Goal: Task Accomplishment & Management: Manage account settings

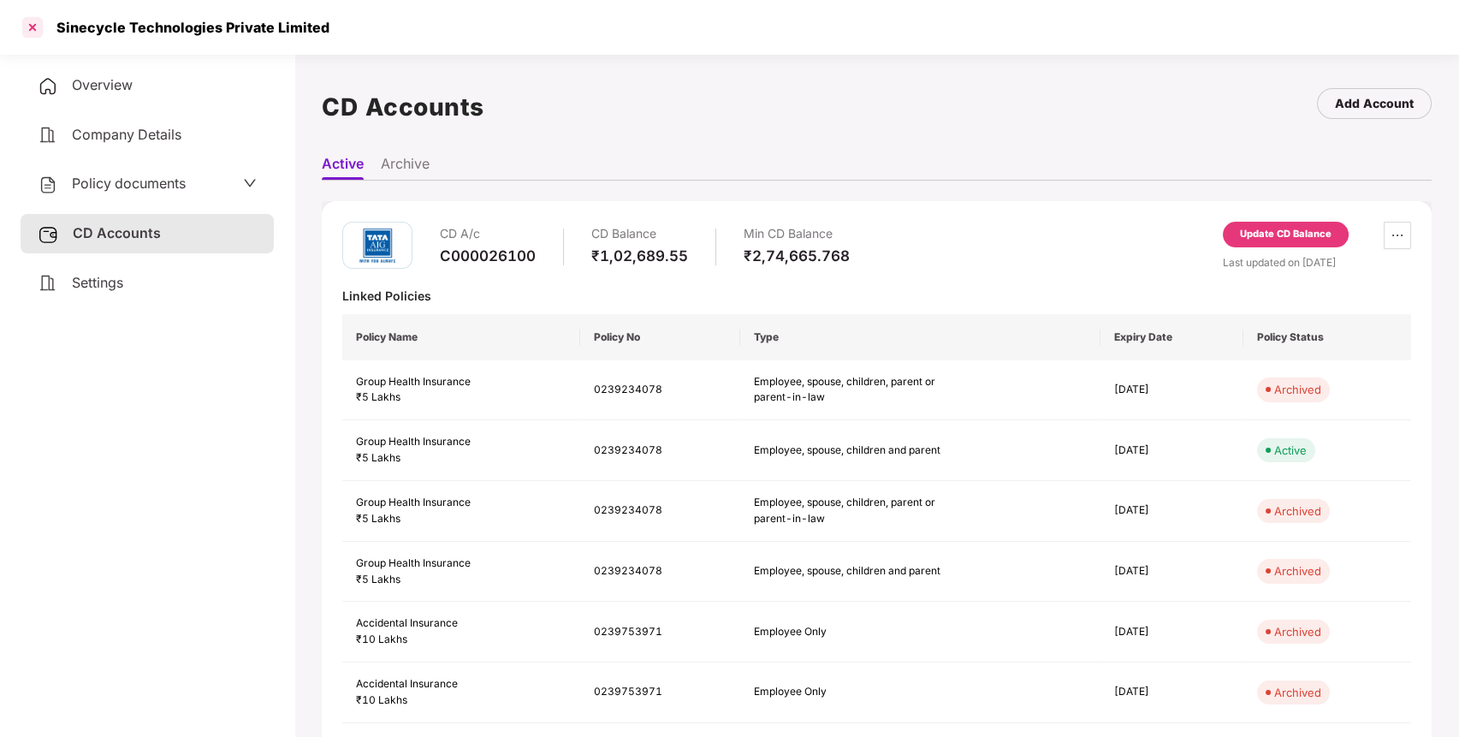
click at [33, 24] on div at bounding box center [32, 27] width 27 height 27
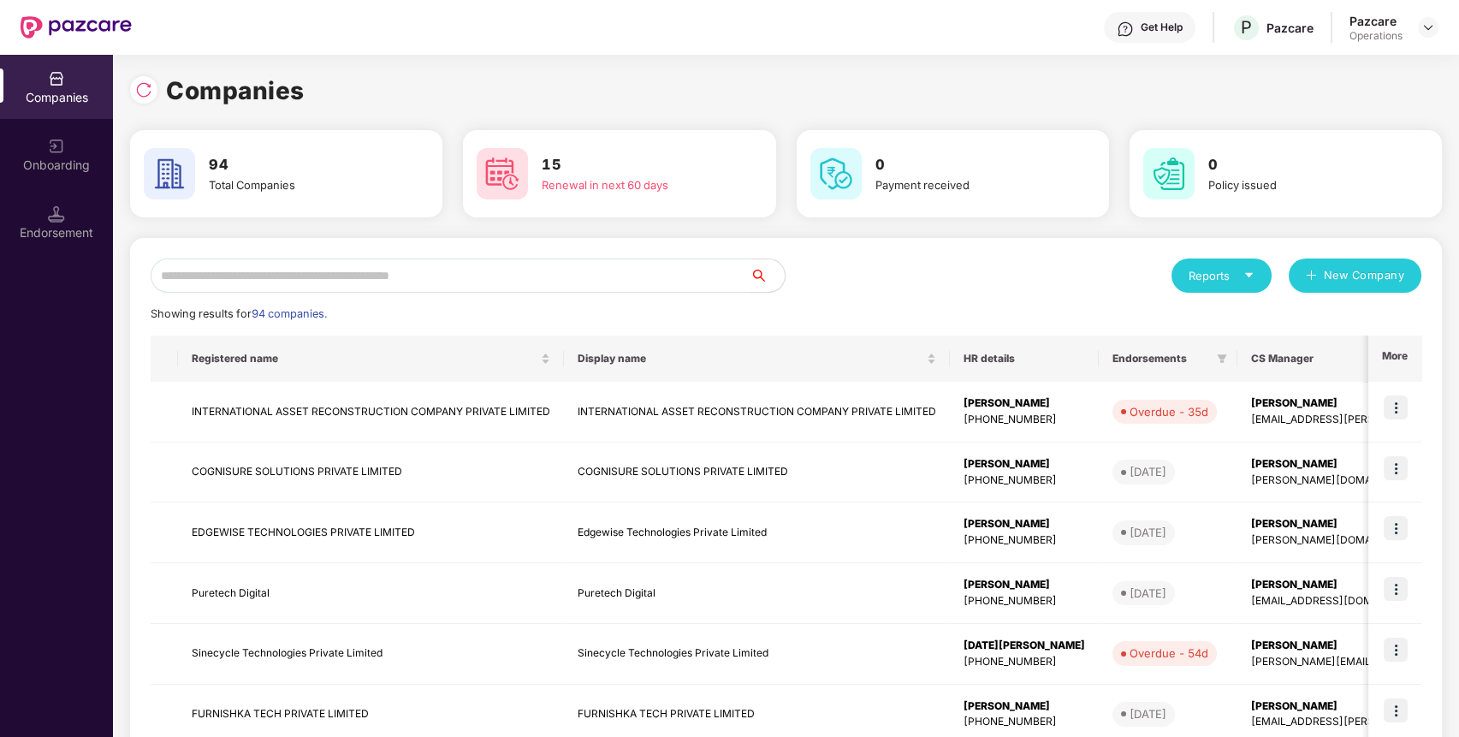
click at [409, 258] on input "text" at bounding box center [451, 275] width 600 height 34
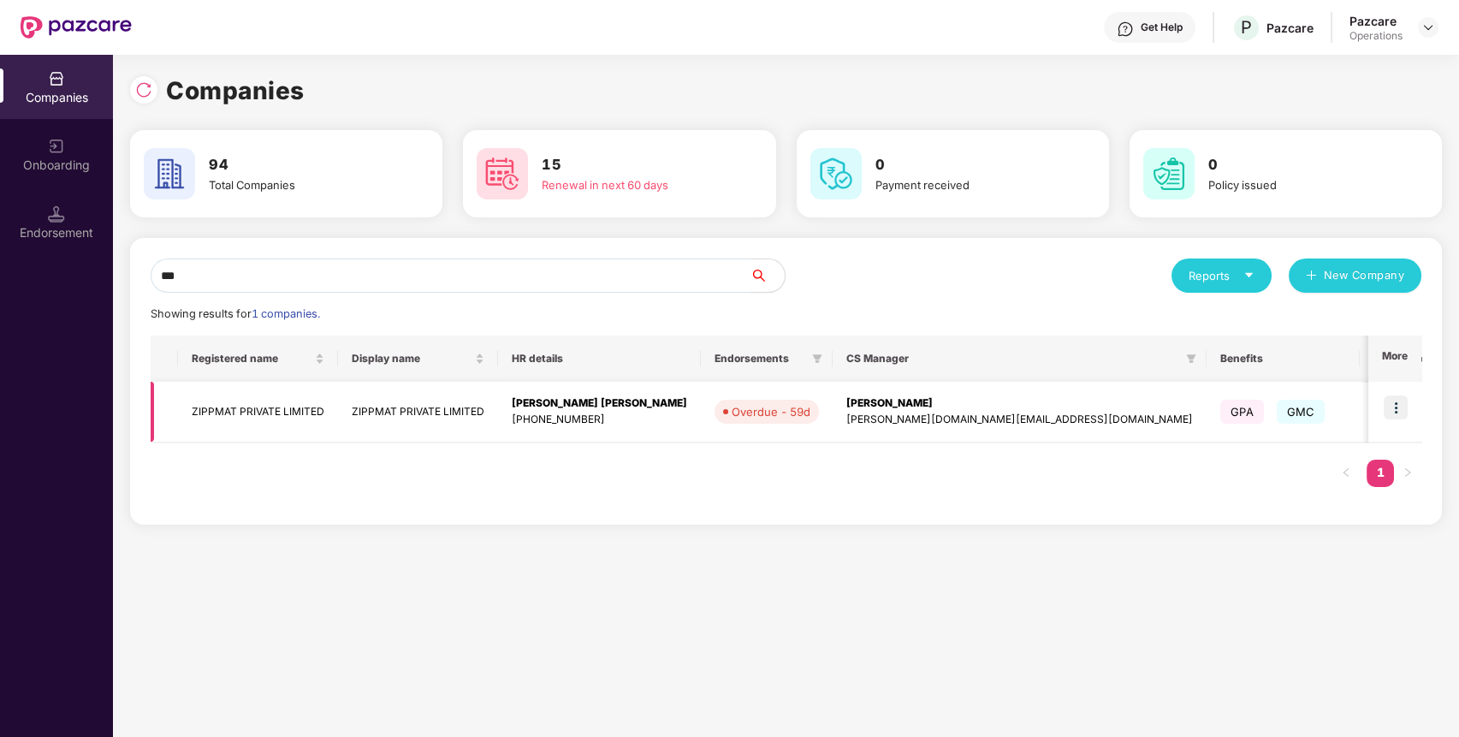
type input "***"
click at [225, 400] on td "ZIPPMAT PRIVATE LIMITED" at bounding box center [258, 412] width 160 height 61
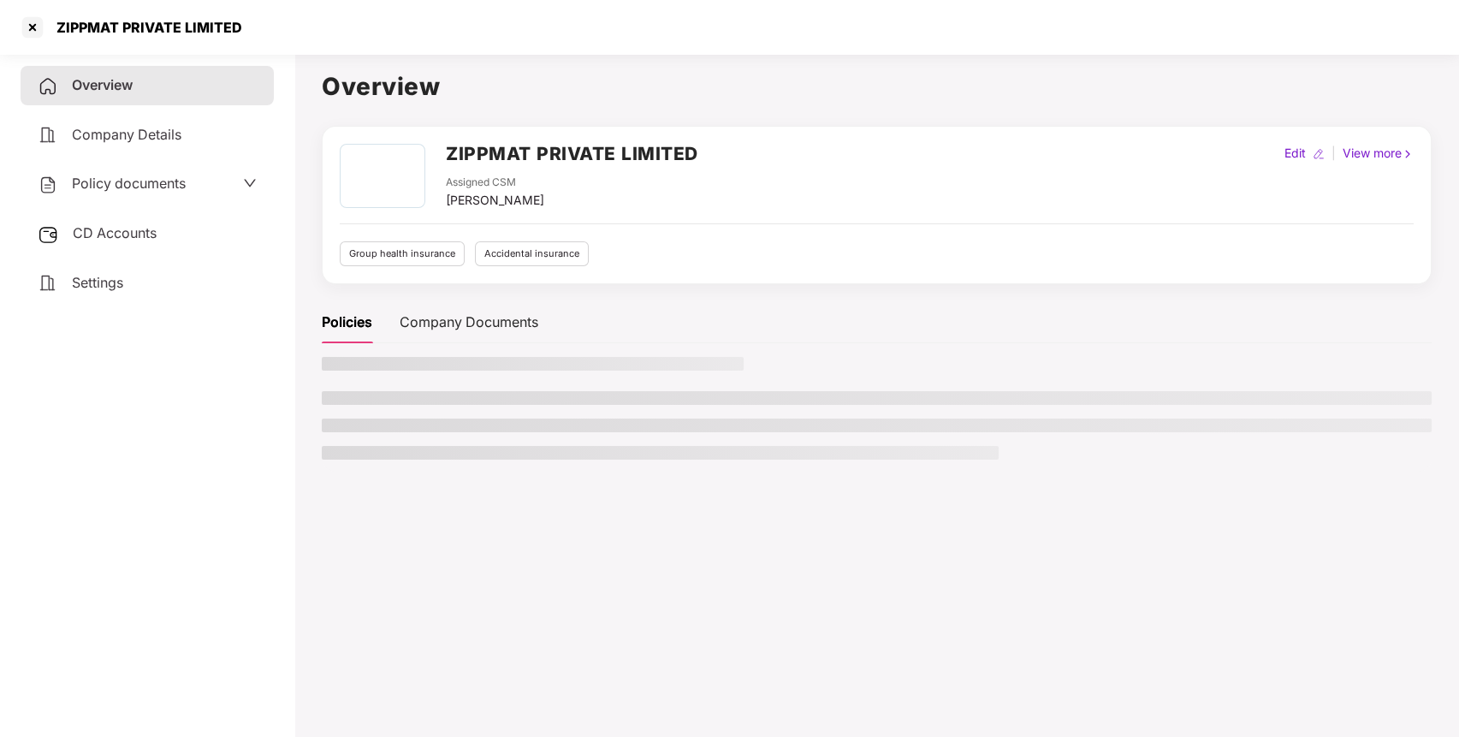
click at [157, 230] on span "CD Accounts" at bounding box center [115, 232] width 84 height 17
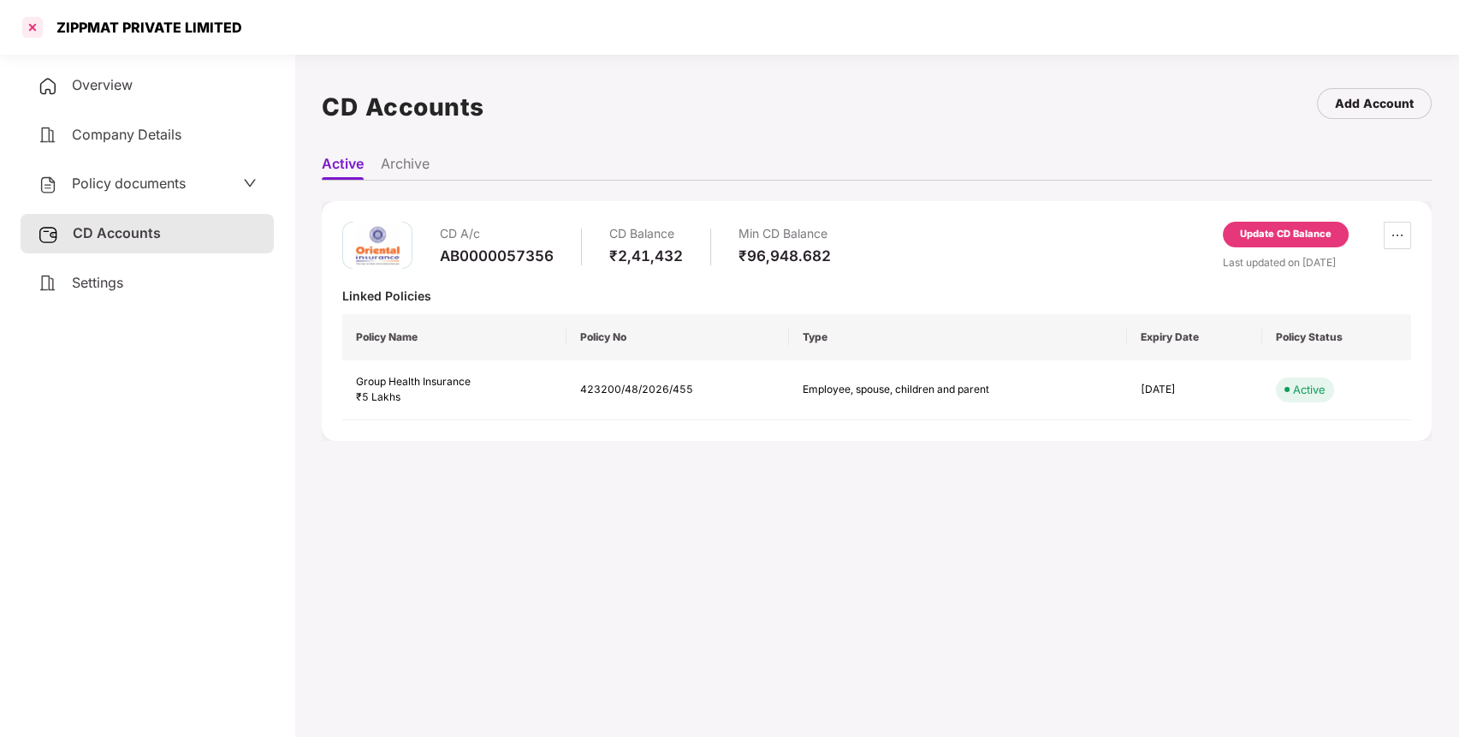
click at [33, 29] on div at bounding box center [32, 27] width 27 height 27
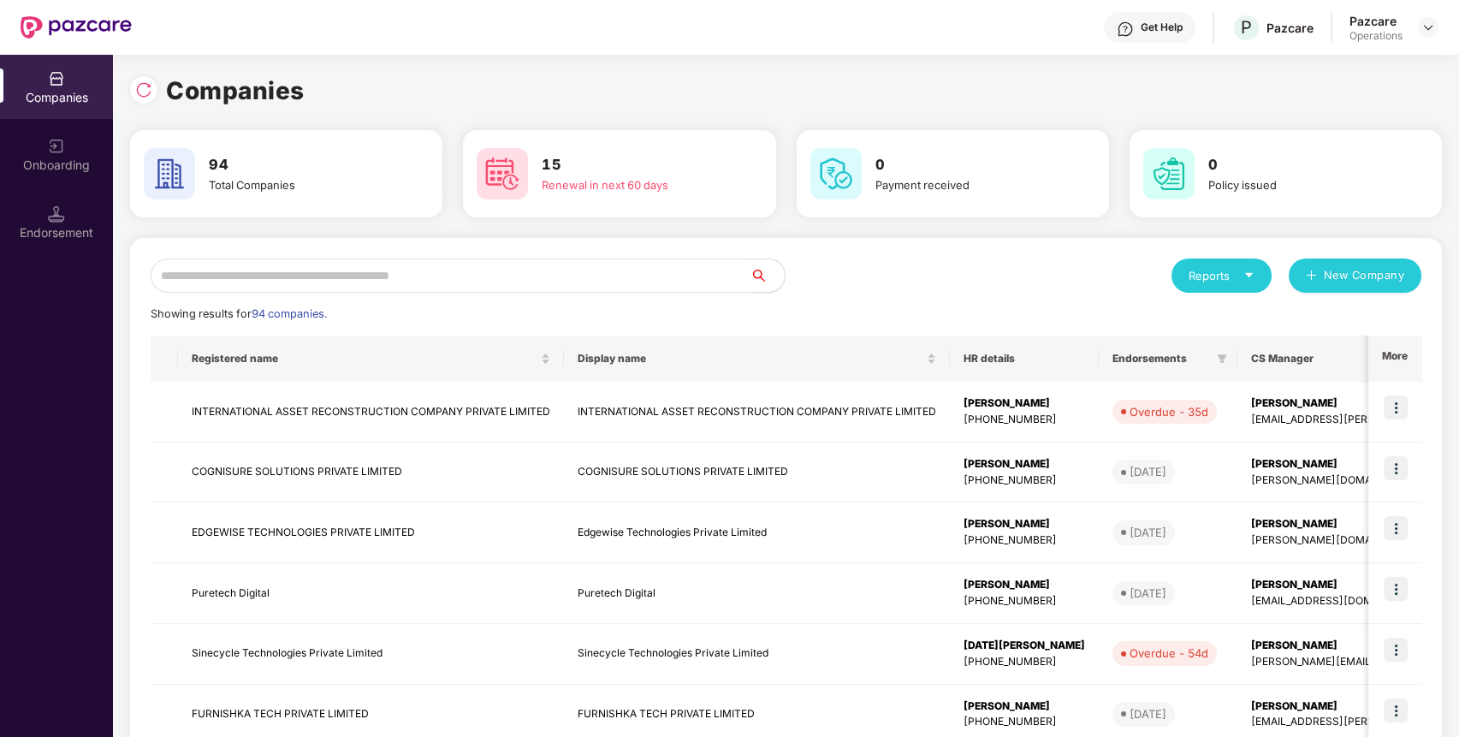
click at [572, 275] on input "text" at bounding box center [451, 275] width 600 height 34
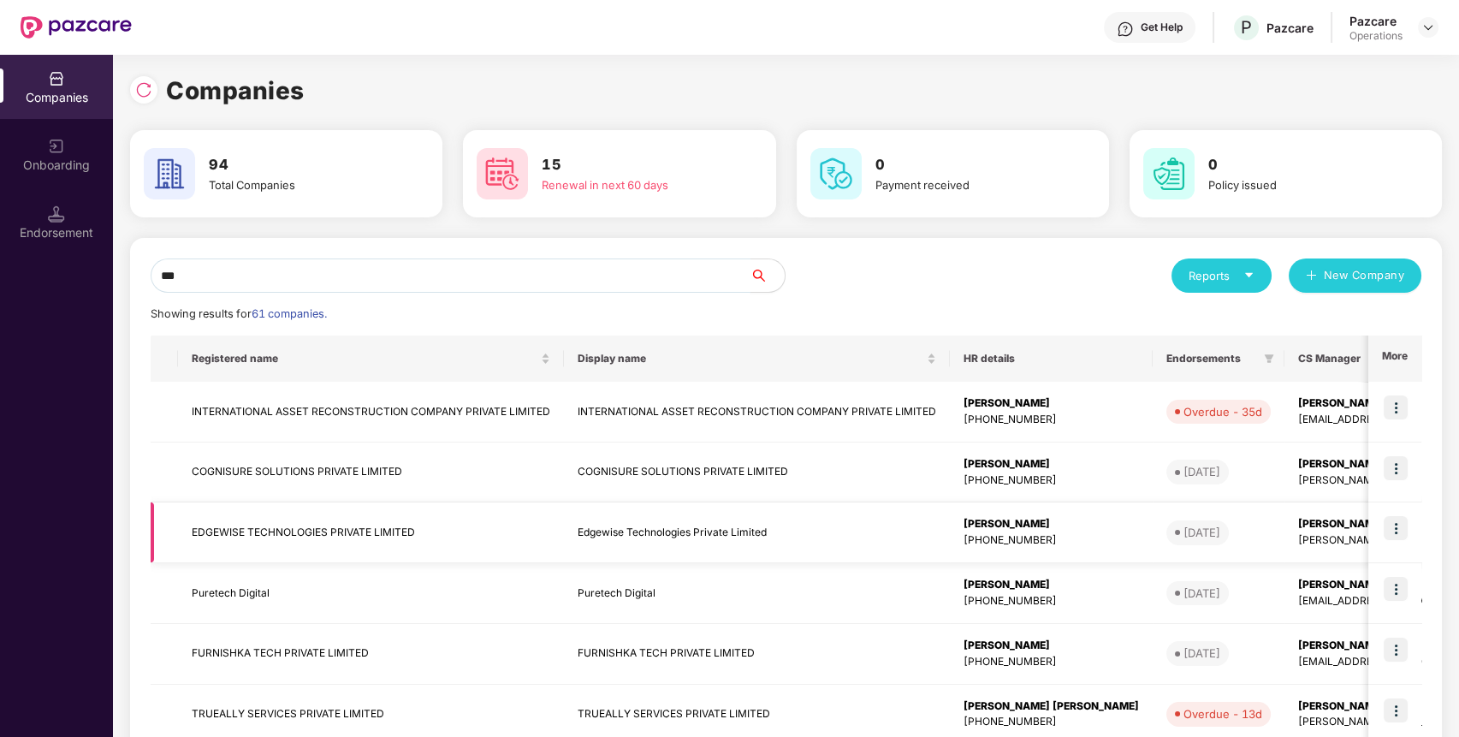
type input "***"
click at [1400, 531] on img at bounding box center [1395, 528] width 24 height 24
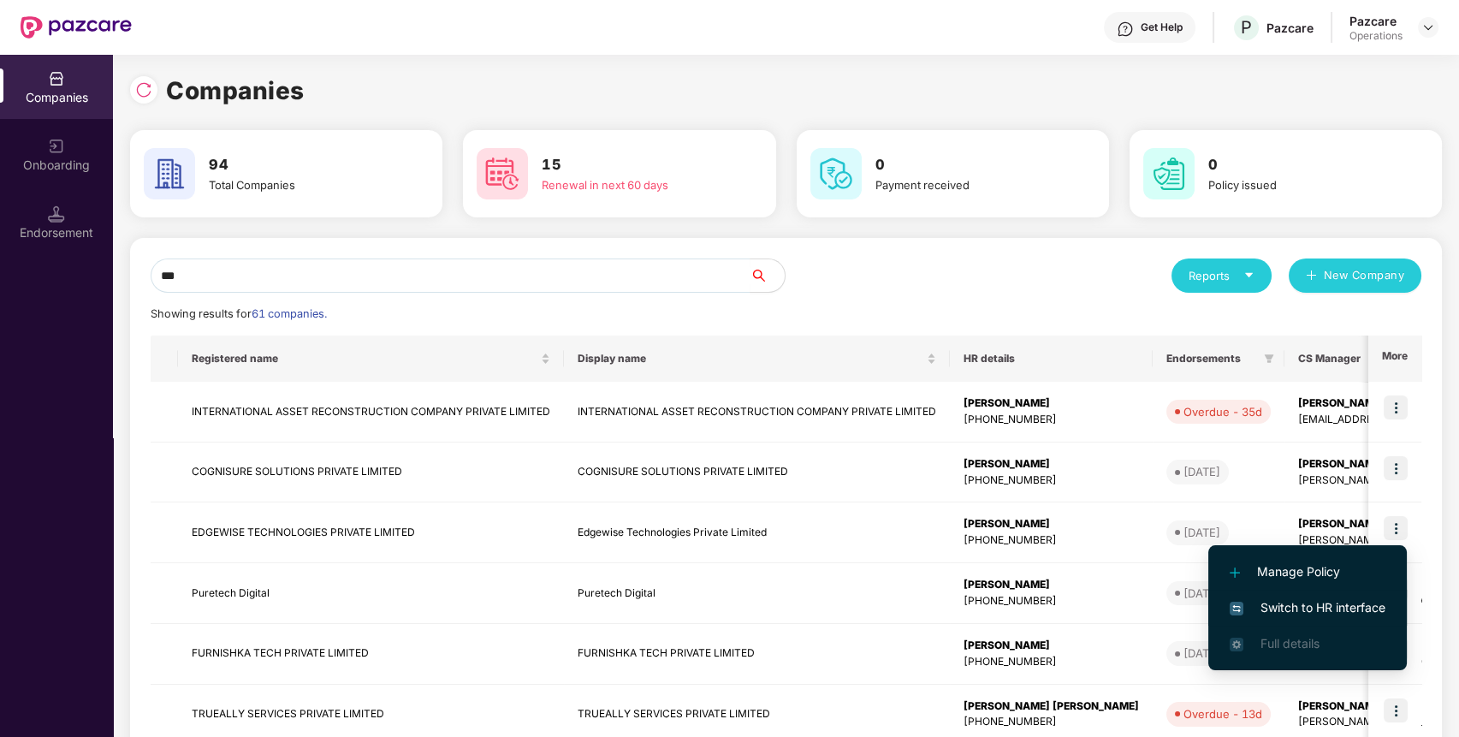
click at [1344, 612] on span "Switch to HR interface" at bounding box center [1307, 607] width 156 height 19
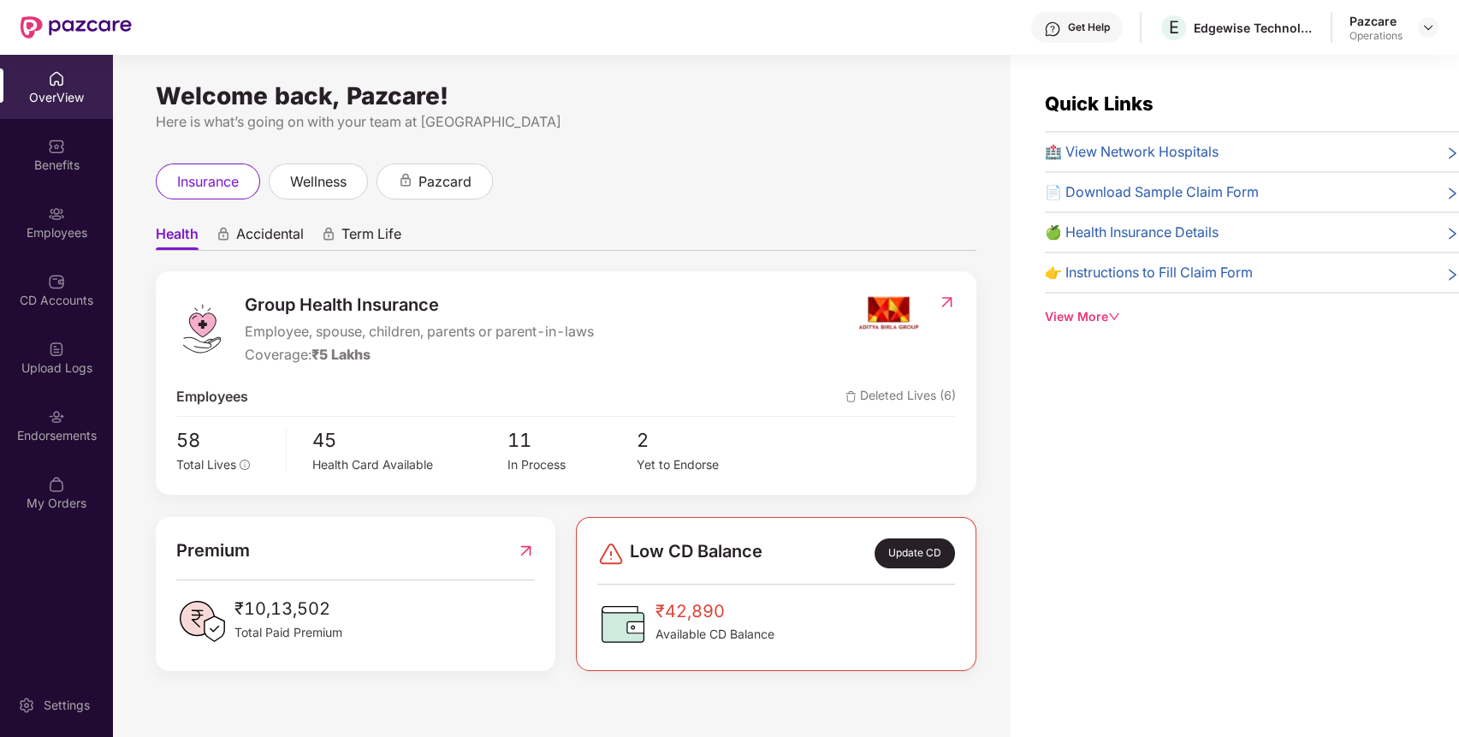
click at [69, 435] on div "Endorsements" at bounding box center [56, 435] width 113 height 17
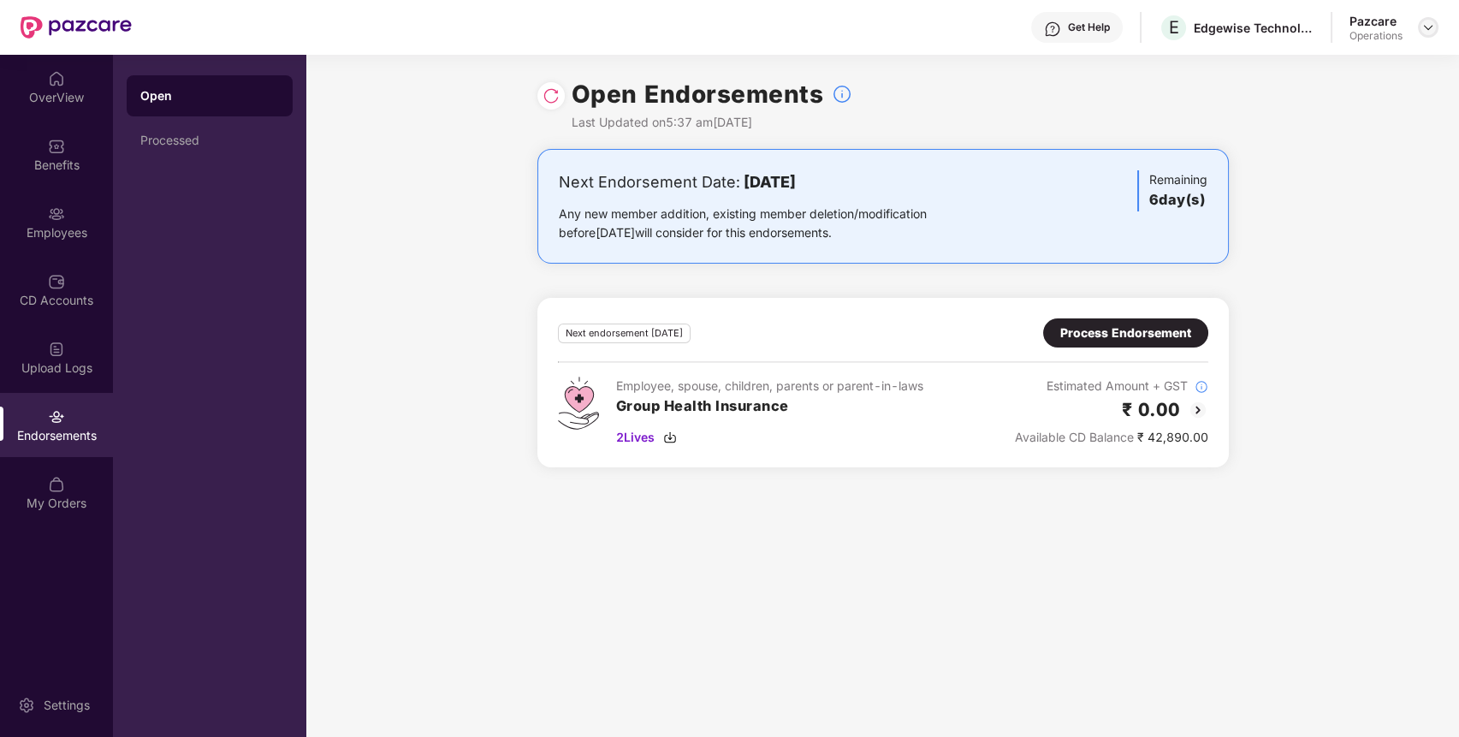
click at [1429, 23] on img at bounding box center [1428, 28] width 14 height 14
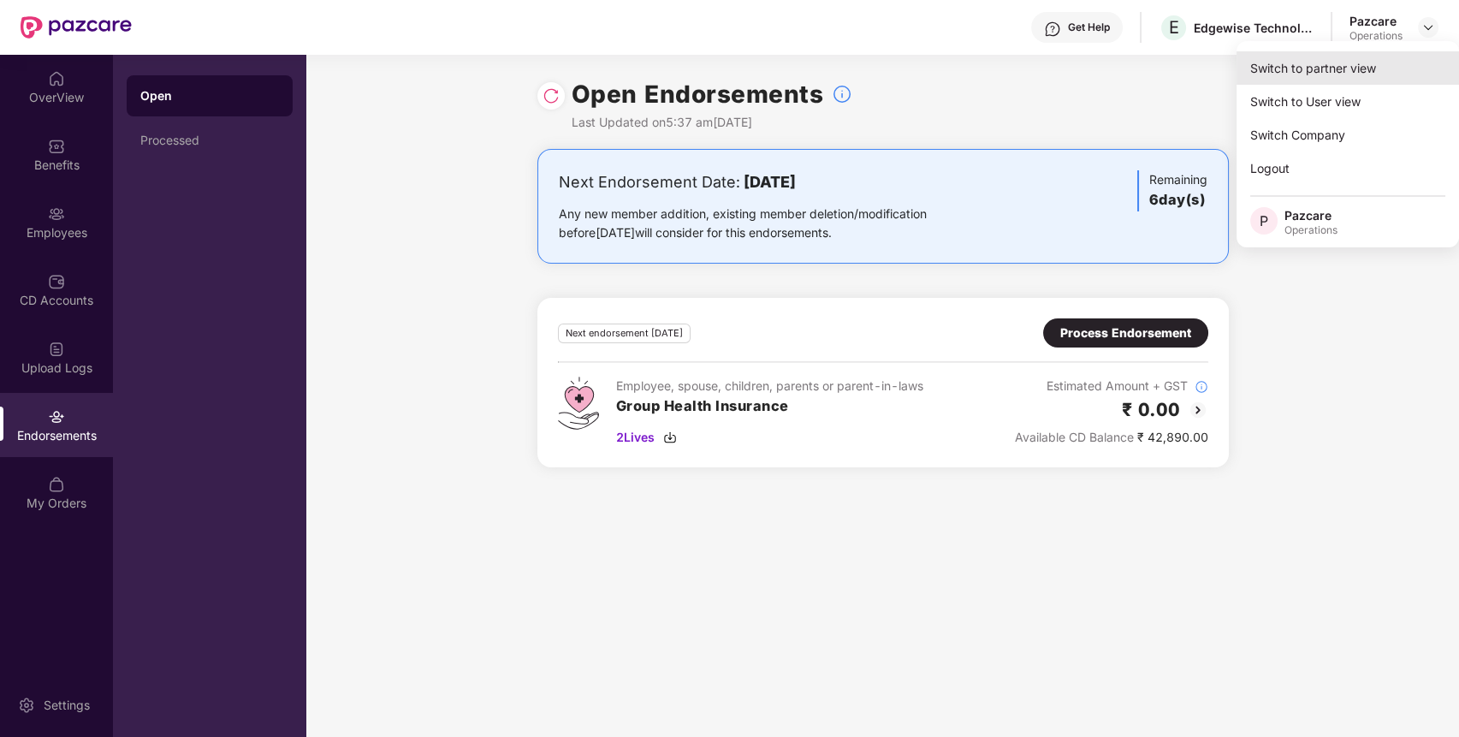
click at [1366, 69] on div "Switch to partner view" at bounding box center [1347, 67] width 222 height 33
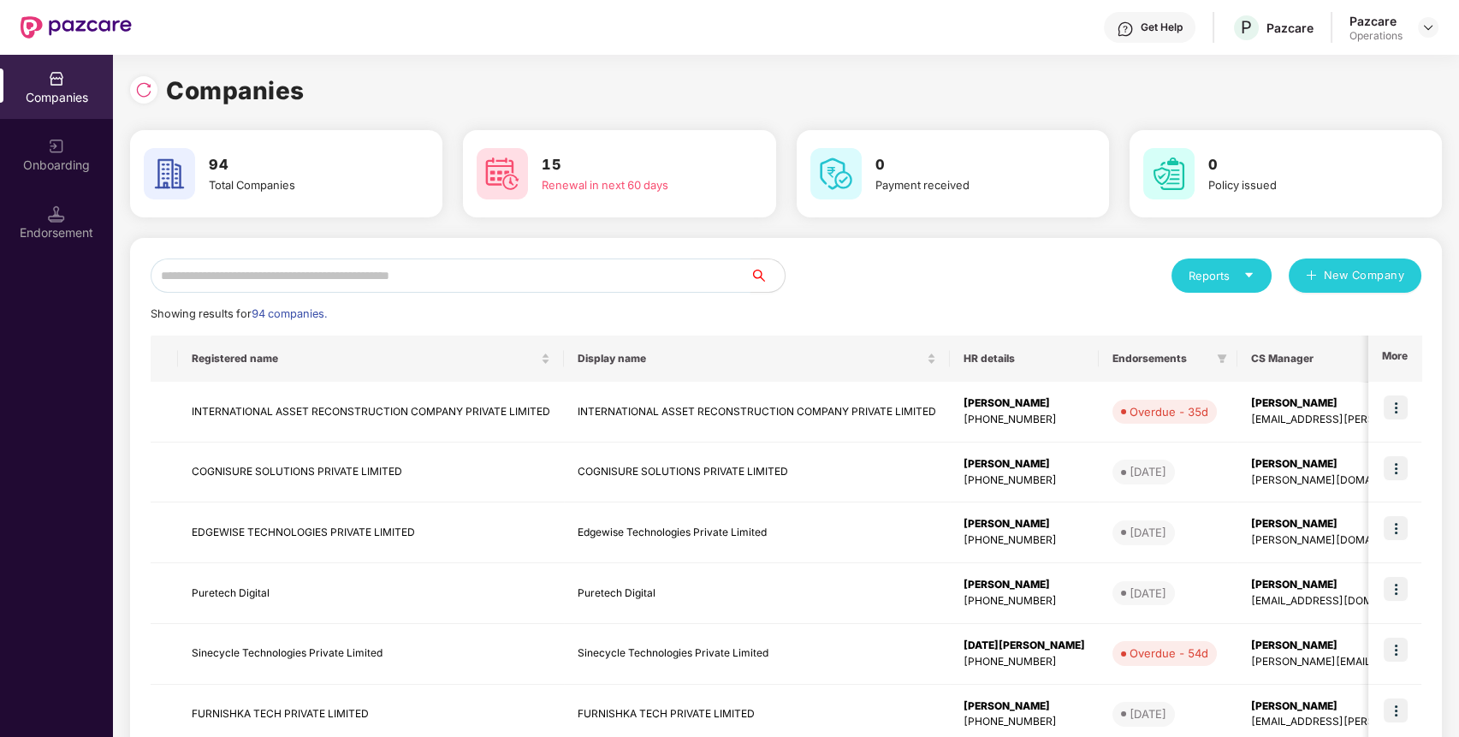
click at [687, 286] on input "text" at bounding box center [451, 275] width 600 height 34
type input "*"
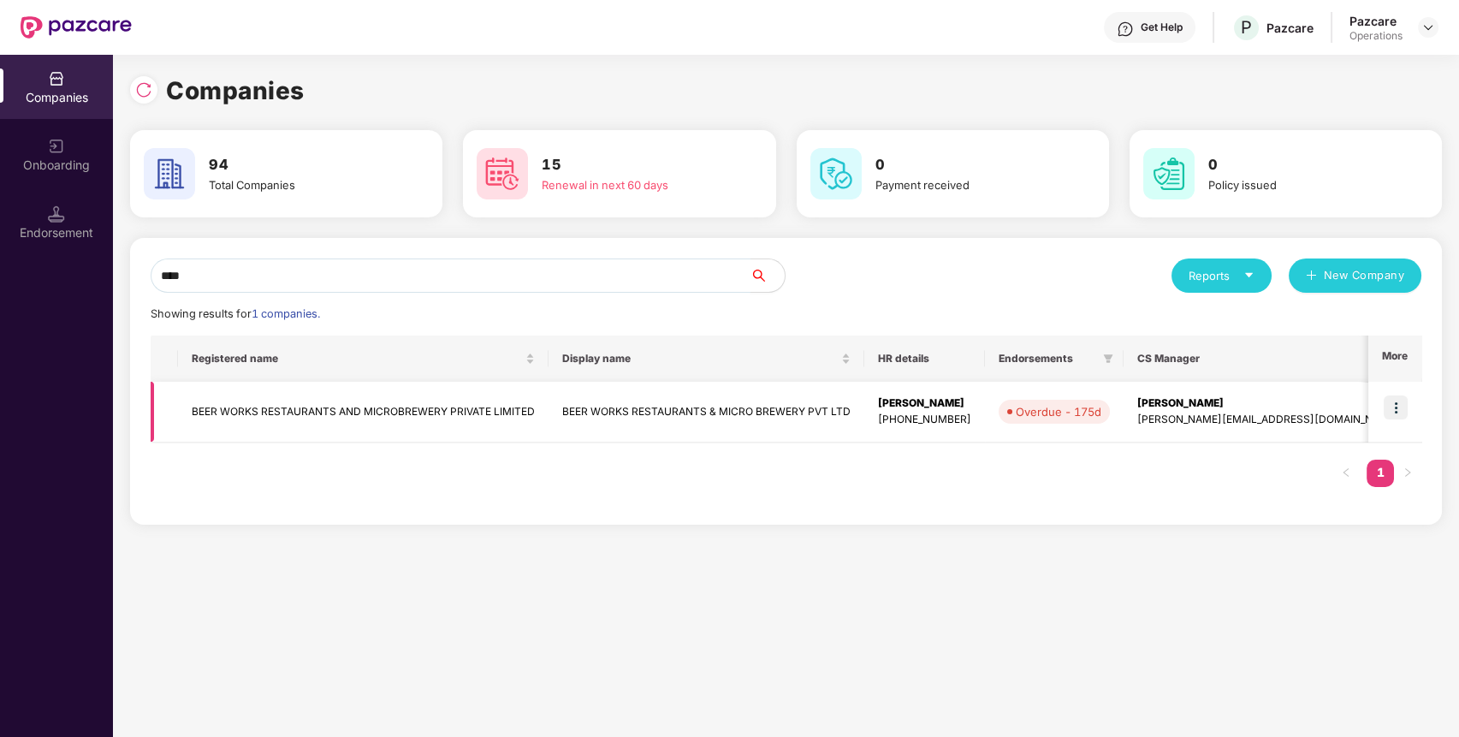
type input "****"
click at [1396, 401] on img at bounding box center [1395, 407] width 24 height 24
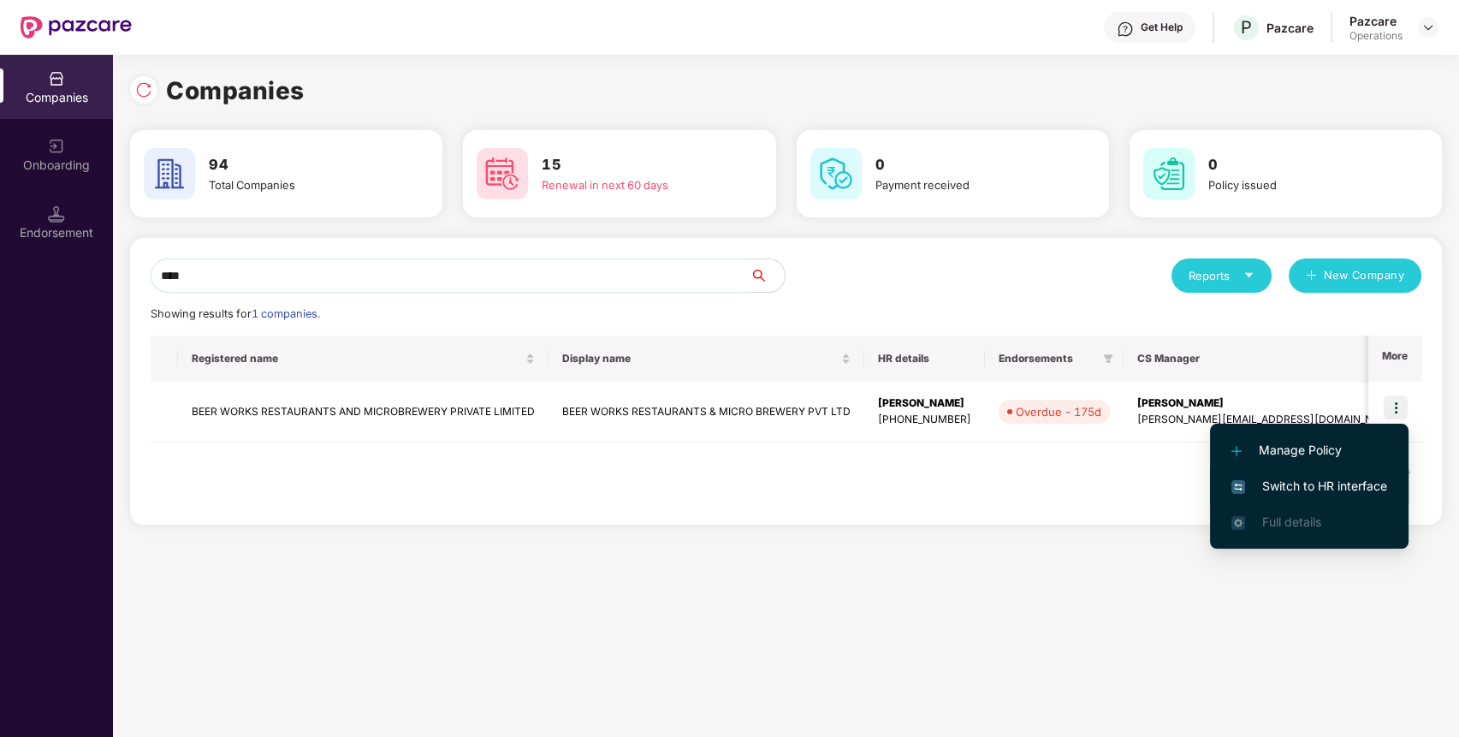
click at [1352, 486] on span "Switch to HR interface" at bounding box center [1309, 486] width 156 height 19
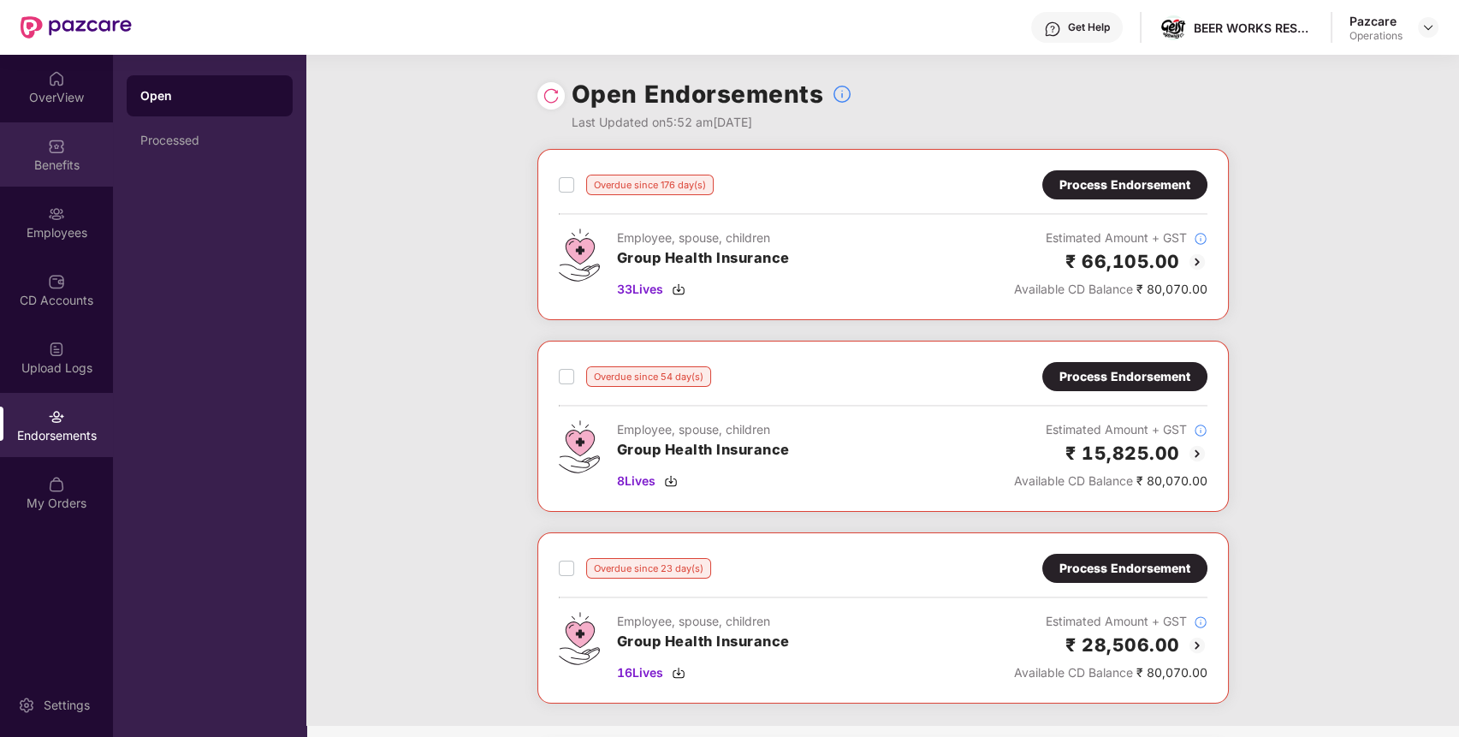
click at [27, 175] on div "Benefits" at bounding box center [56, 154] width 113 height 64
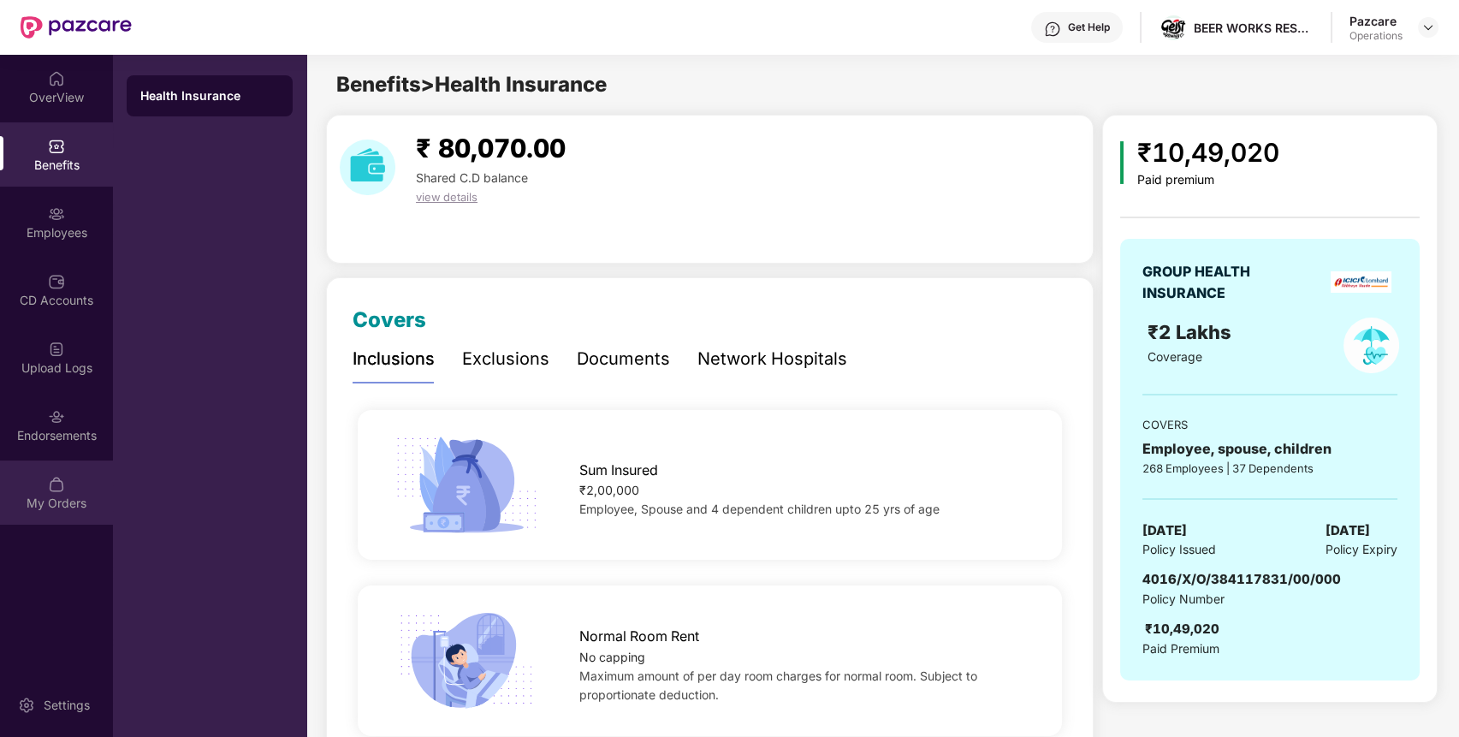
click at [68, 460] on div "My Orders" at bounding box center [56, 492] width 113 height 64
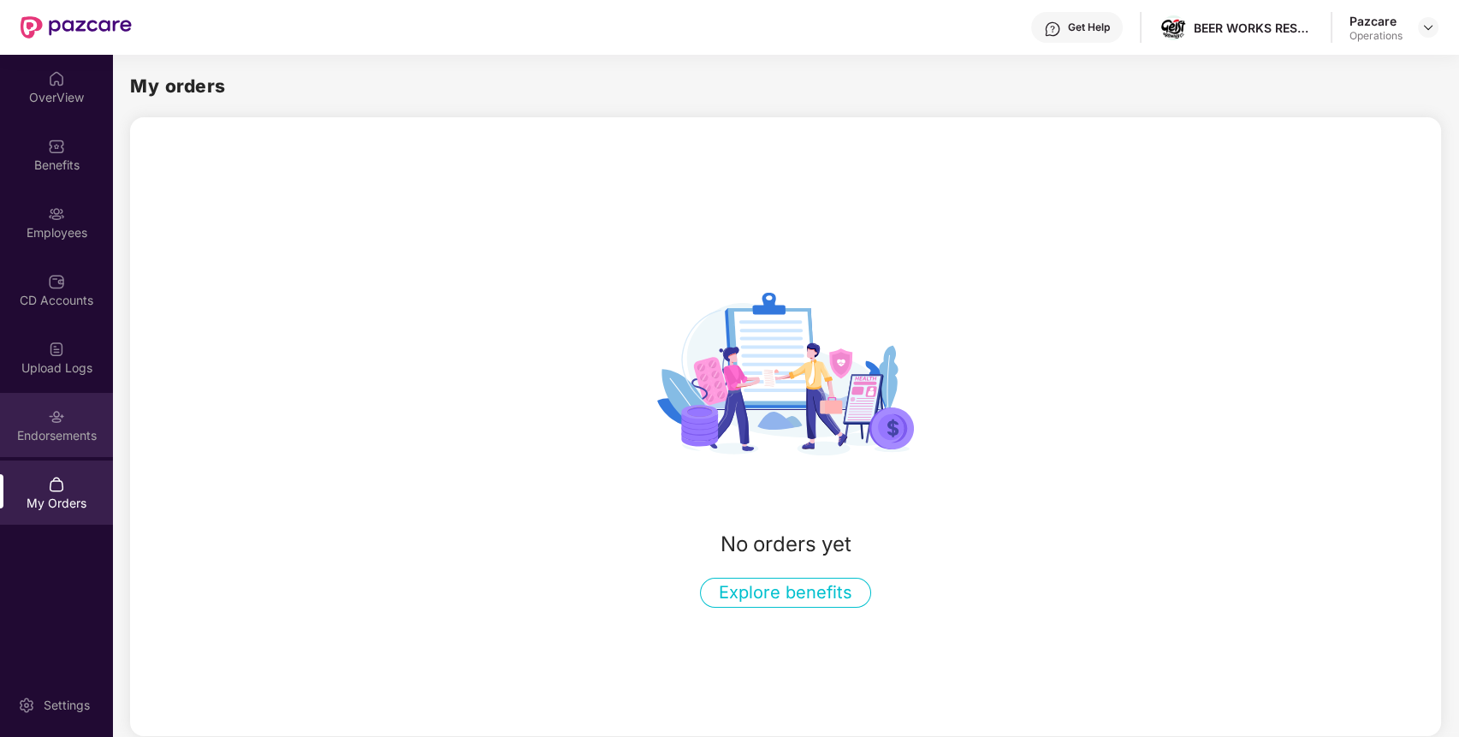
click at [69, 429] on div "Endorsements" at bounding box center [56, 435] width 113 height 17
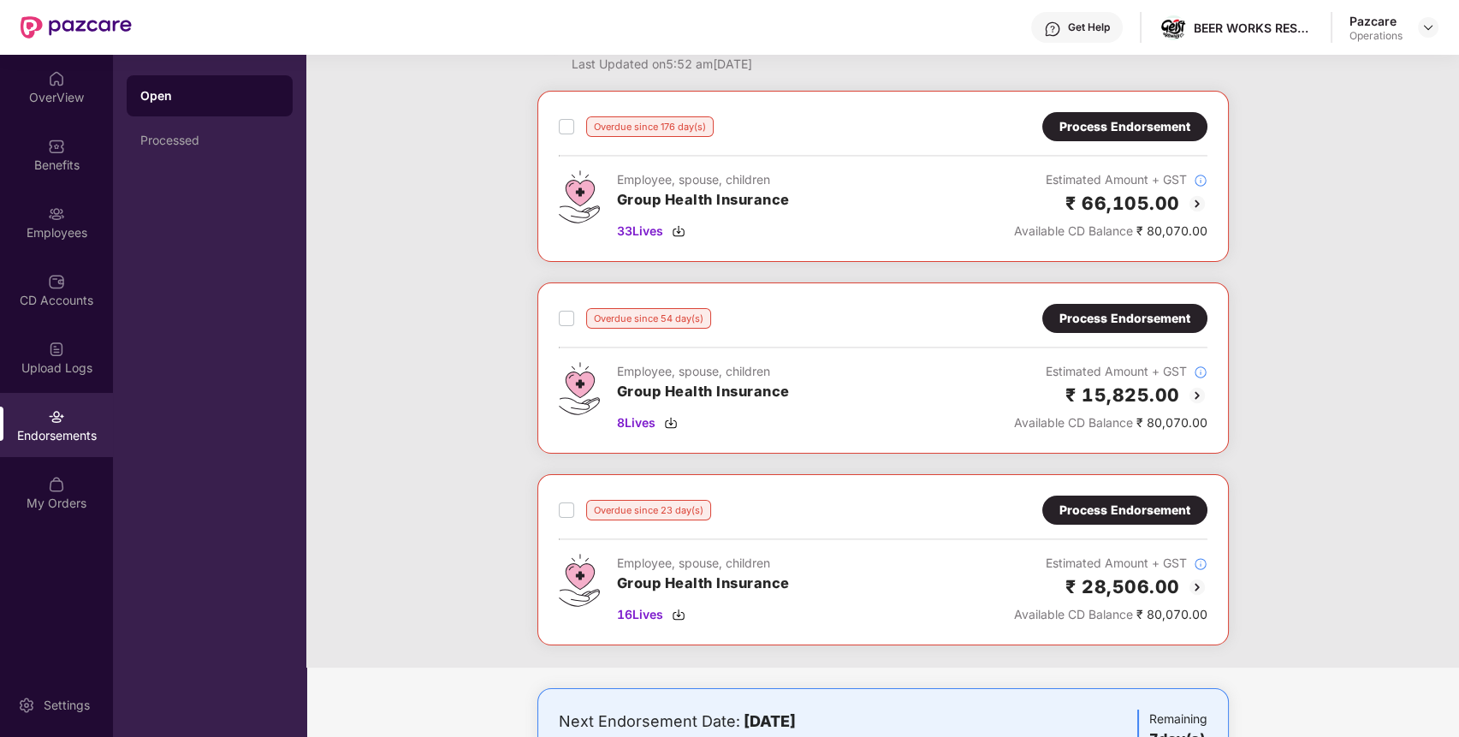
scroll to position [61, 0]
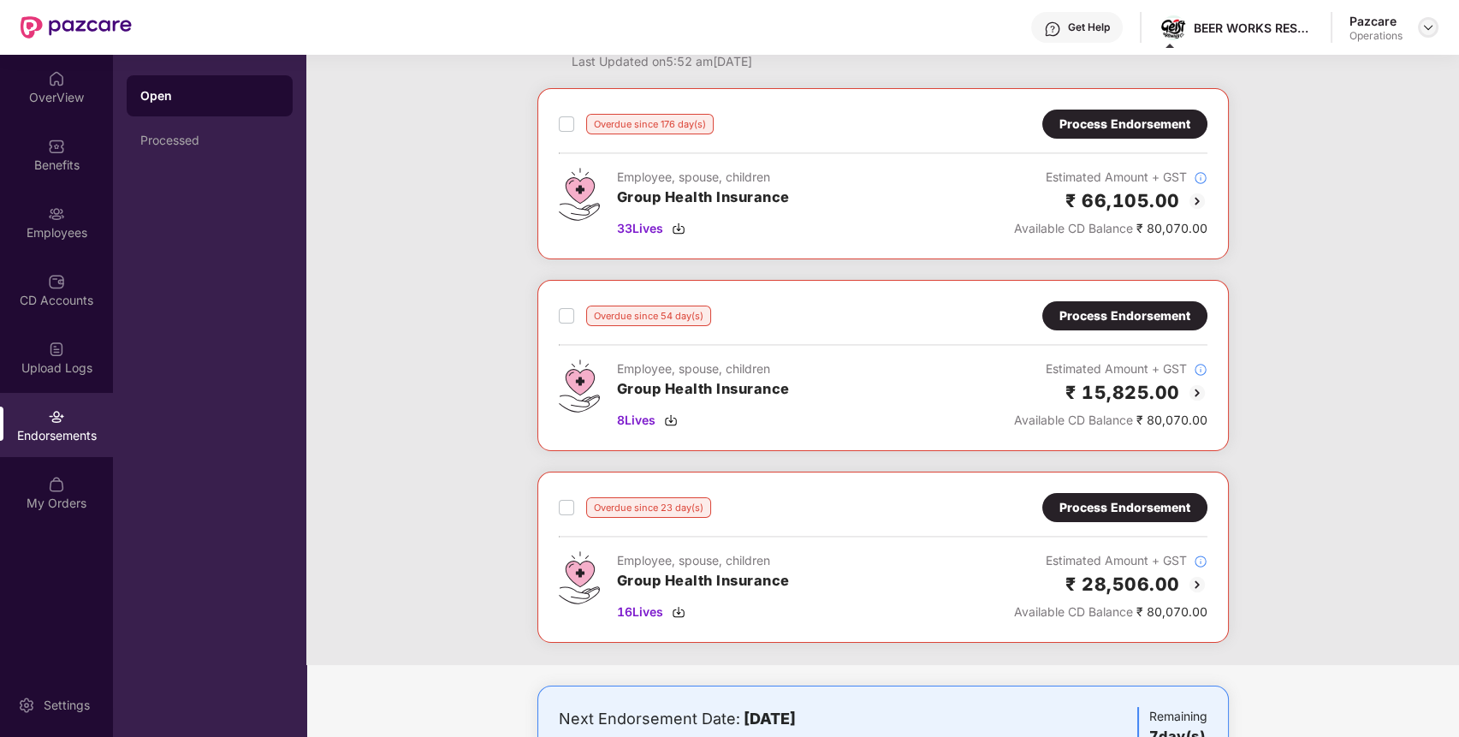
click at [1425, 36] on div at bounding box center [1428, 27] width 21 height 21
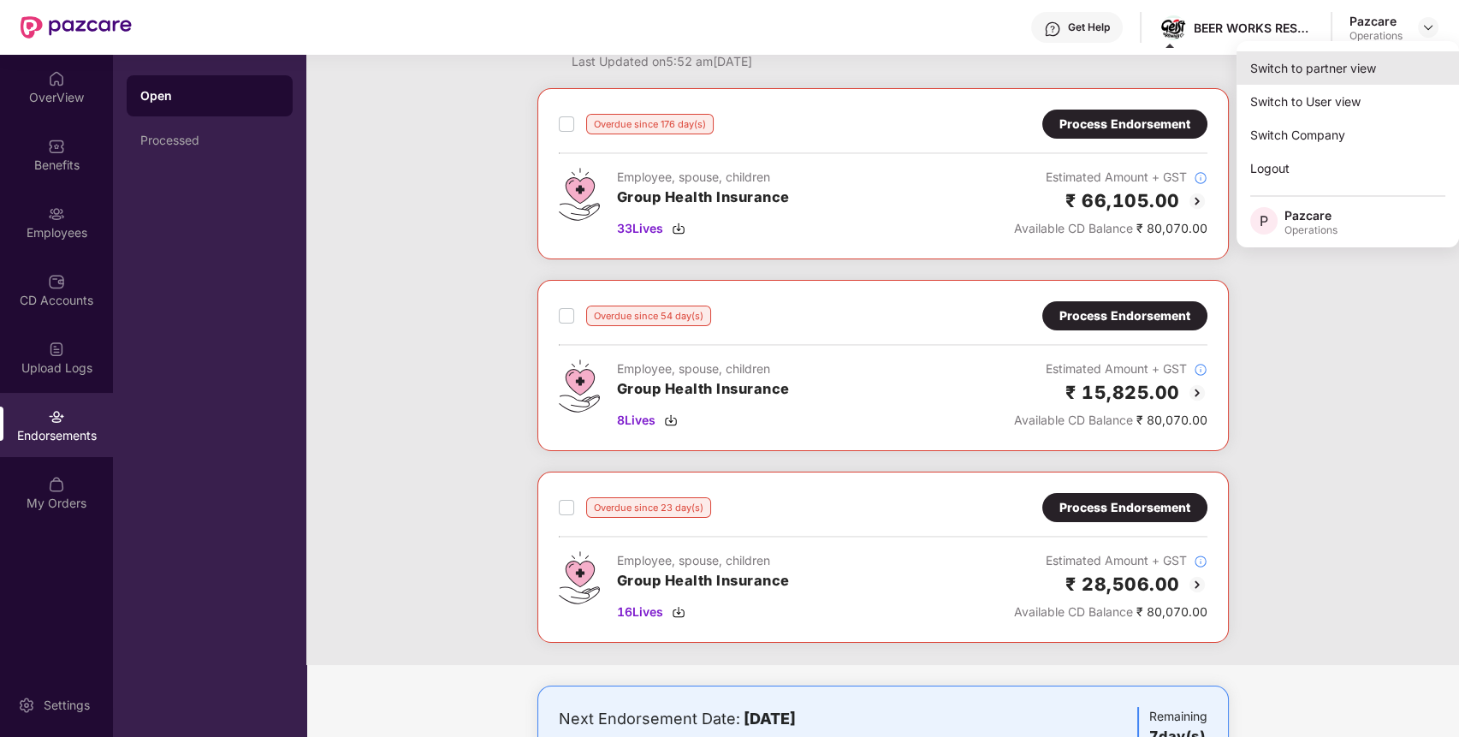
click at [1398, 65] on div "Switch to partner view" at bounding box center [1347, 67] width 222 height 33
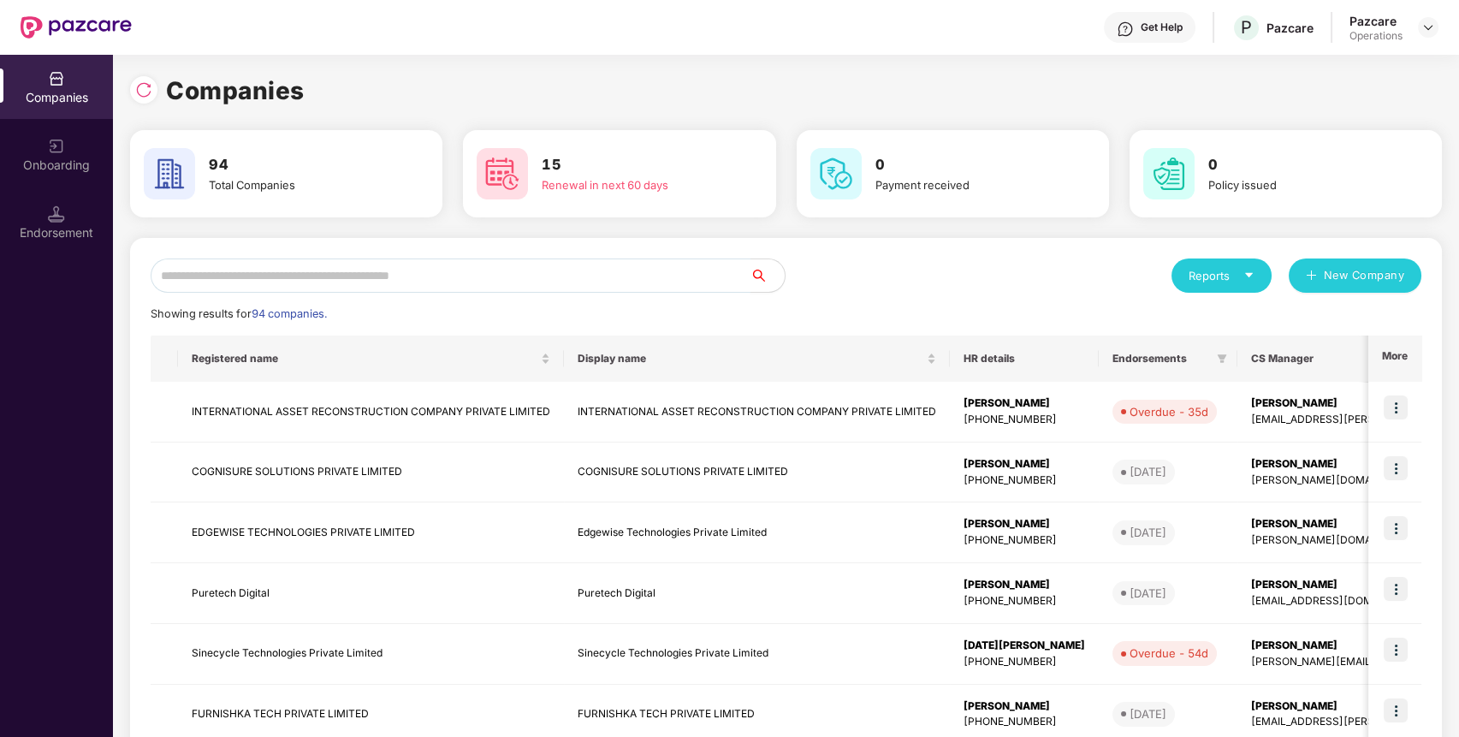
click at [700, 285] on input "text" at bounding box center [451, 275] width 600 height 34
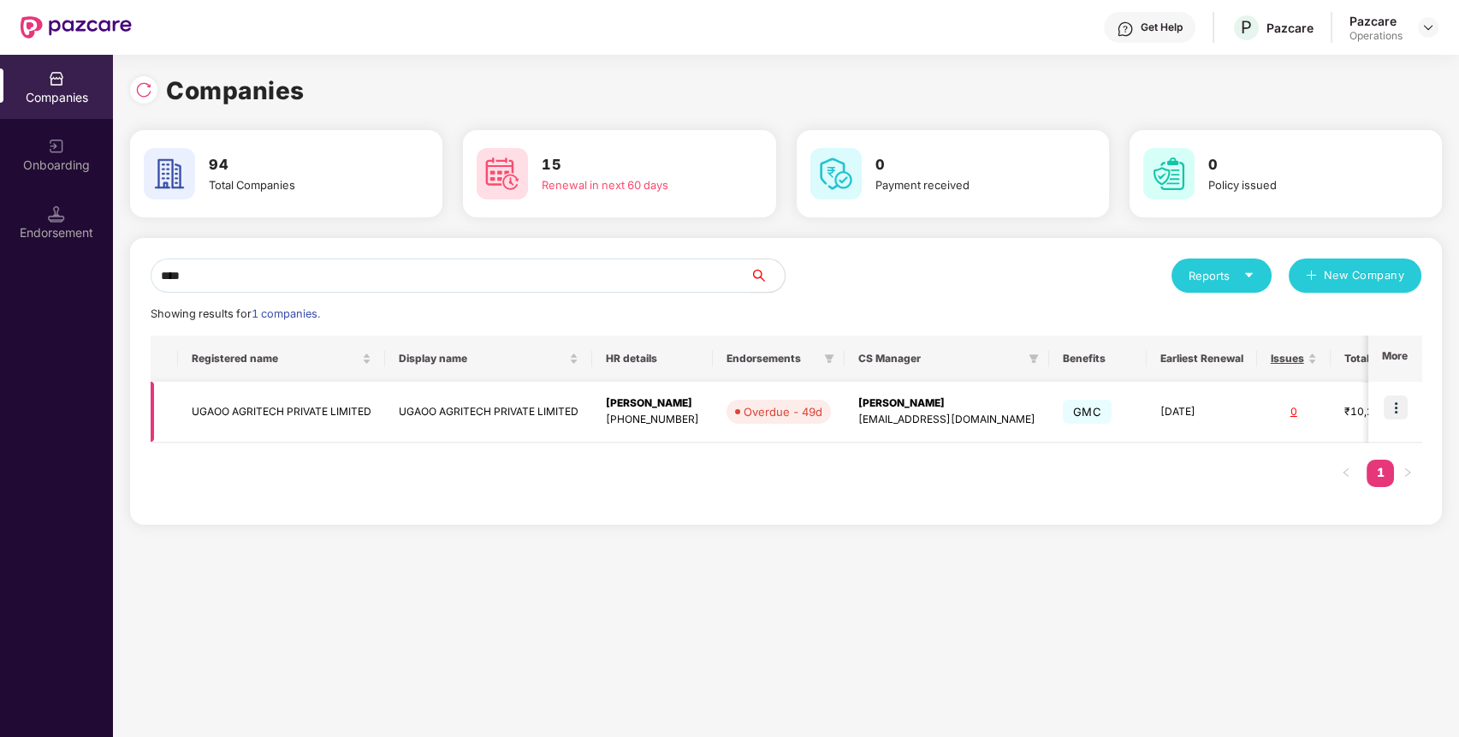
type input "****"
click at [1398, 417] on img at bounding box center [1395, 407] width 24 height 24
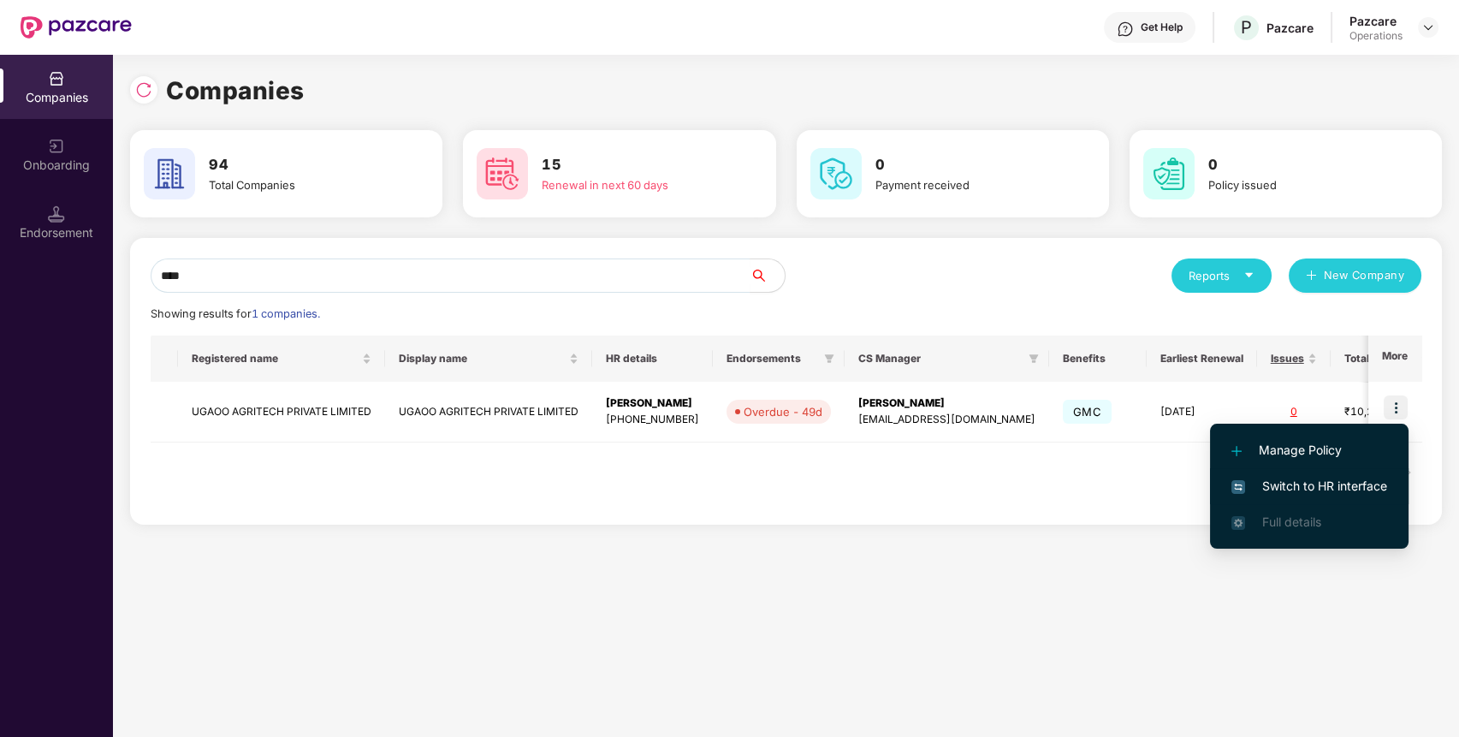
click at [1354, 490] on span "Switch to HR interface" at bounding box center [1309, 486] width 156 height 19
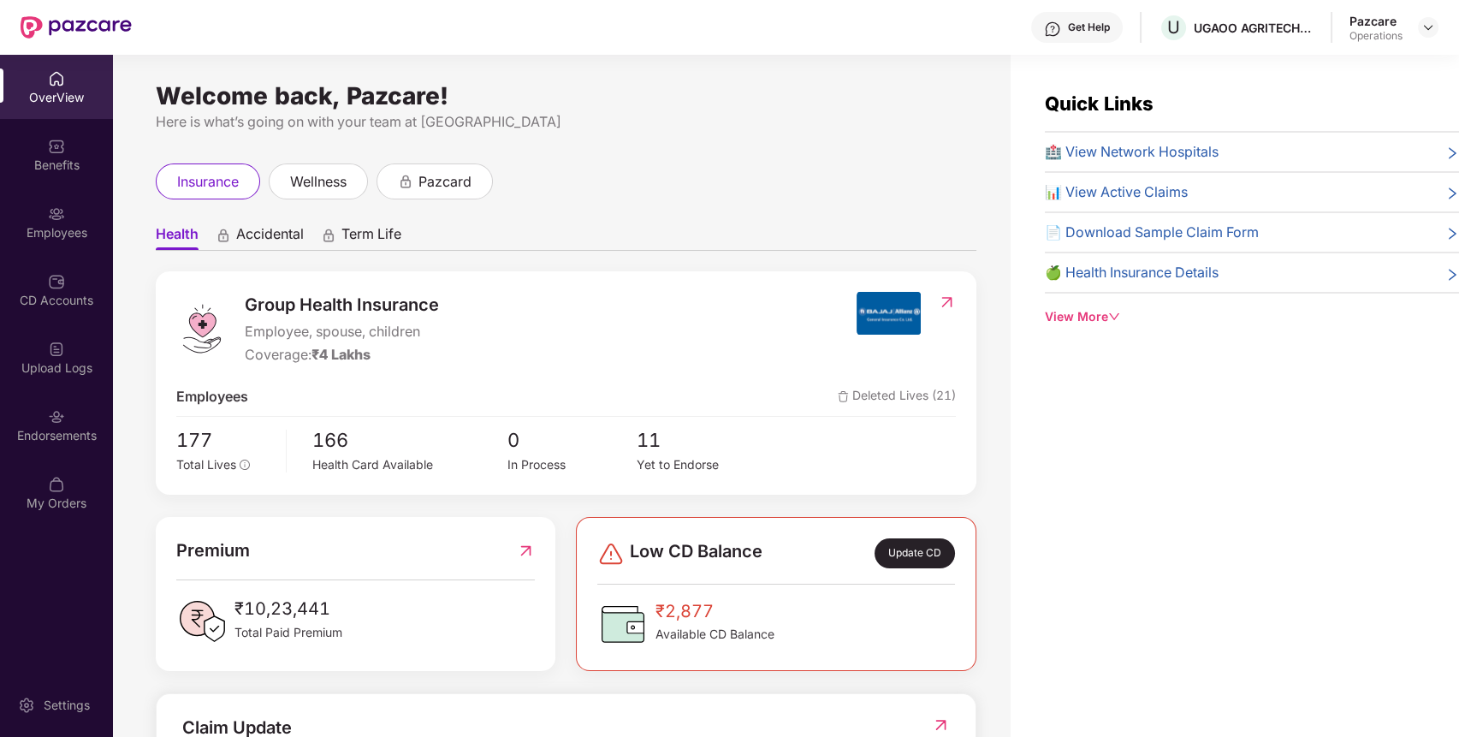
click at [61, 446] on div "Endorsements" at bounding box center [56, 425] width 113 height 64
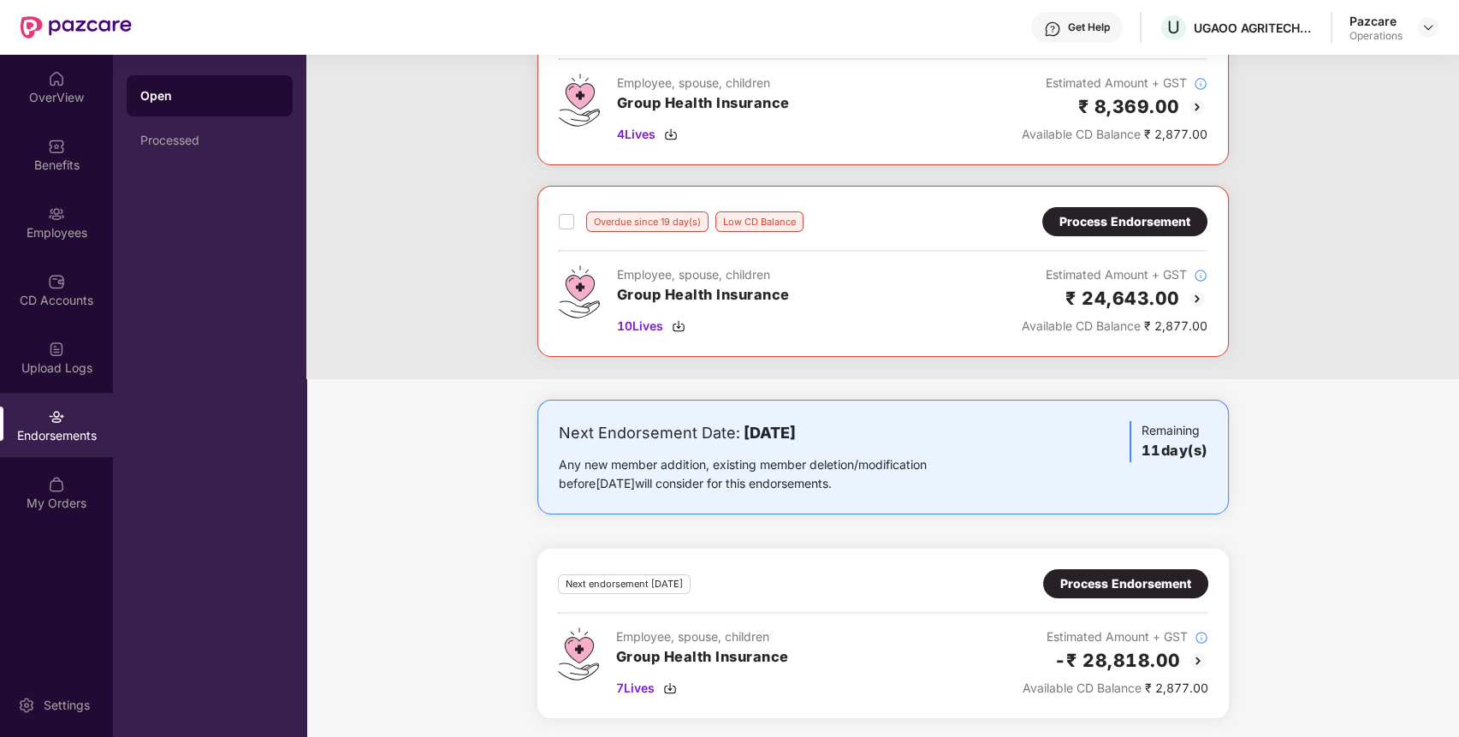
scroll to position [0, 0]
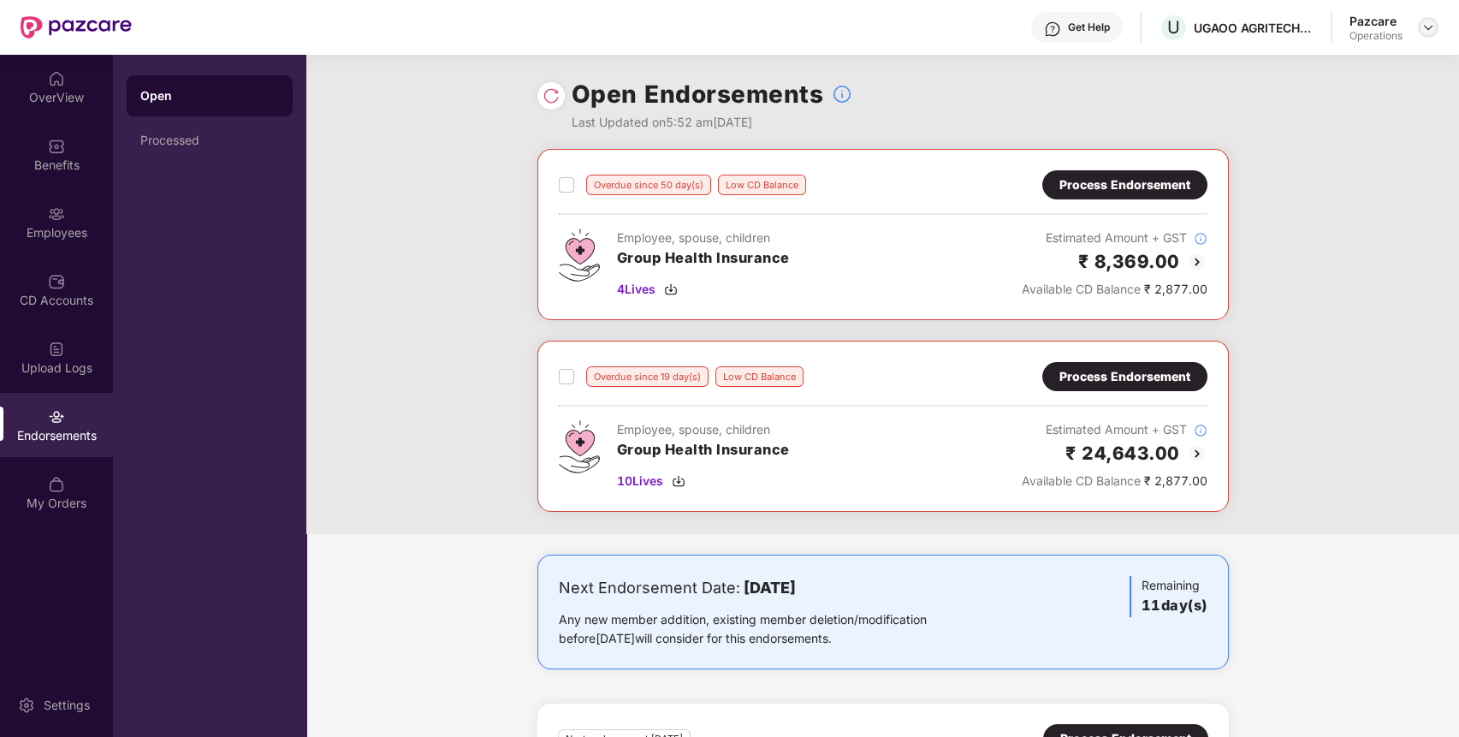
click at [1430, 32] on img at bounding box center [1428, 28] width 14 height 14
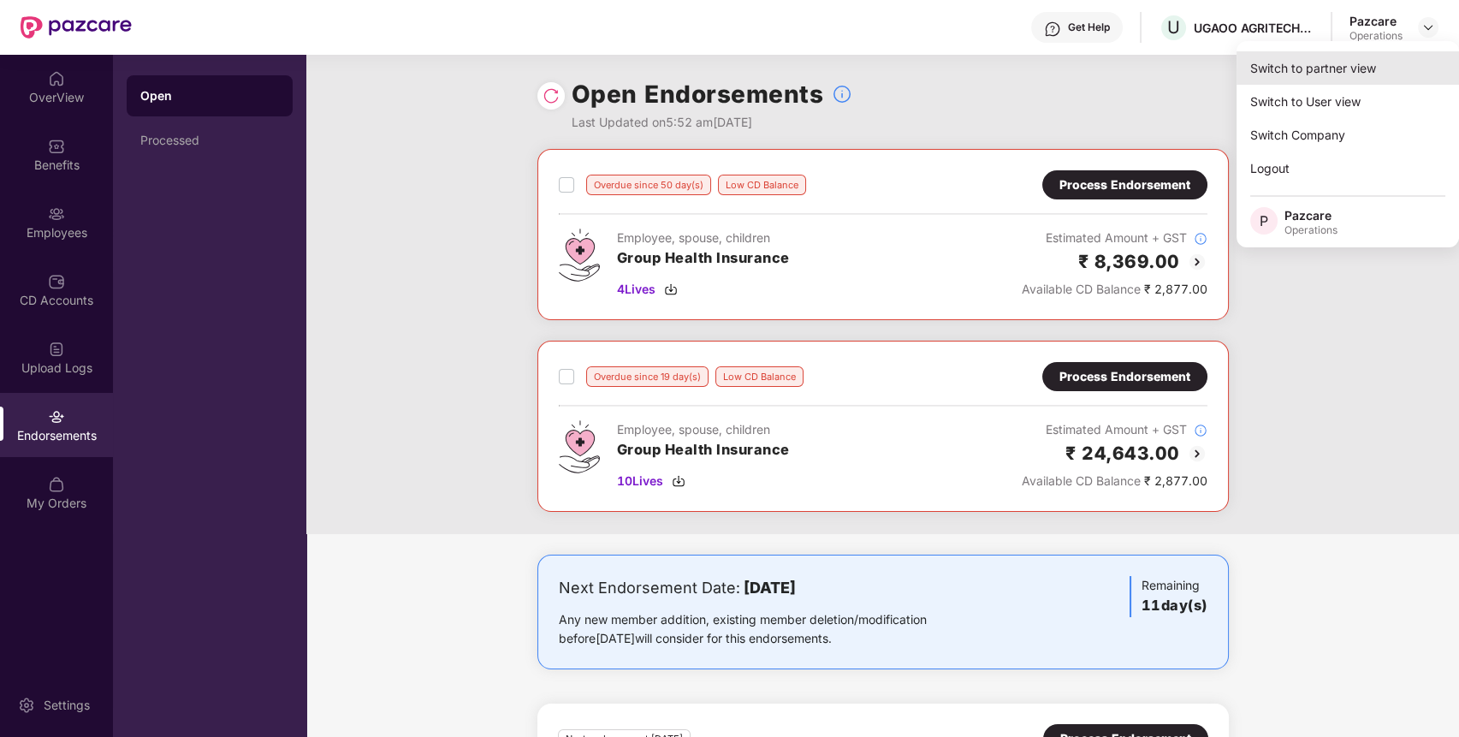
click at [1383, 74] on div "Switch to partner view" at bounding box center [1347, 67] width 222 height 33
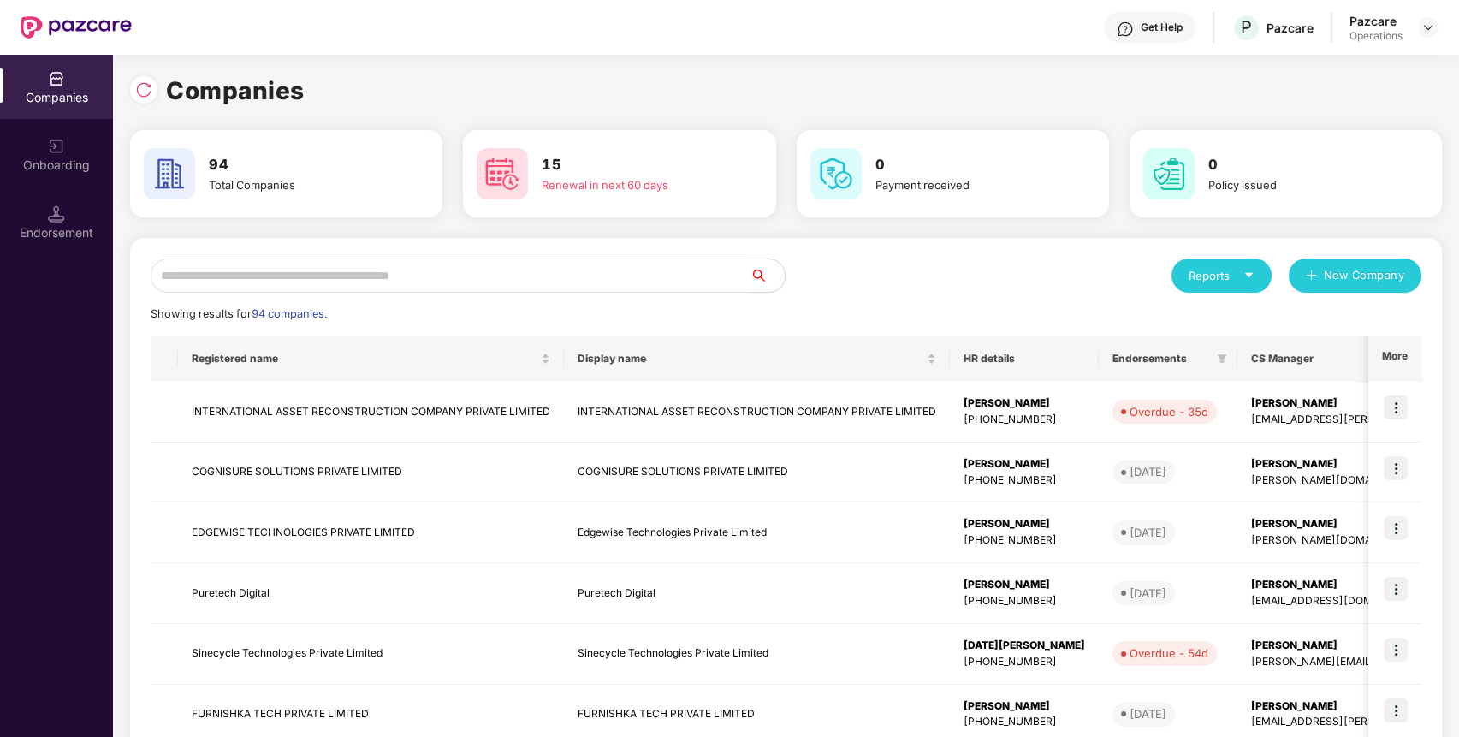
click at [643, 258] on input "text" at bounding box center [451, 275] width 600 height 34
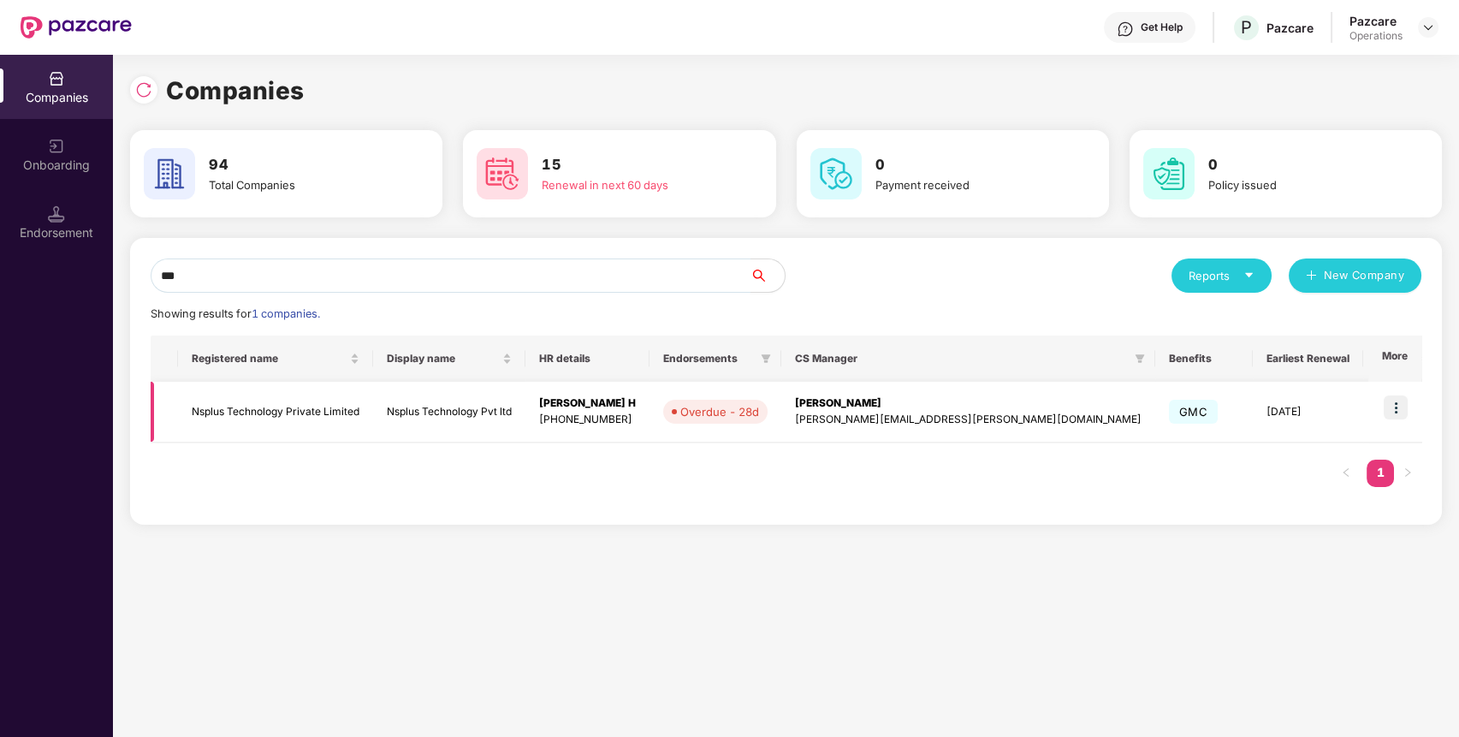
type input "***"
click at [1401, 406] on img at bounding box center [1395, 407] width 24 height 24
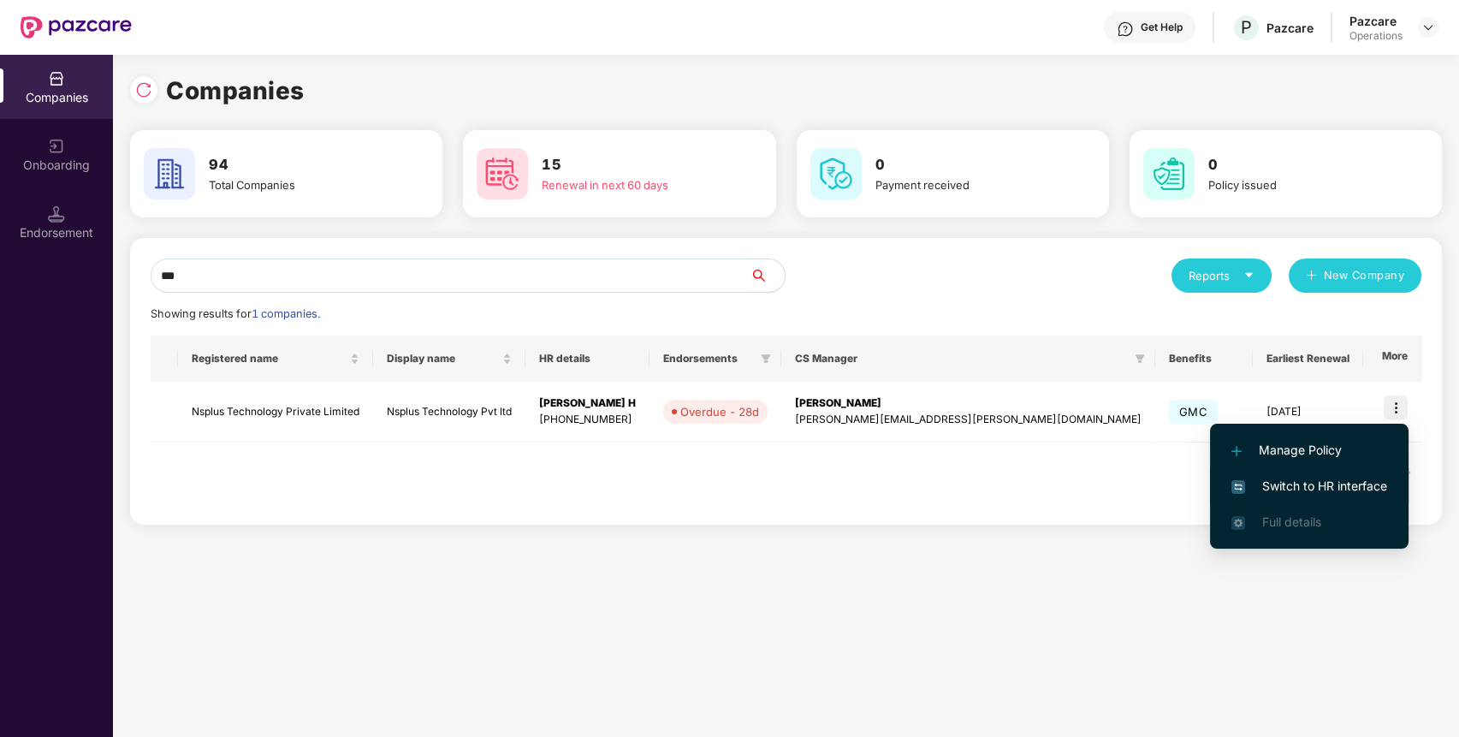
click at [1370, 484] on span "Switch to HR interface" at bounding box center [1309, 486] width 156 height 19
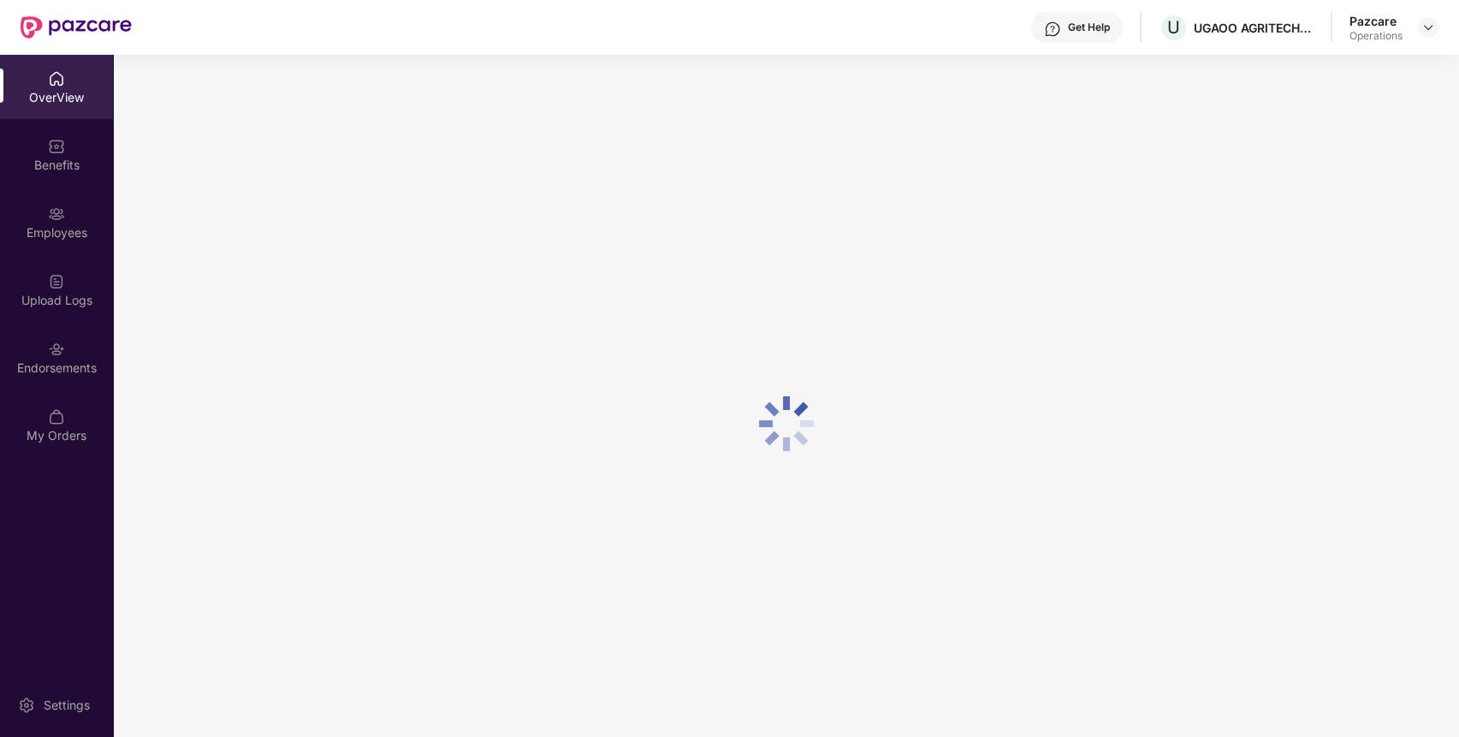
click at [58, 391] on div "OverView Benefits Employees Upload Logs Endorsements My Orders" at bounding box center [56, 258] width 113 height 406
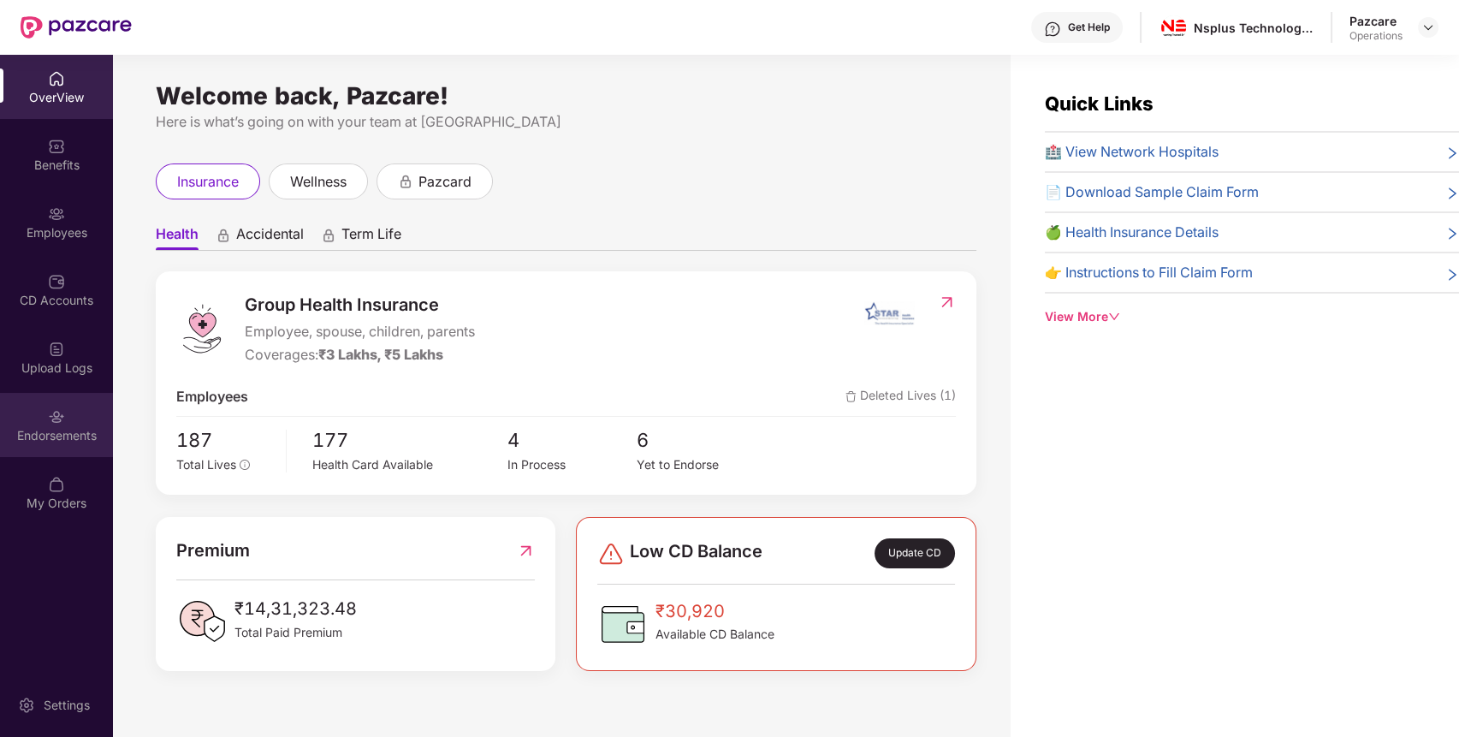
click at [57, 415] on img at bounding box center [56, 416] width 17 height 17
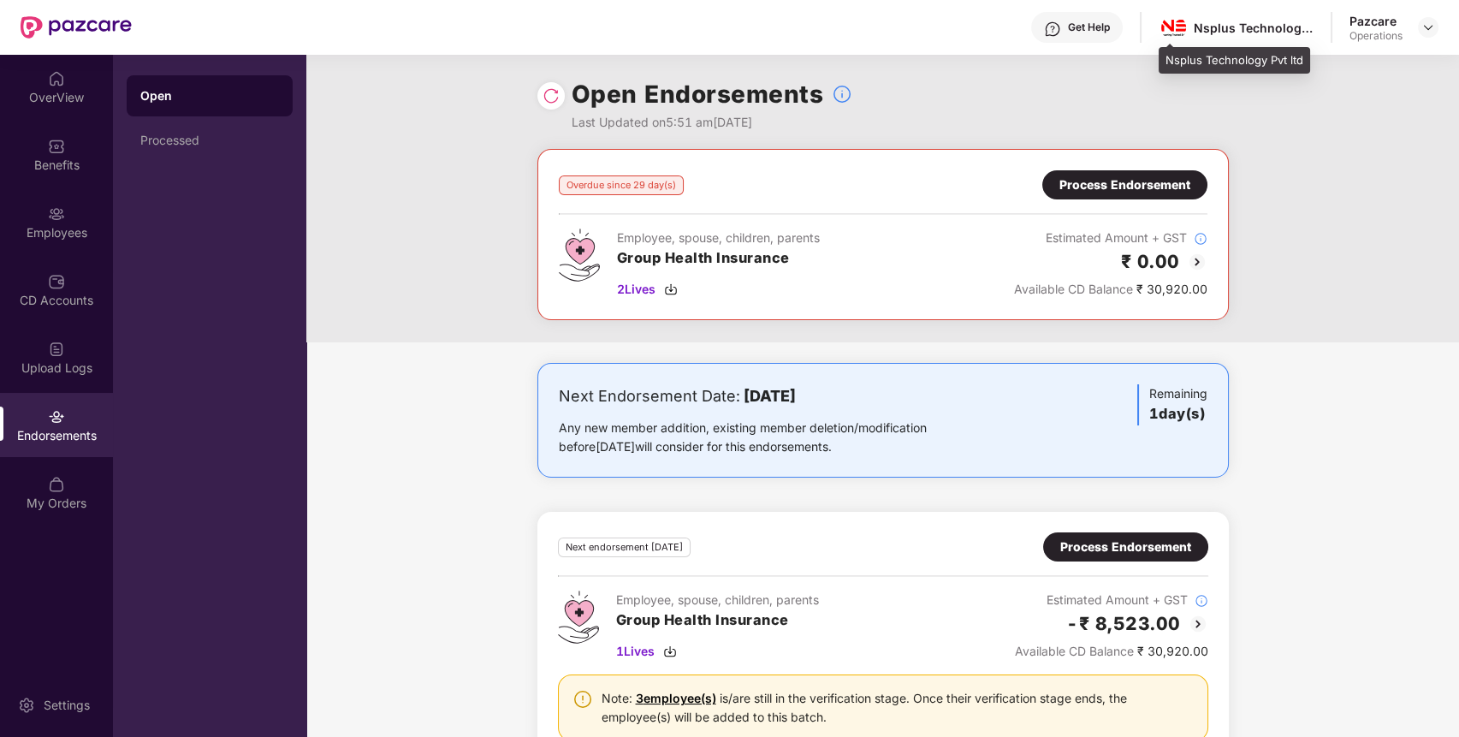
click at [1218, 24] on div "Nsplus Technology Pvt ltd" at bounding box center [1253, 28] width 120 height 16
copy div "Nsplus Technology Pvt ltd"
click at [1425, 26] on img at bounding box center [1428, 28] width 14 height 14
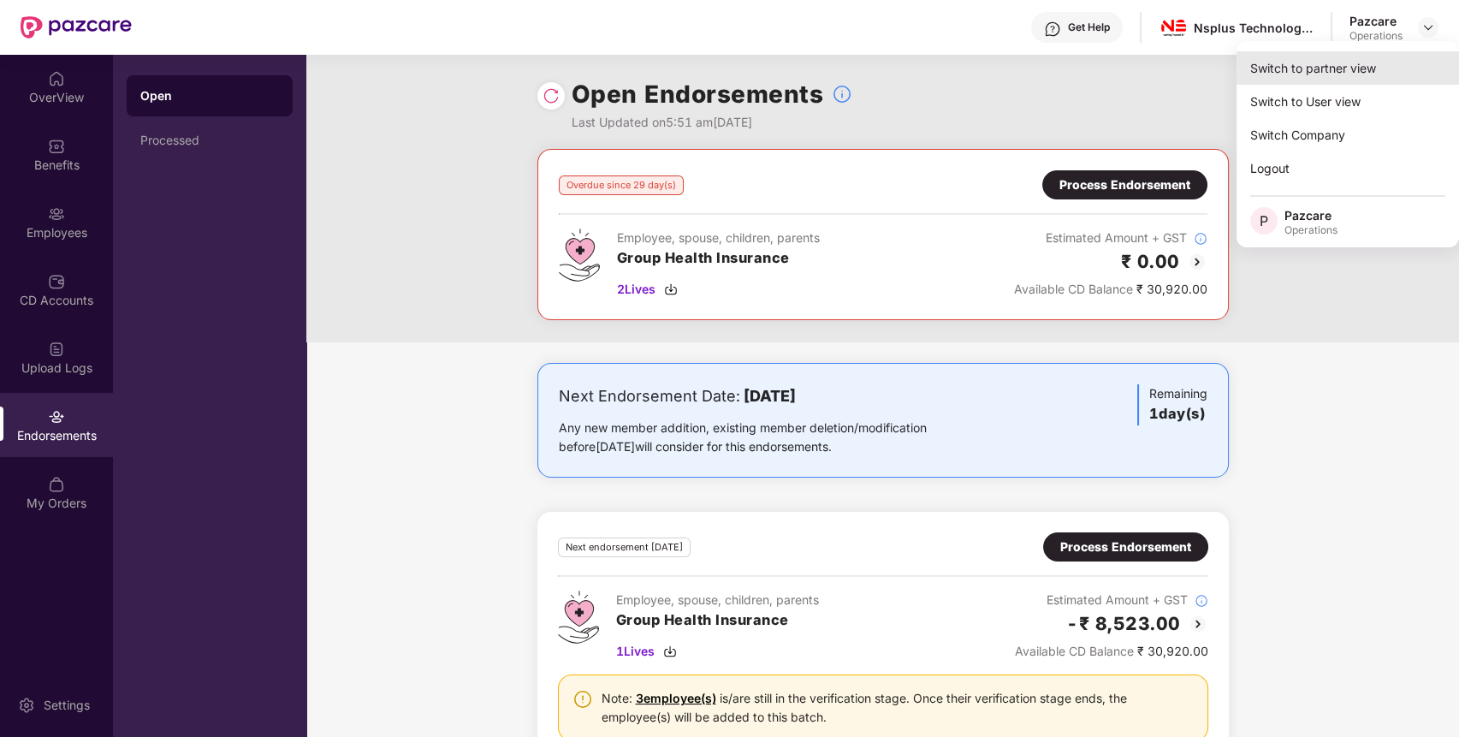
click at [1410, 66] on div "Switch to partner view" at bounding box center [1347, 67] width 222 height 33
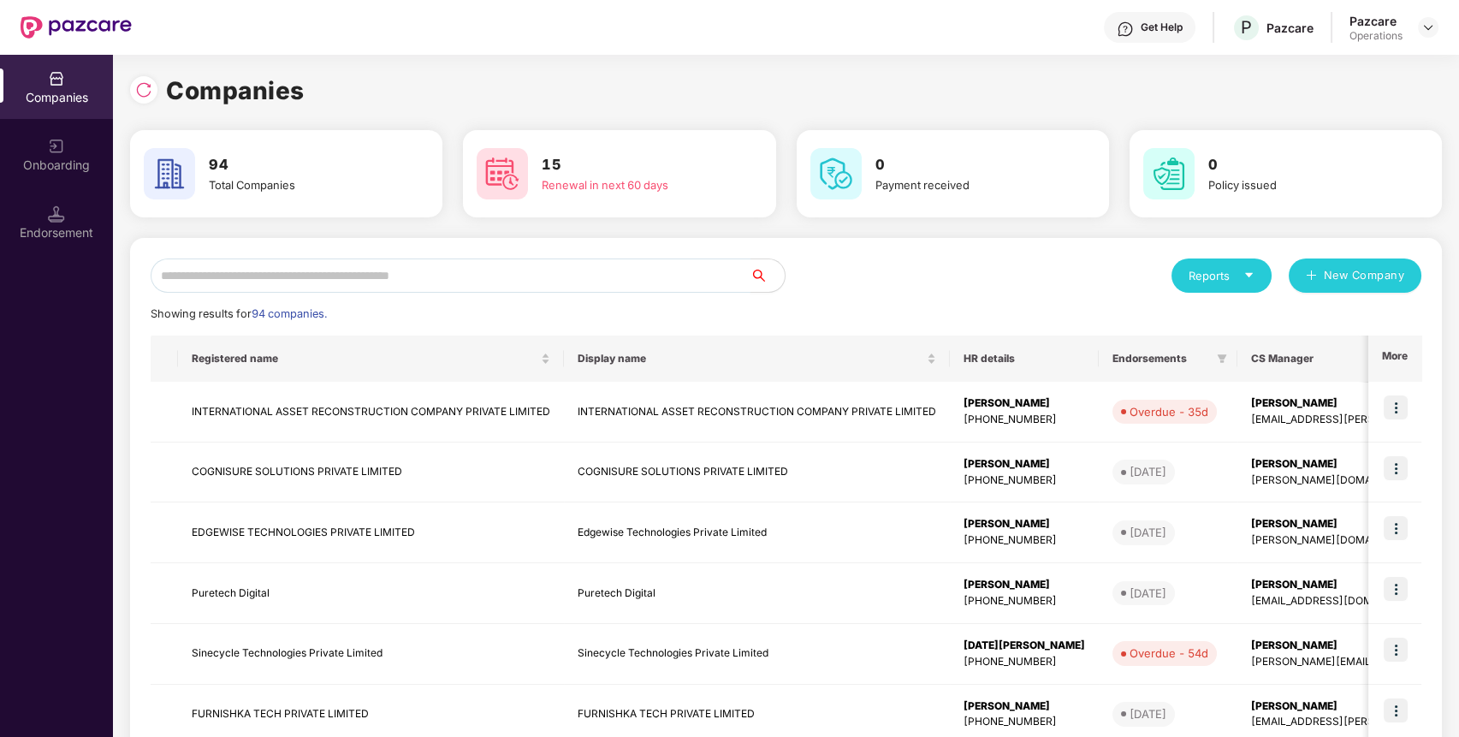
click at [683, 274] on input "text" at bounding box center [451, 275] width 600 height 34
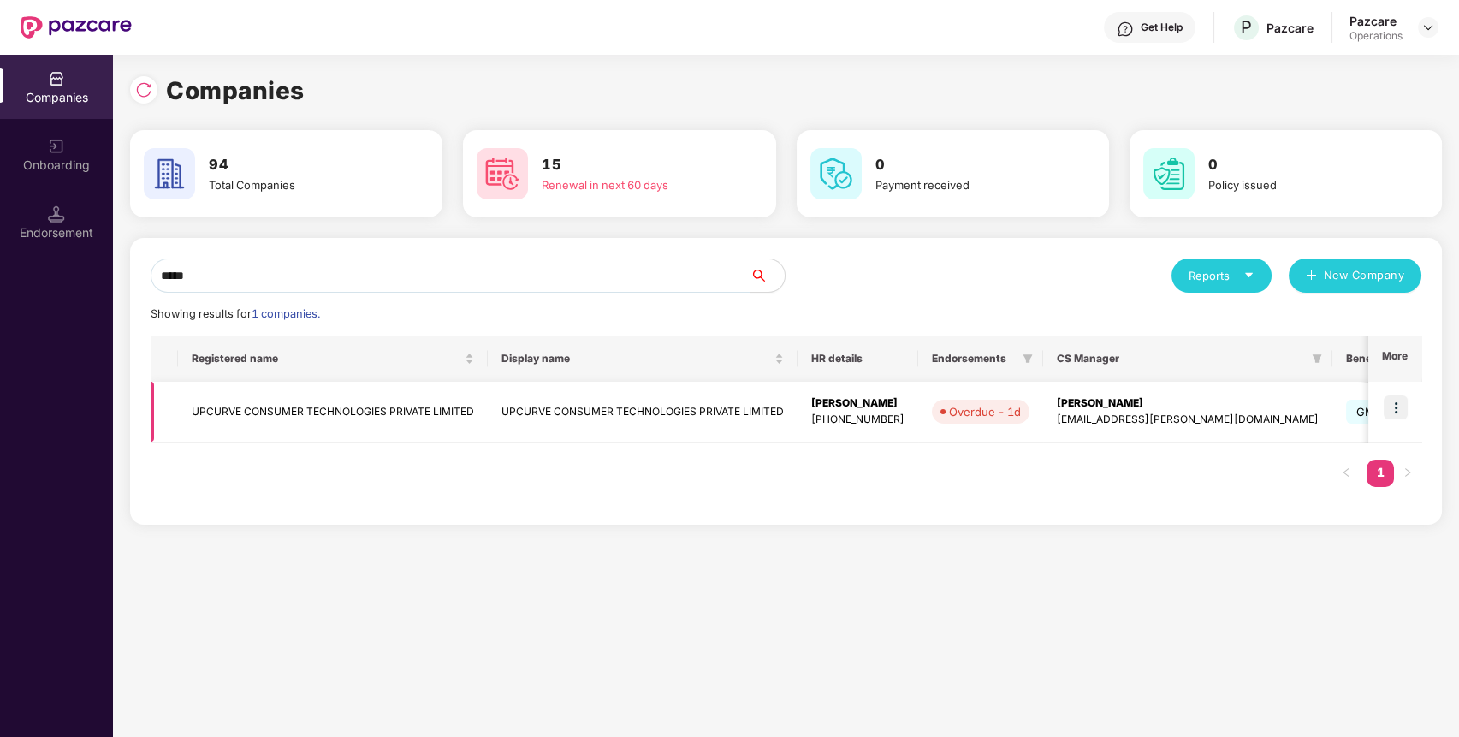
type input "*****"
click at [1398, 413] on img at bounding box center [1395, 407] width 24 height 24
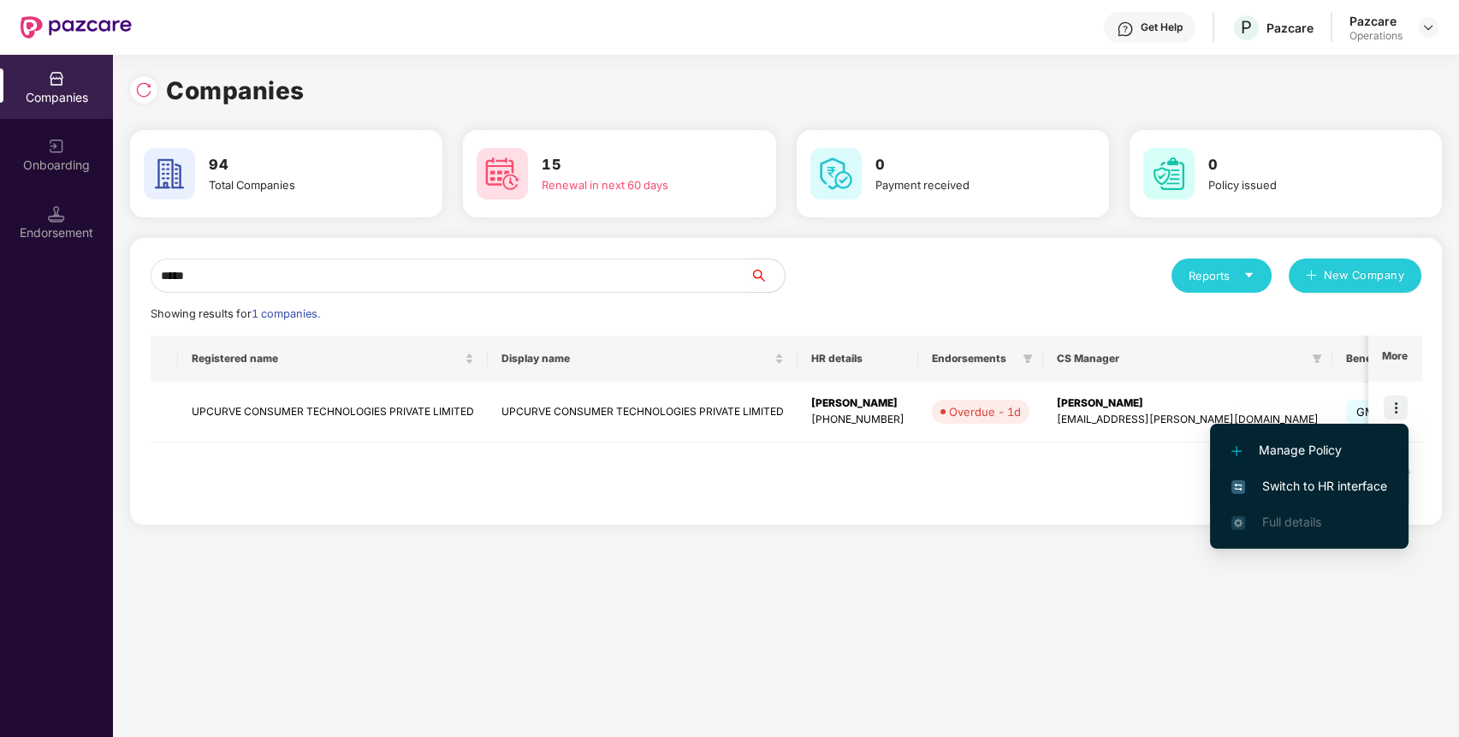
click at [1344, 486] on span "Switch to HR interface" at bounding box center [1309, 486] width 156 height 19
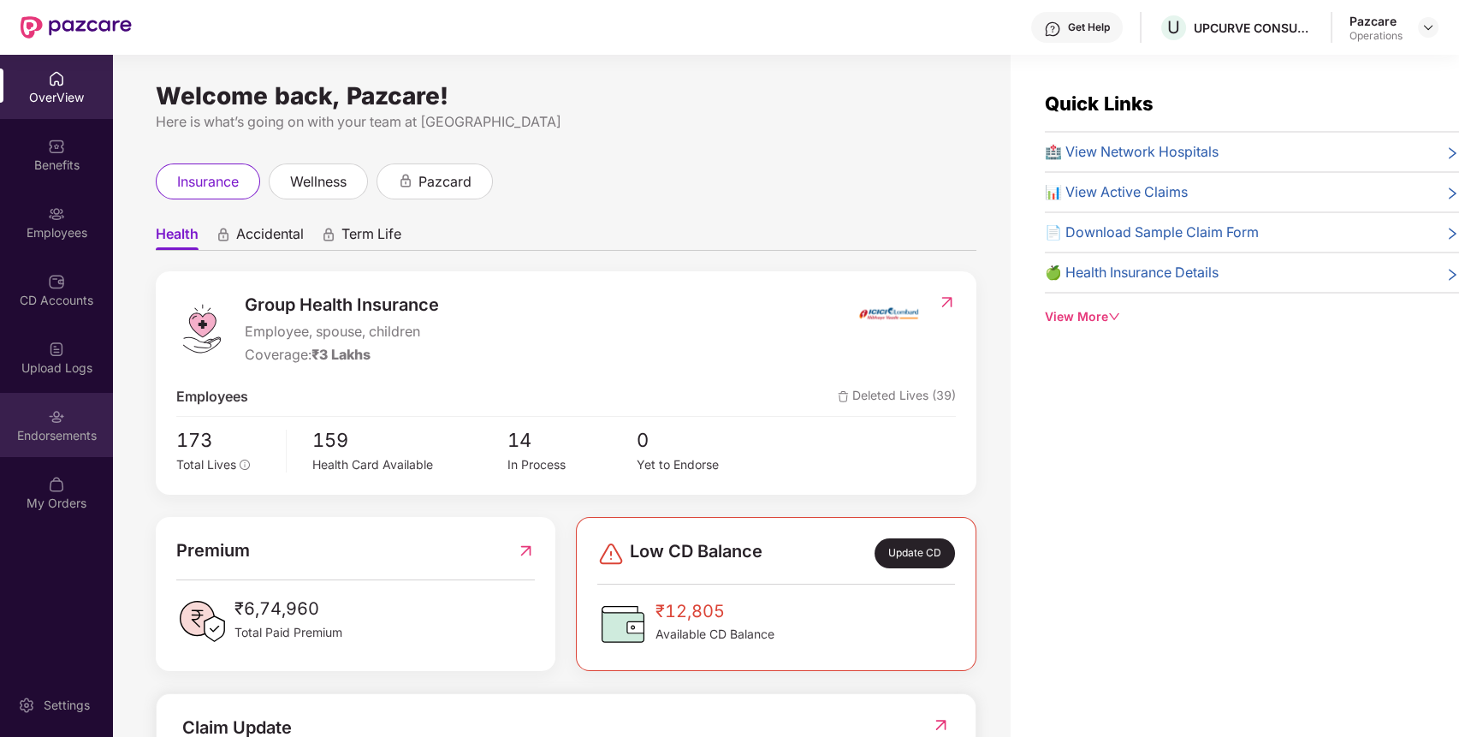
click at [68, 435] on div "Endorsements" at bounding box center [56, 435] width 113 height 17
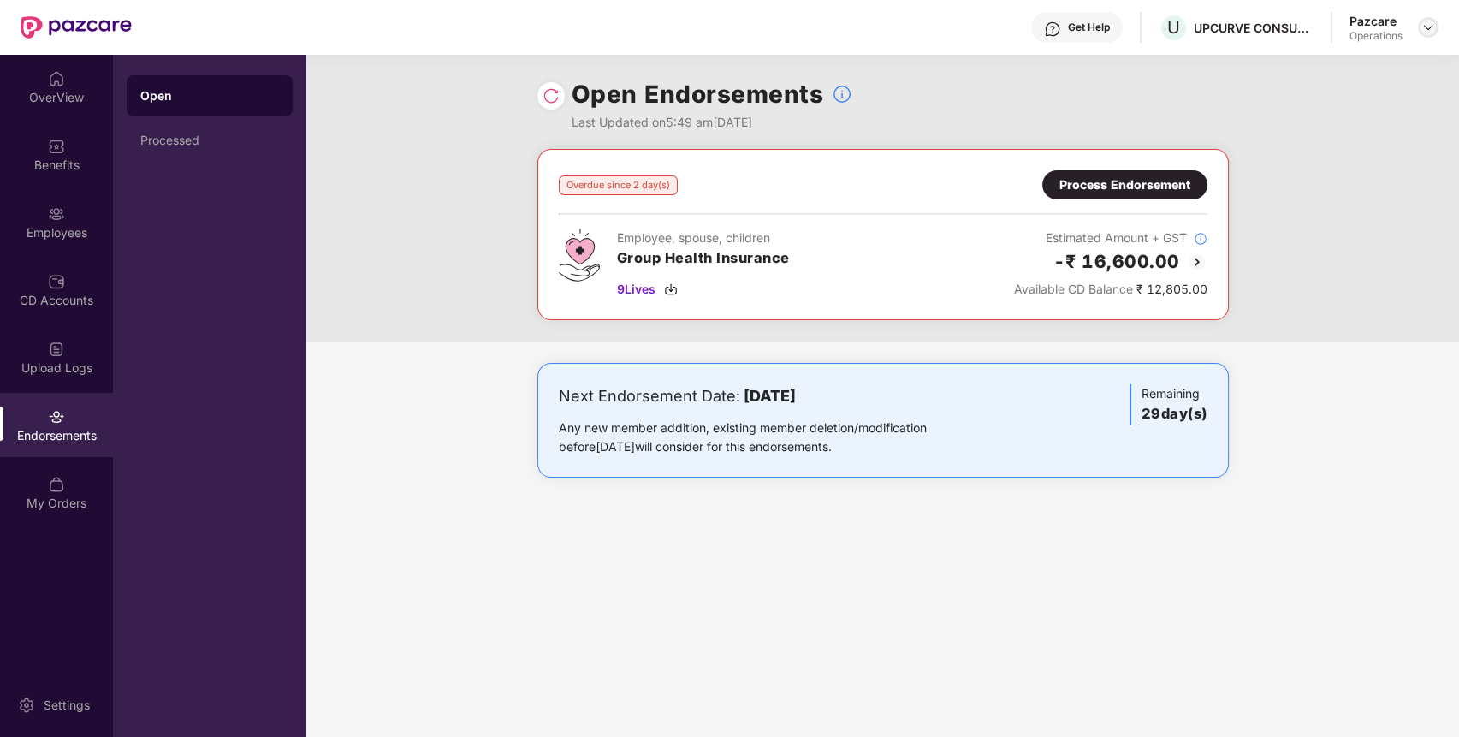
click at [1430, 26] on img at bounding box center [1428, 28] width 14 height 14
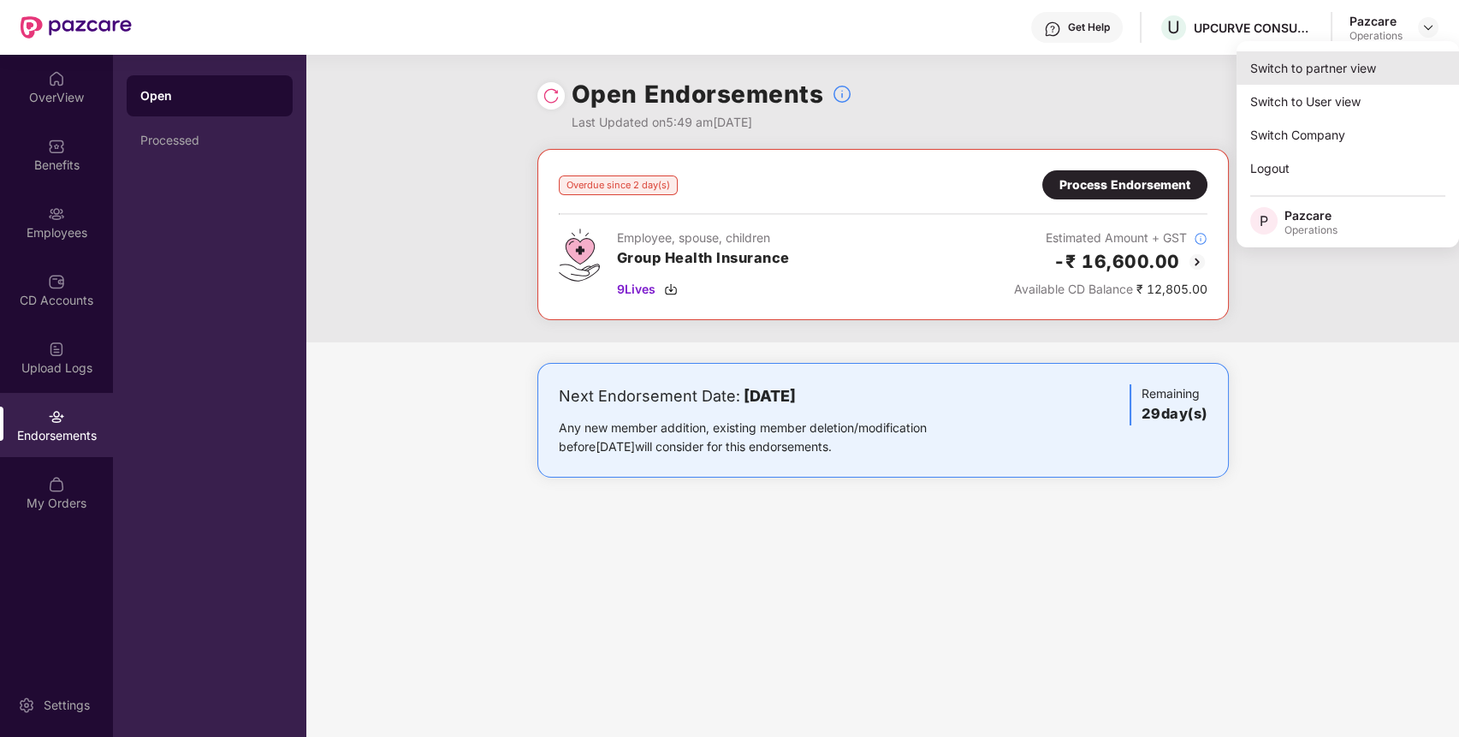
click at [1390, 63] on div "Switch to partner view" at bounding box center [1347, 67] width 222 height 33
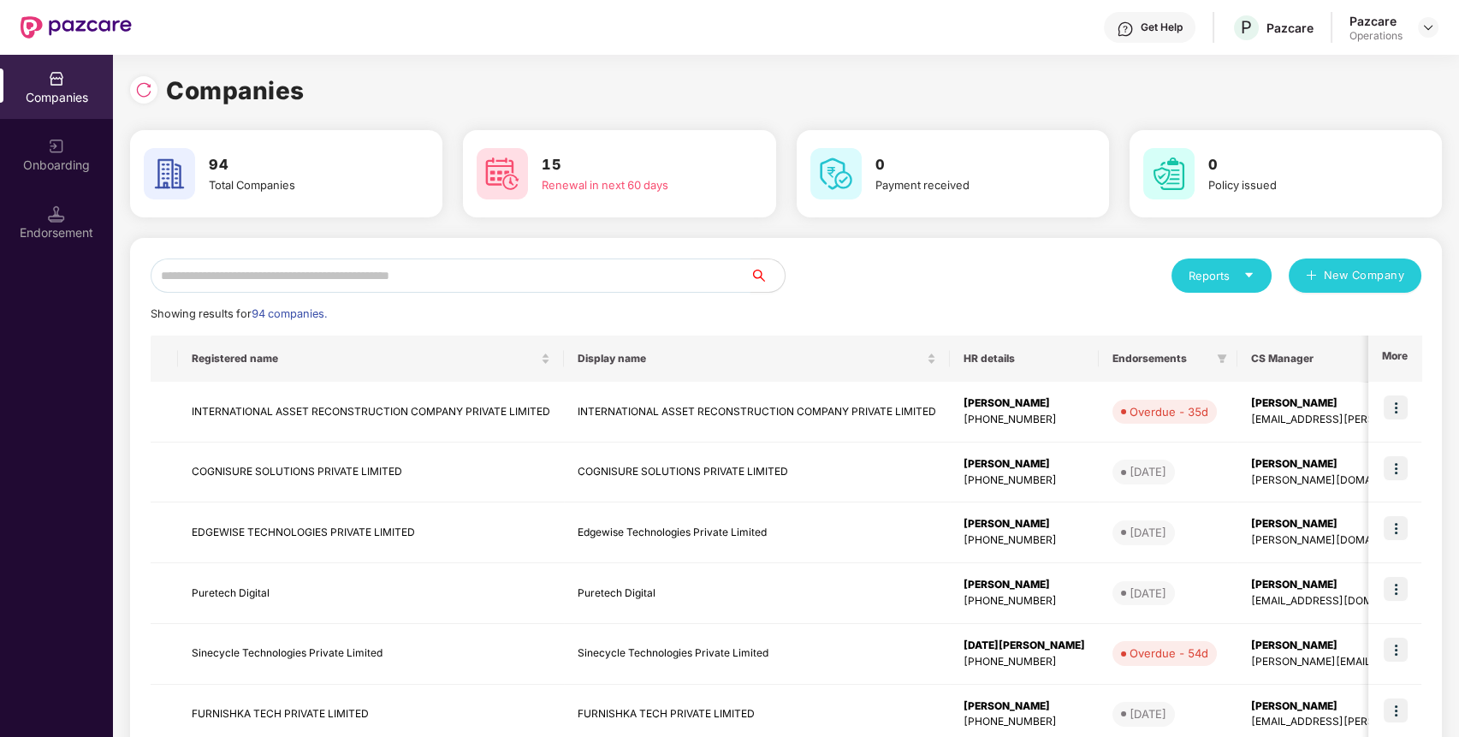
click at [624, 271] on input "text" at bounding box center [451, 275] width 600 height 34
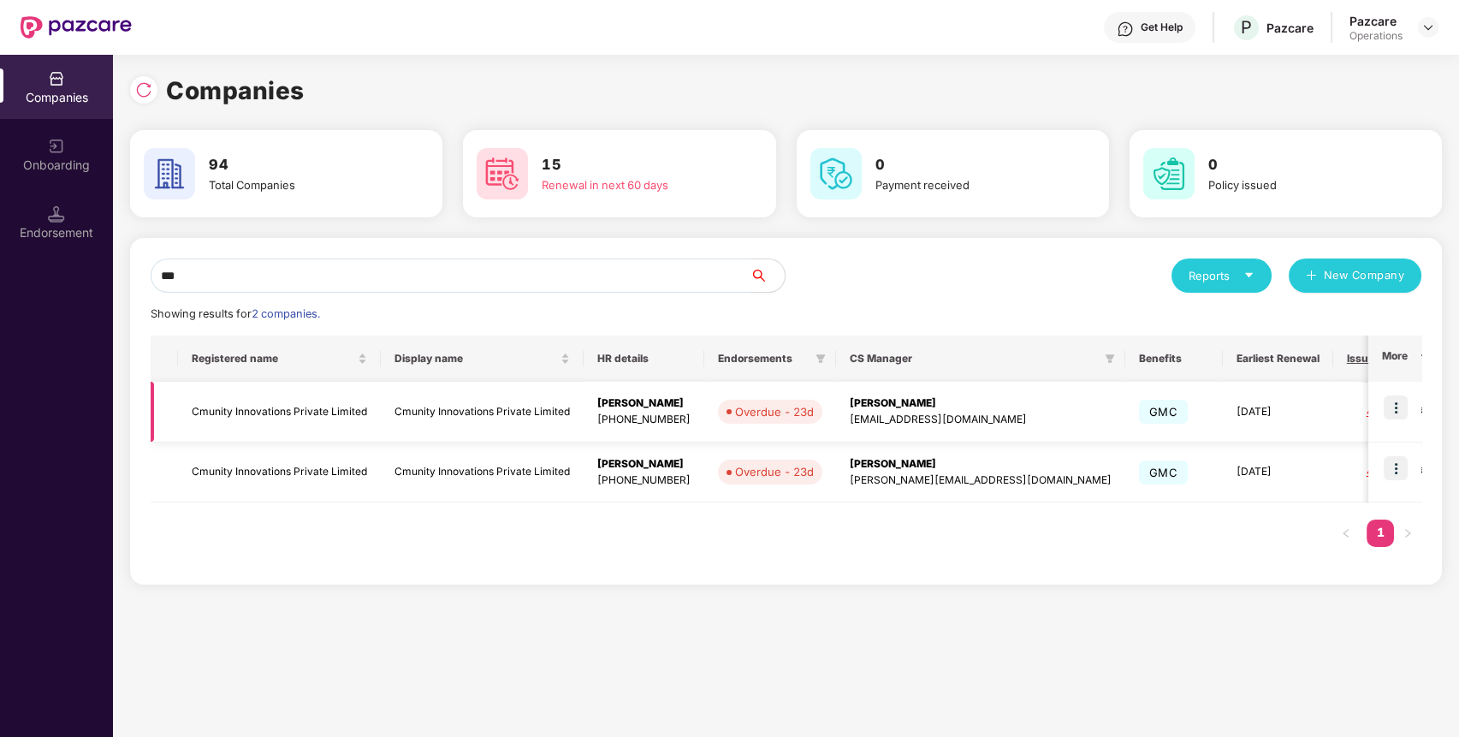
type input "***"
click at [1405, 402] on img at bounding box center [1395, 407] width 24 height 24
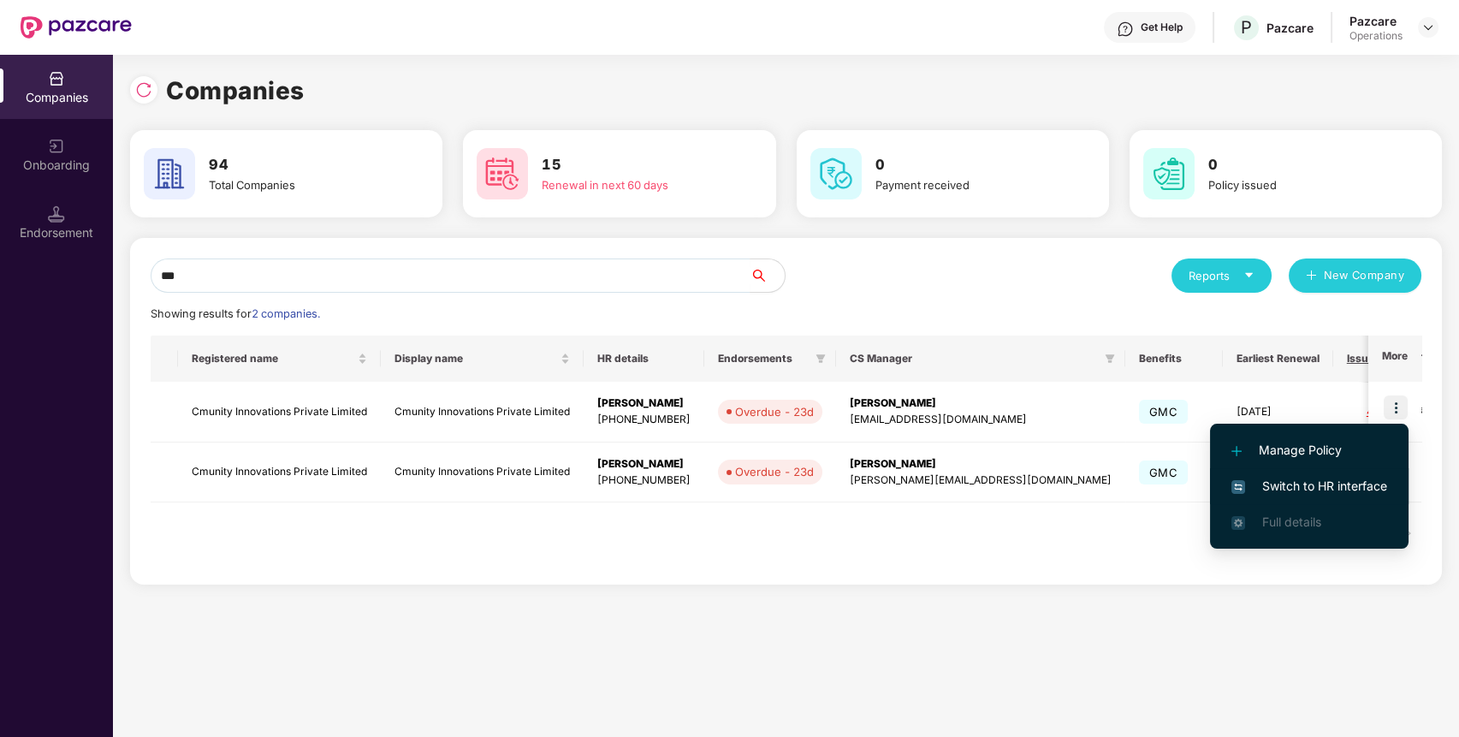
click at [1372, 486] on span "Switch to HR interface" at bounding box center [1309, 486] width 156 height 19
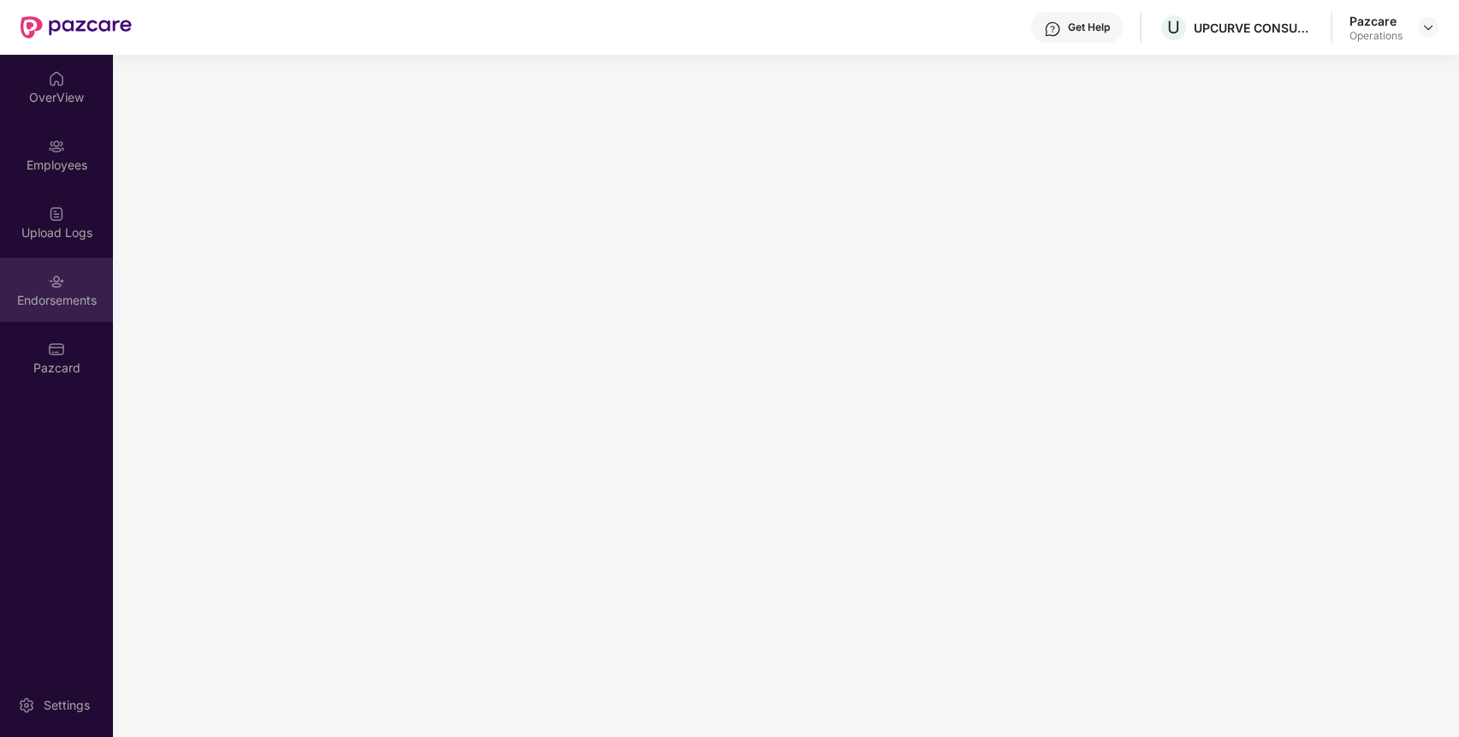
click at [72, 286] on div "Endorsements" at bounding box center [56, 290] width 113 height 64
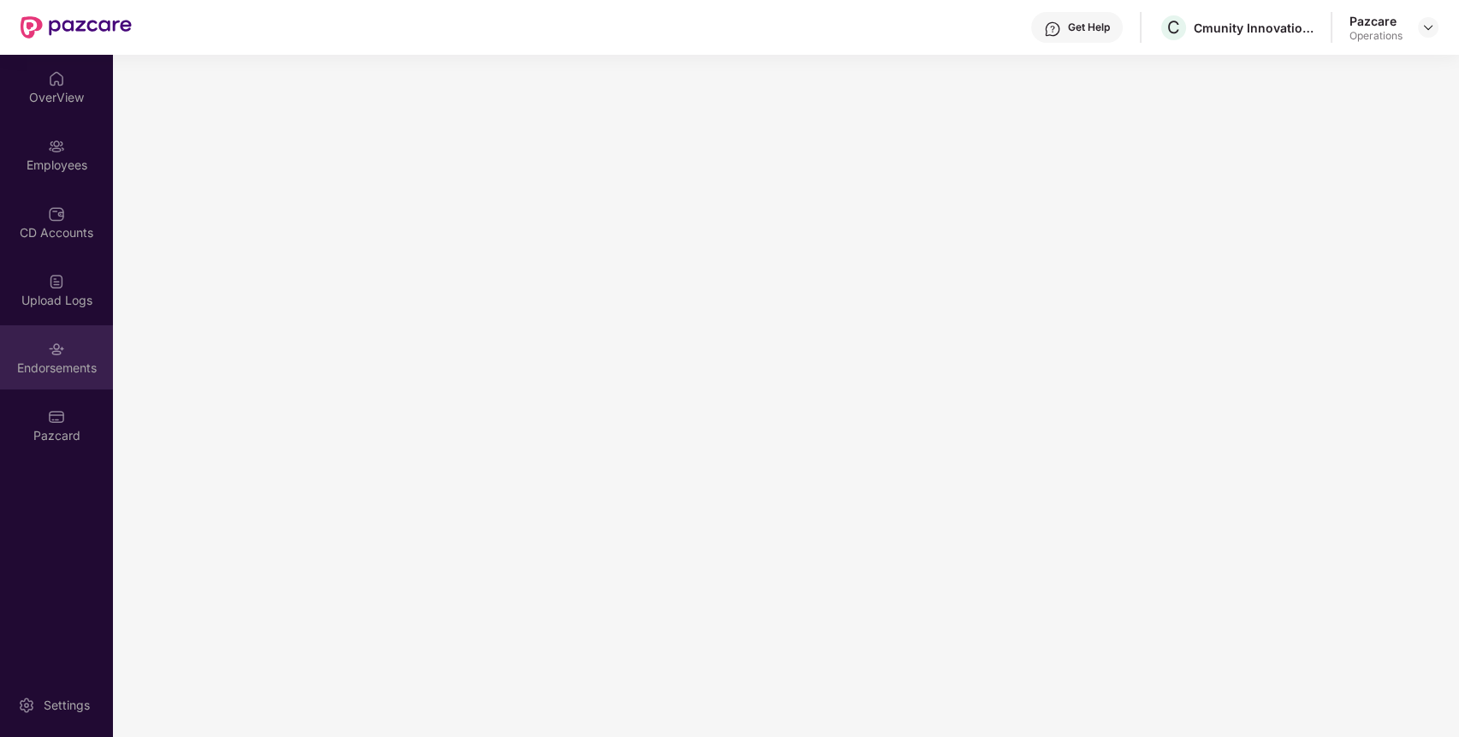
click at [69, 364] on div "Endorsements" at bounding box center [56, 367] width 113 height 17
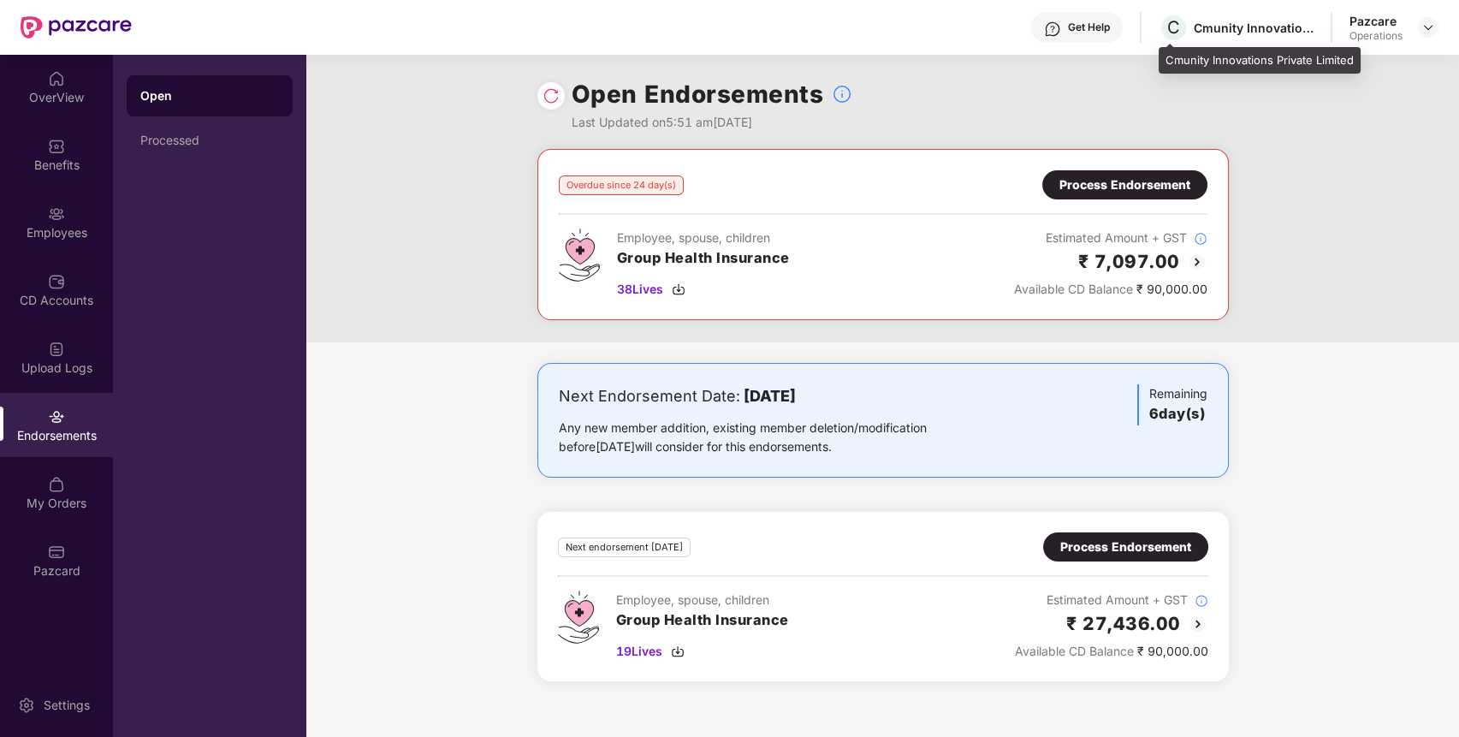
click at [1255, 33] on div "Cmunity Innovations Private Limited" at bounding box center [1253, 28] width 120 height 16
copy div "Cmunity Innovations Private Limited"
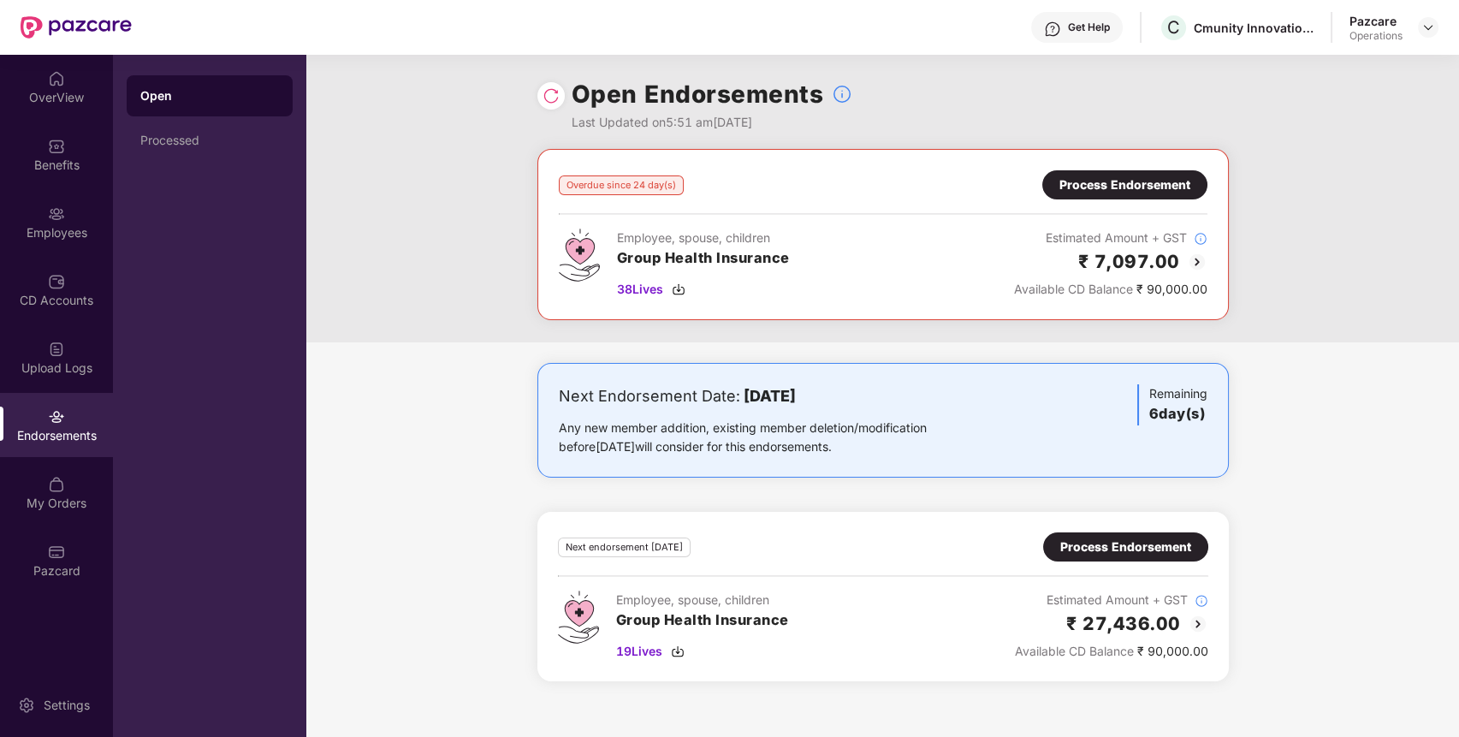
click at [1129, 178] on div "Process Endorsement" at bounding box center [1124, 184] width 131 height 19
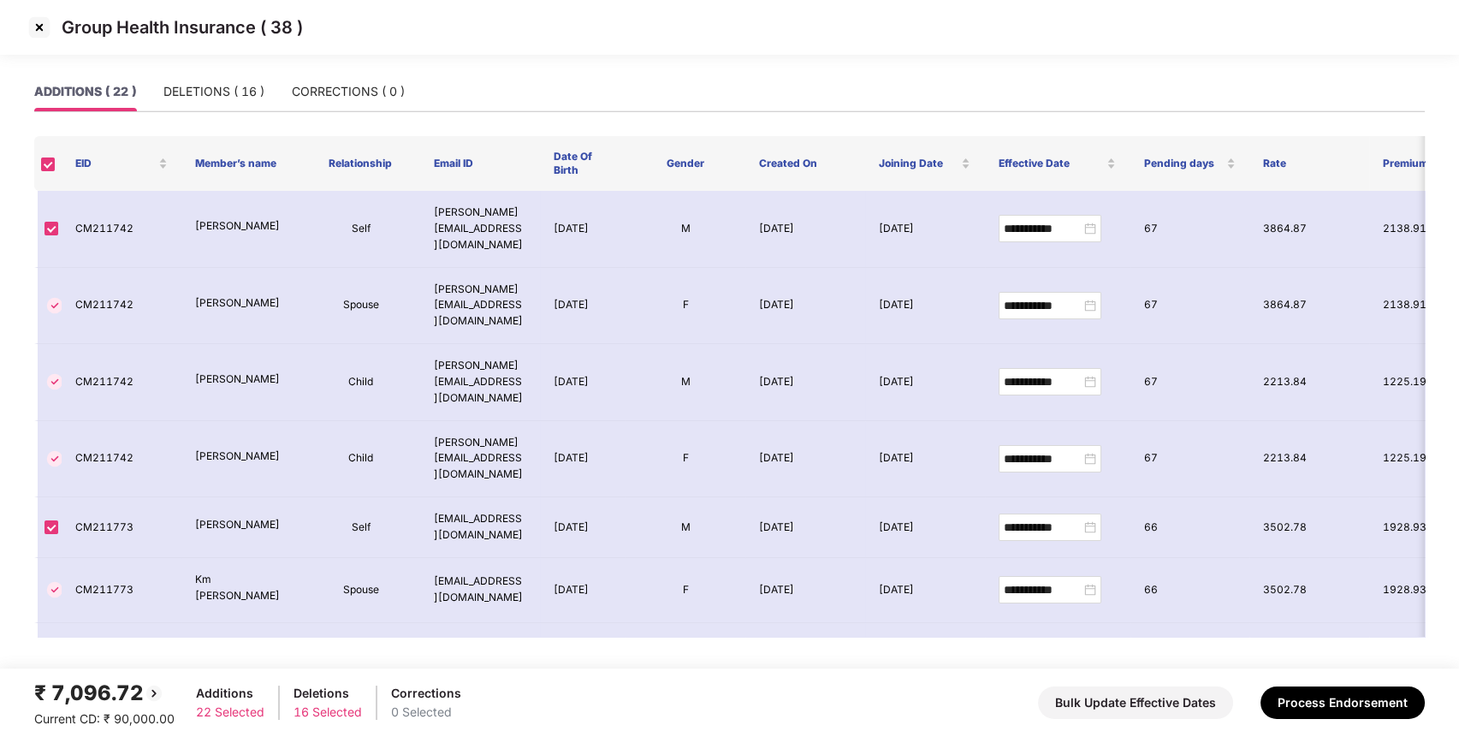
click at [41, 30] on img at bounding box center [39, 27] width 27 height 27
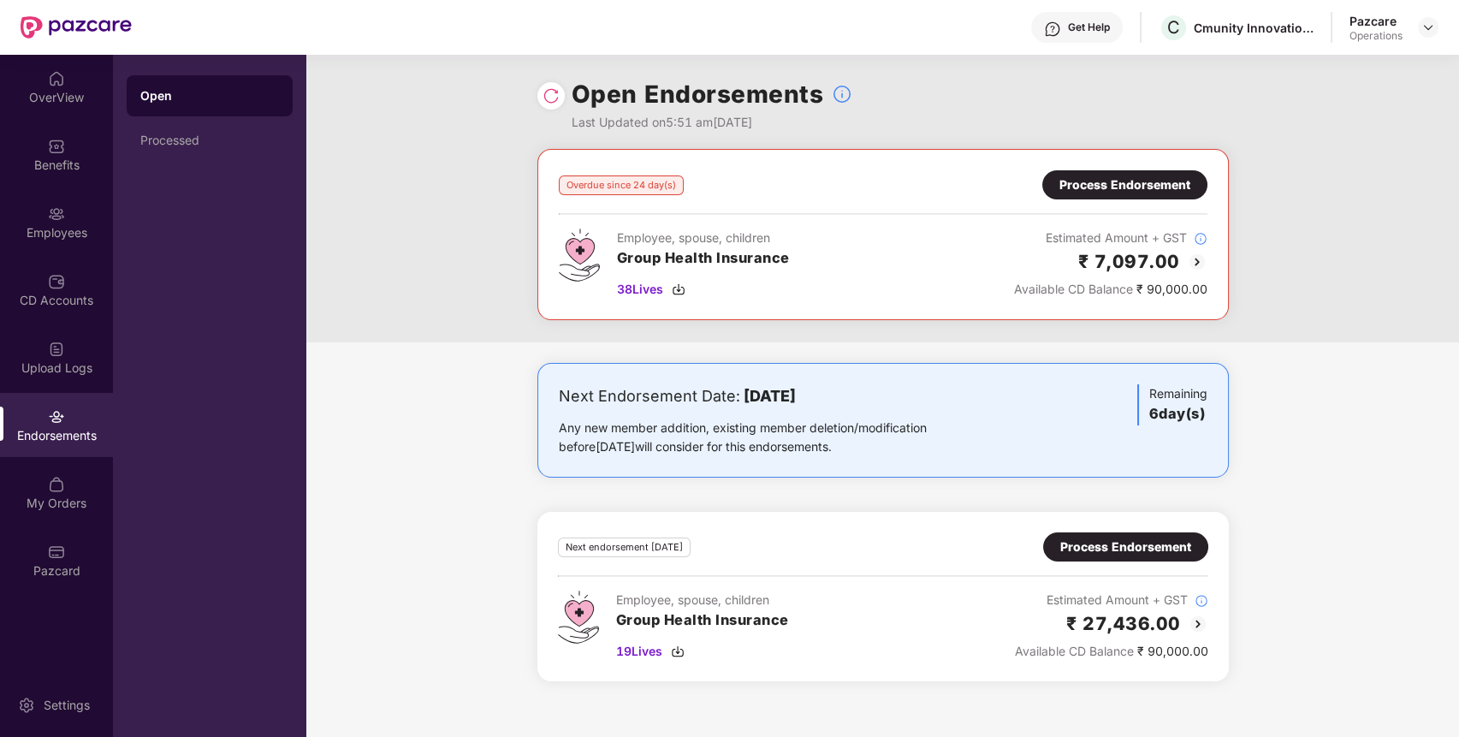
click at [86, 171] on div "Benefits" at bounding box center [56, 165] width 113 height 17
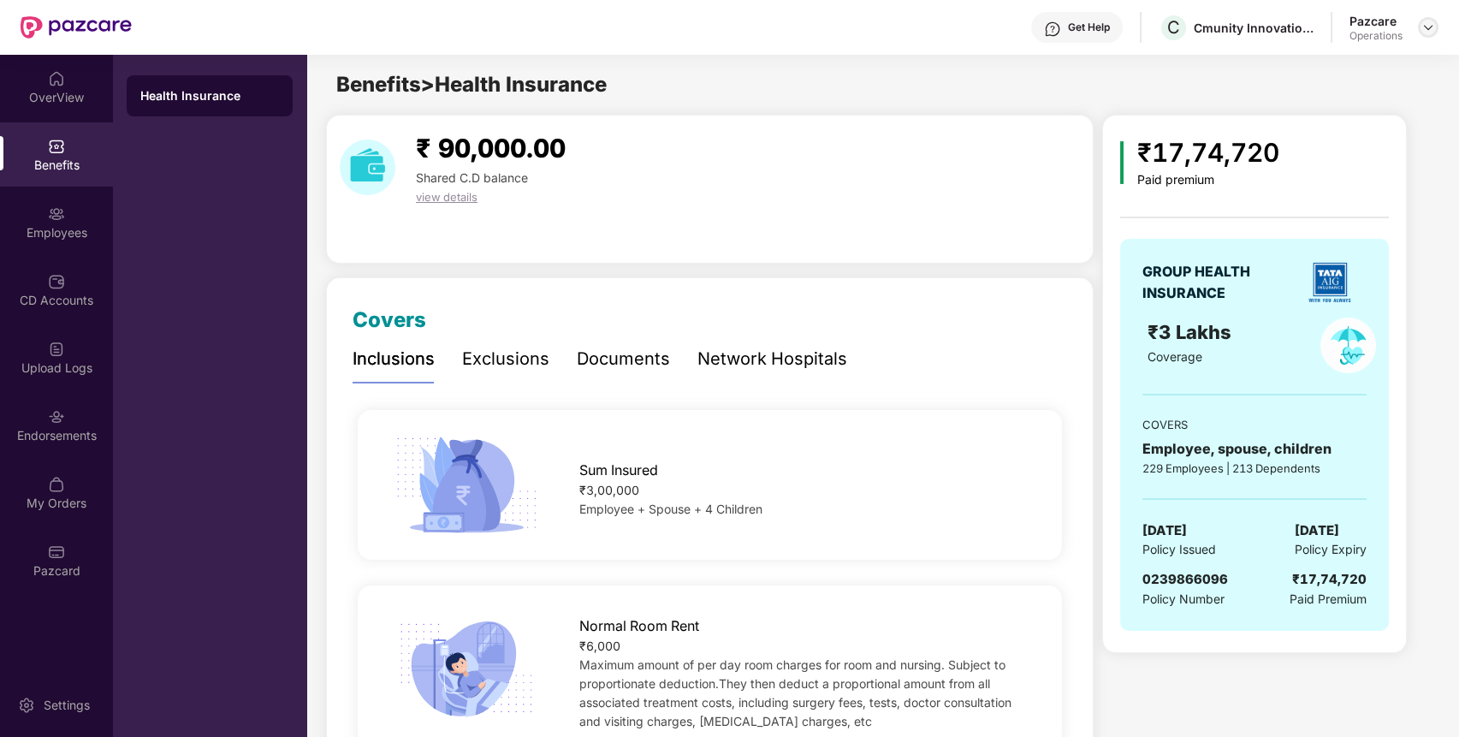
click at [1429, 23] on img at bounding box center [1428, 28] width 14 height 14
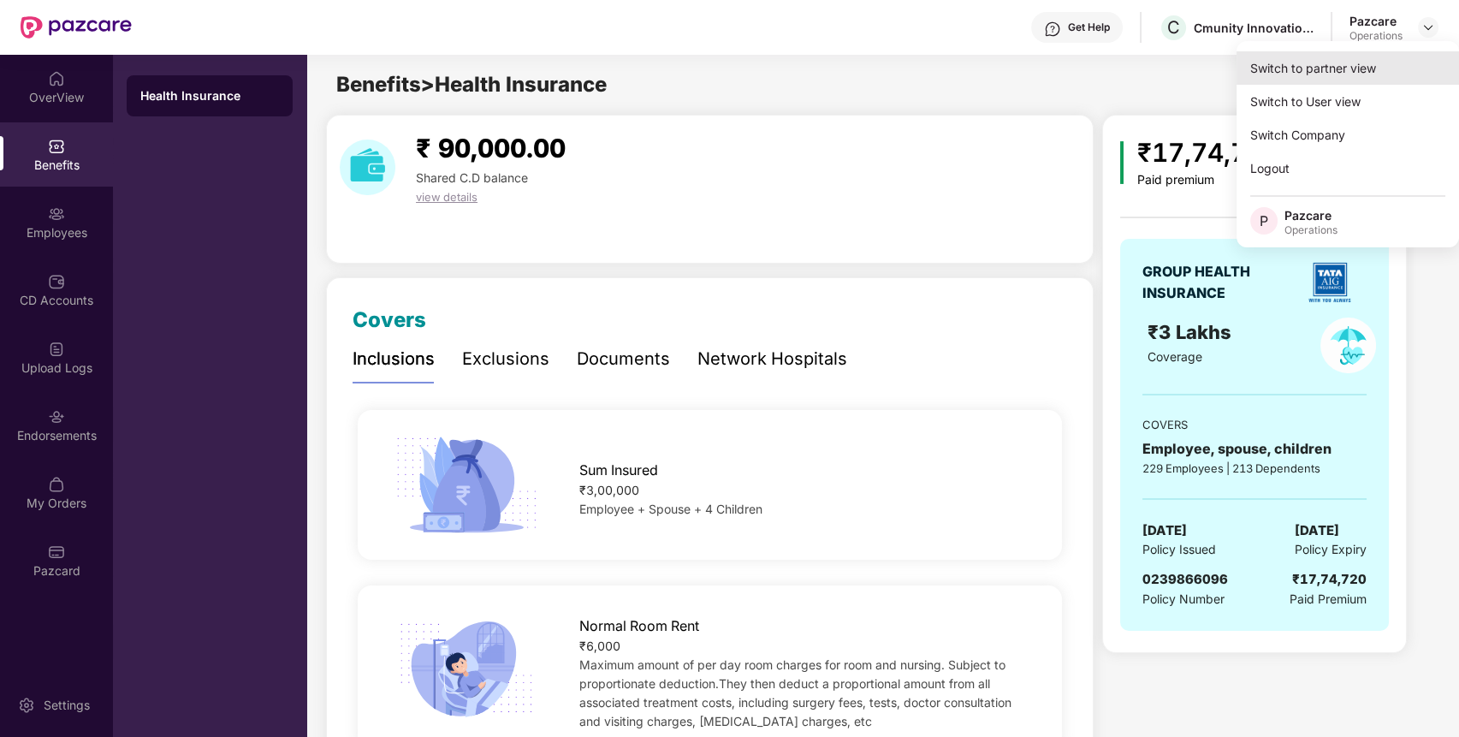
click at [1368, 72] on div "Switch to partner view" at bounding box center [1347, 67] width 222 height 33
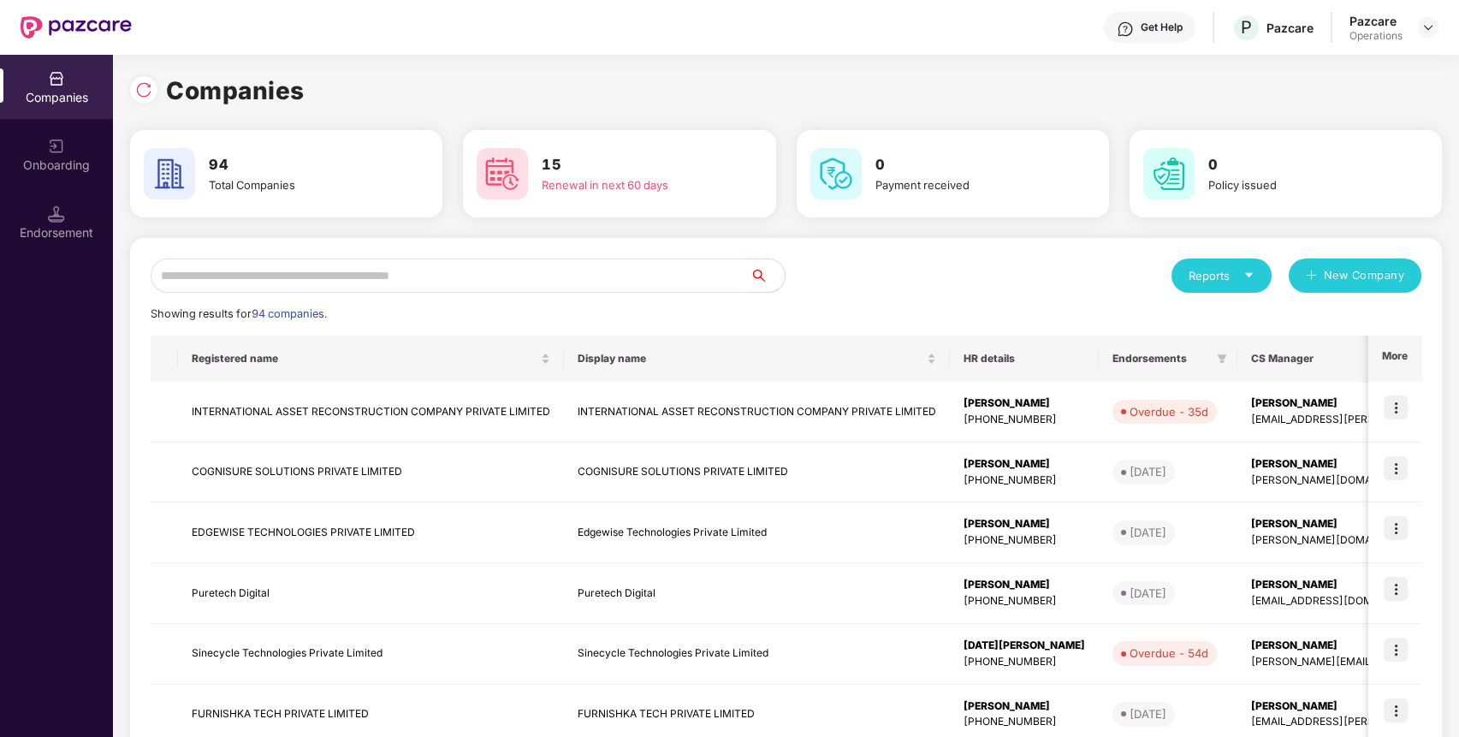
click at [597, 281] on input "text" at bounding box center [451, 275] width 600 height 34
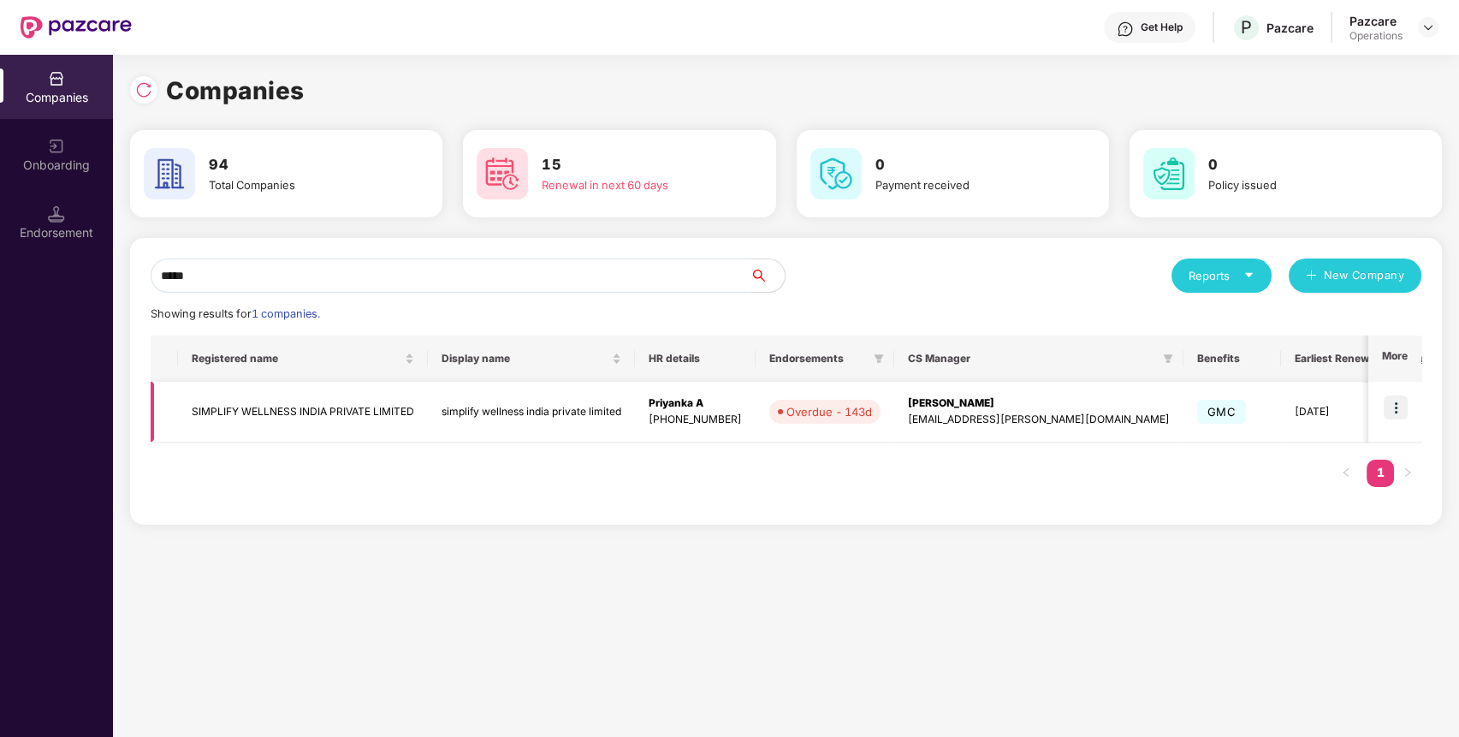
type input "*****"
click at [1387, 401] on img at bounding box center [1395, 407] width 24 height 24
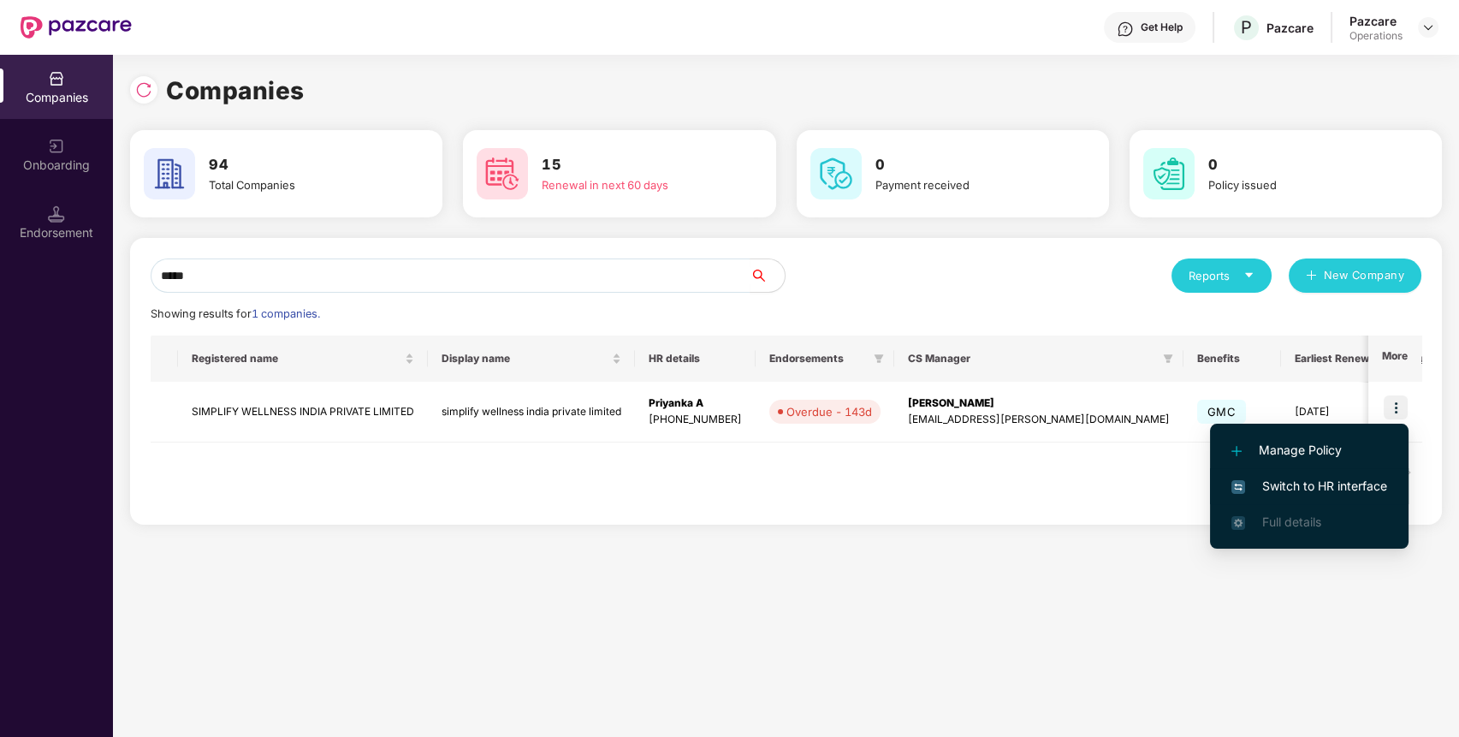
click at [1347, 481] on span "Switch to HR interface" at bounding box center [1309, 486] width 156 height 19
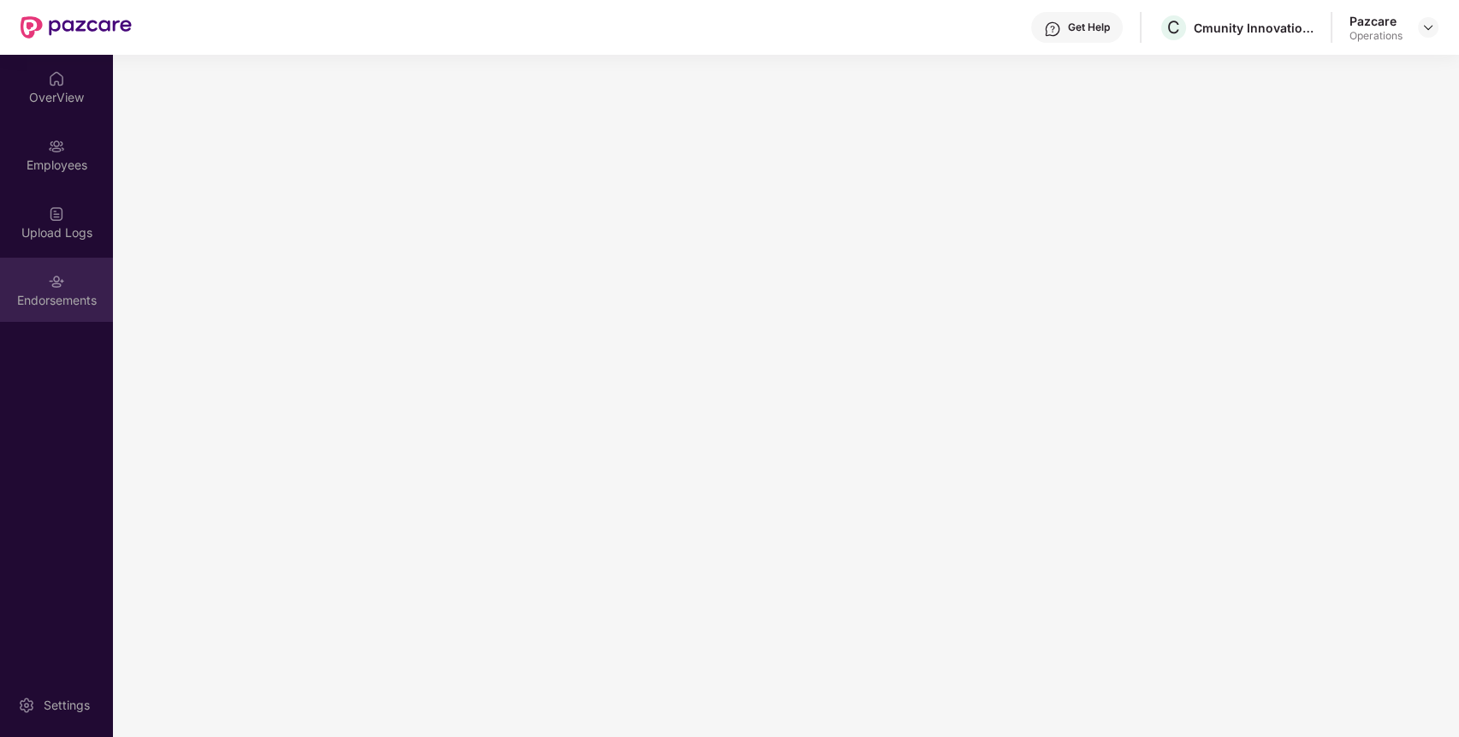
click at [73, 304] on div "Endorsements" at bounding box center [56, 300] width 113 height 17
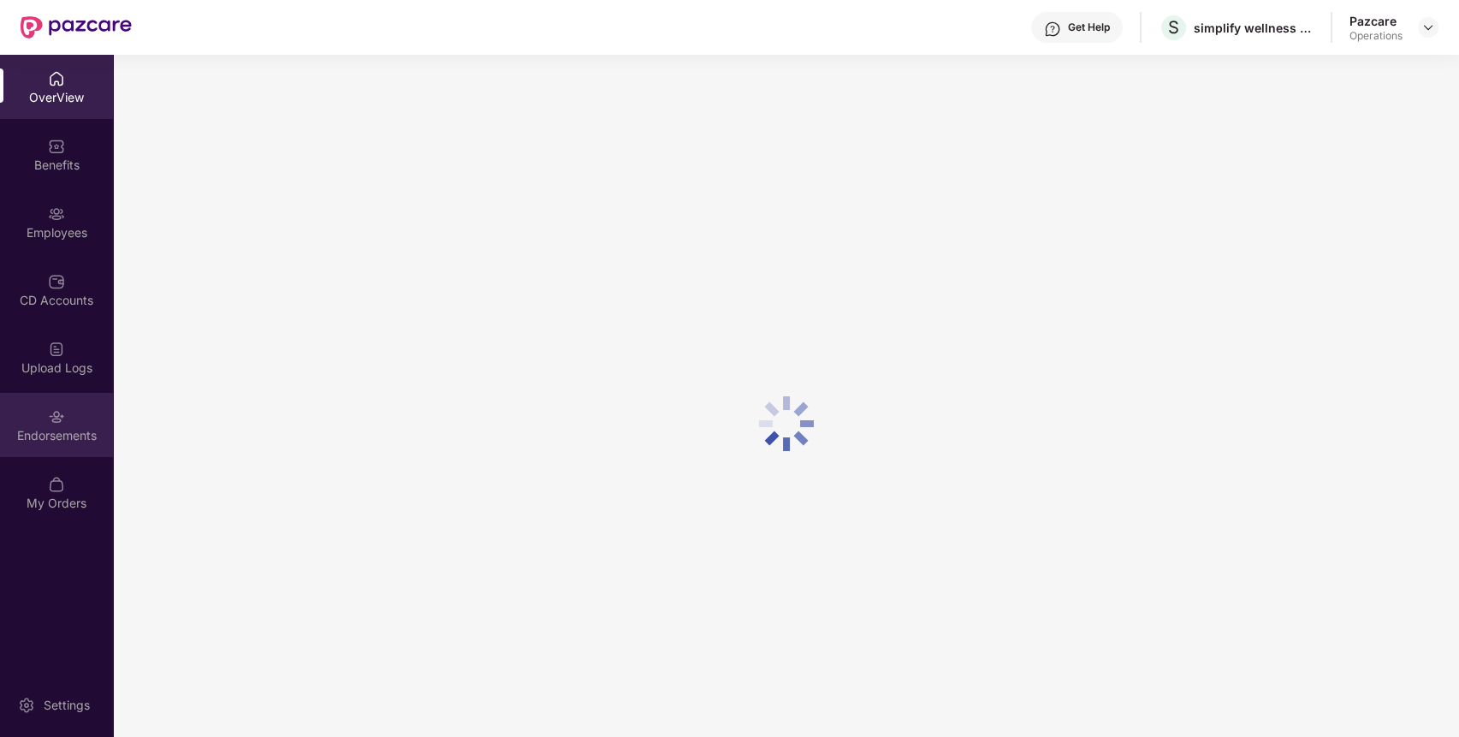
click at [62, 414] on img at bounding box center [56, 416] width 17 height 17
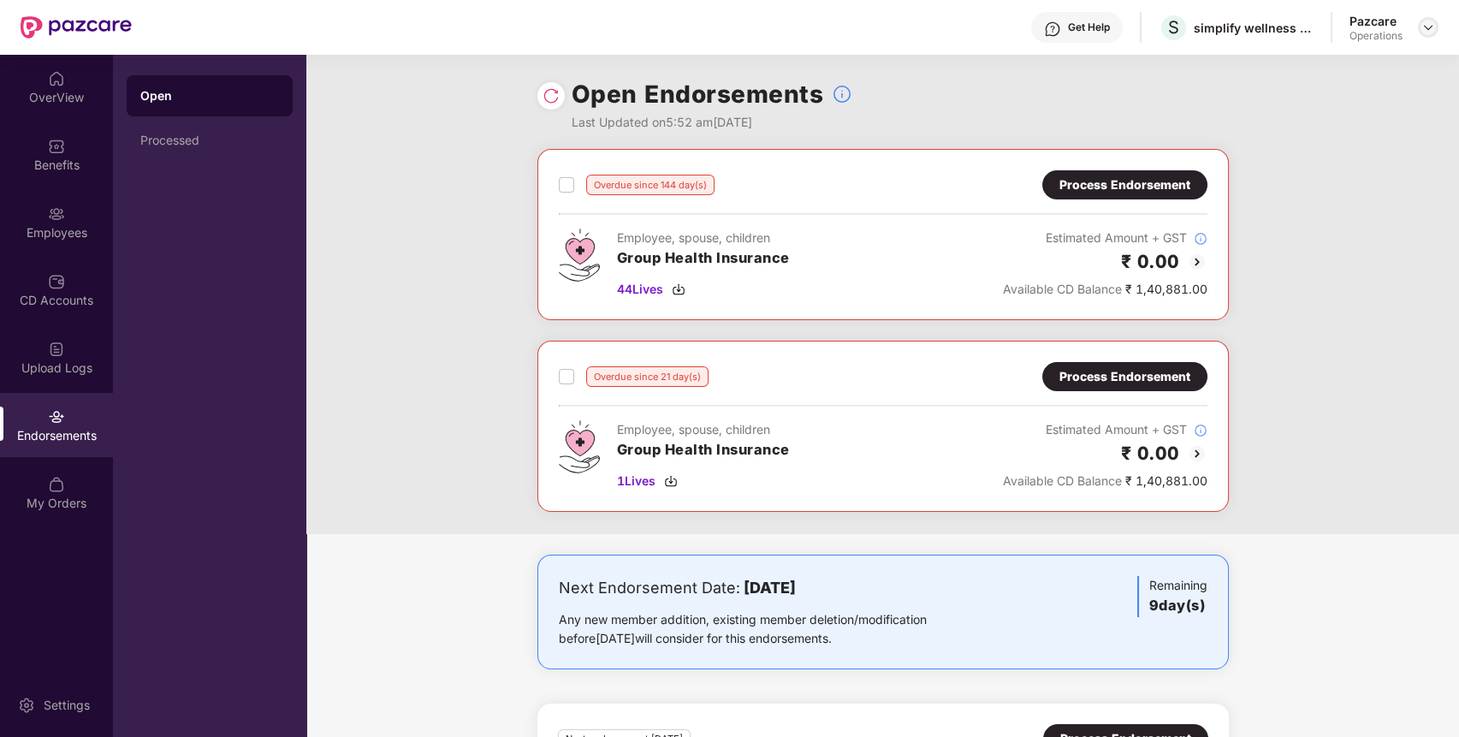
click at [1425, 22] on img at bounding box center [1428, 28] width 14 height 14
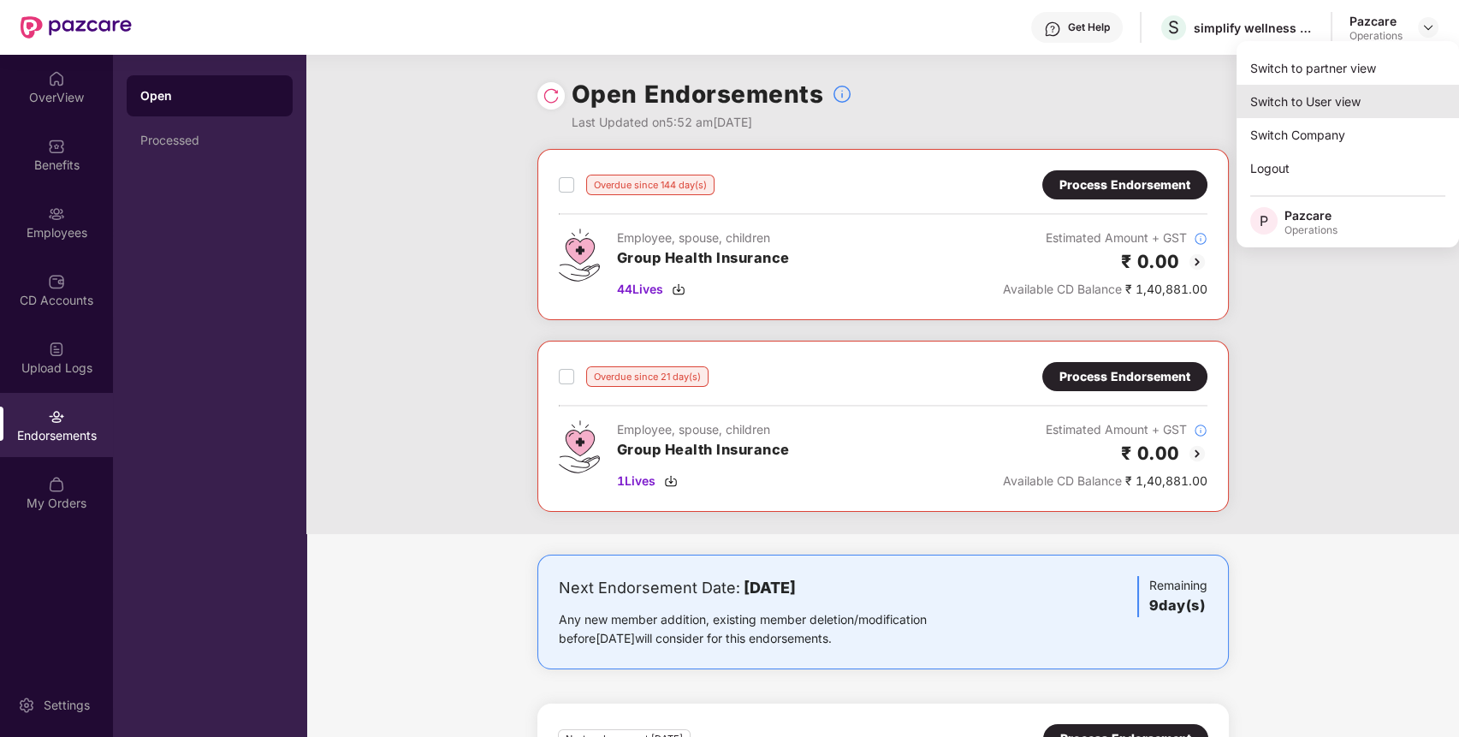
click at [1383, 92] on div "Switch to User view" at bounding box center [1347, 101] width 222 height 33
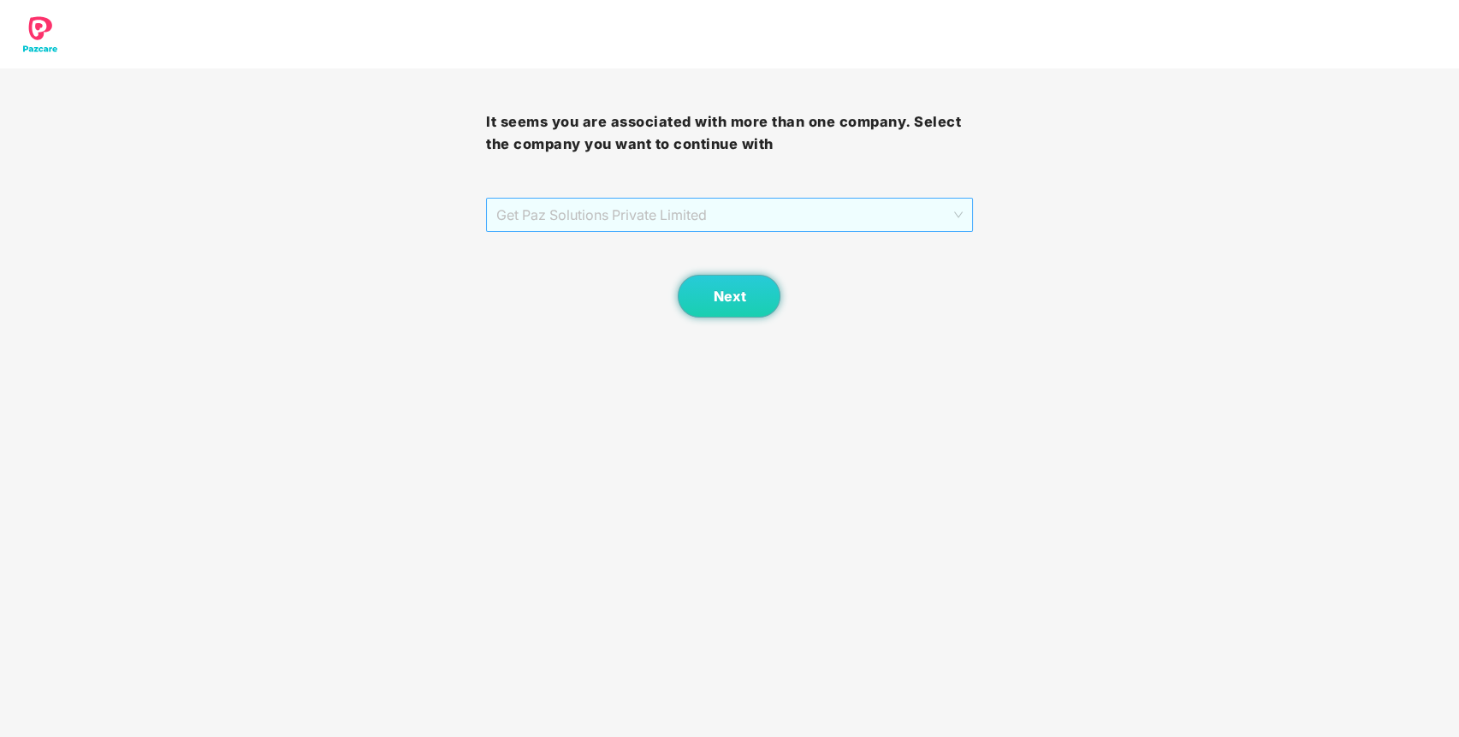
click at [962, 220] on span "Get Paz Solutions Private Limited" at bounding box center [728, 214] width 465 height 33
click at [1158, 170] on div "It seems you are associated with more than one company. Select the company you …" at bounding box center [729, 158] width 1459 height 317
click at [24, 53] on img at bounding box center [40, 34] width 63 height 68
click at [34, 26] on img at bounding box center [40, 34] width 63 height 68
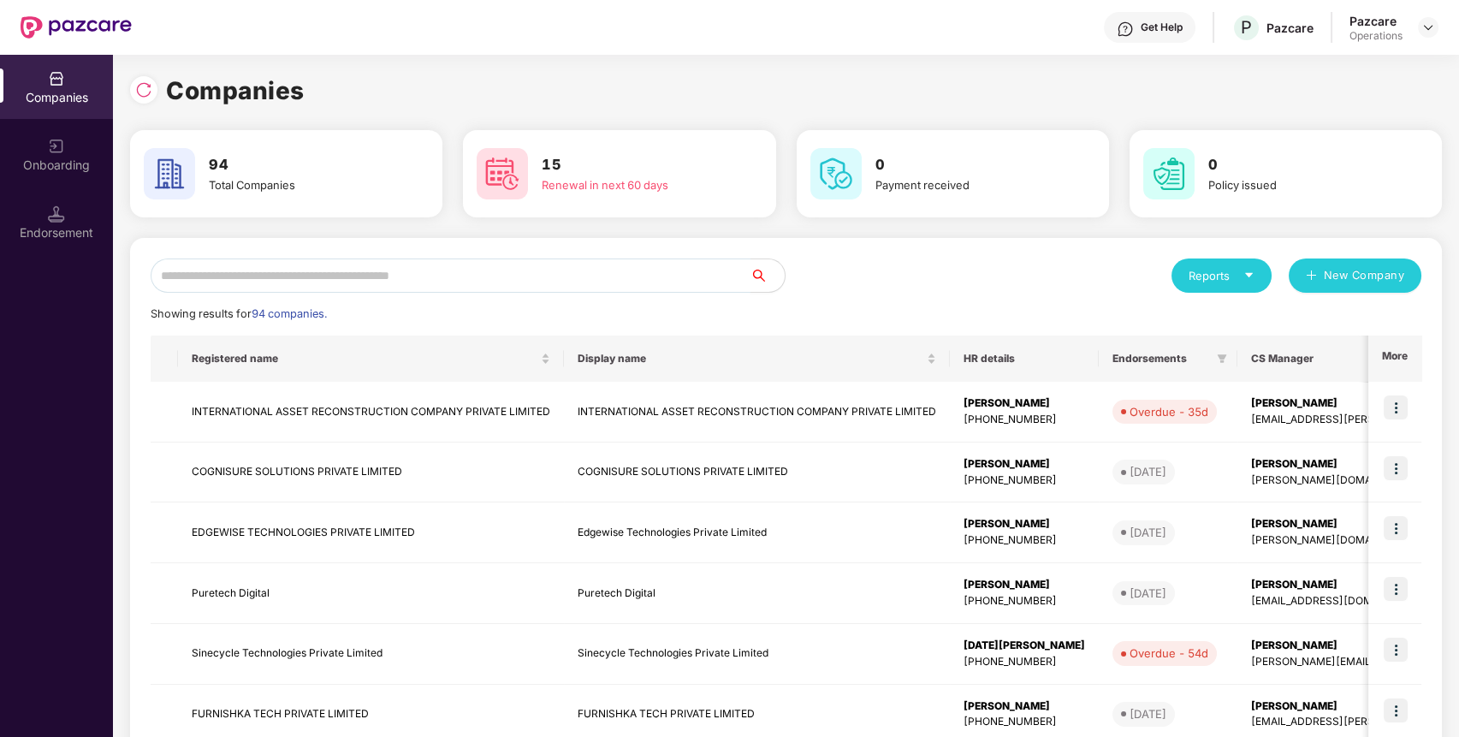
click at [674, 274] on input "text" at bounding box center [451, 275] width 600 height 34
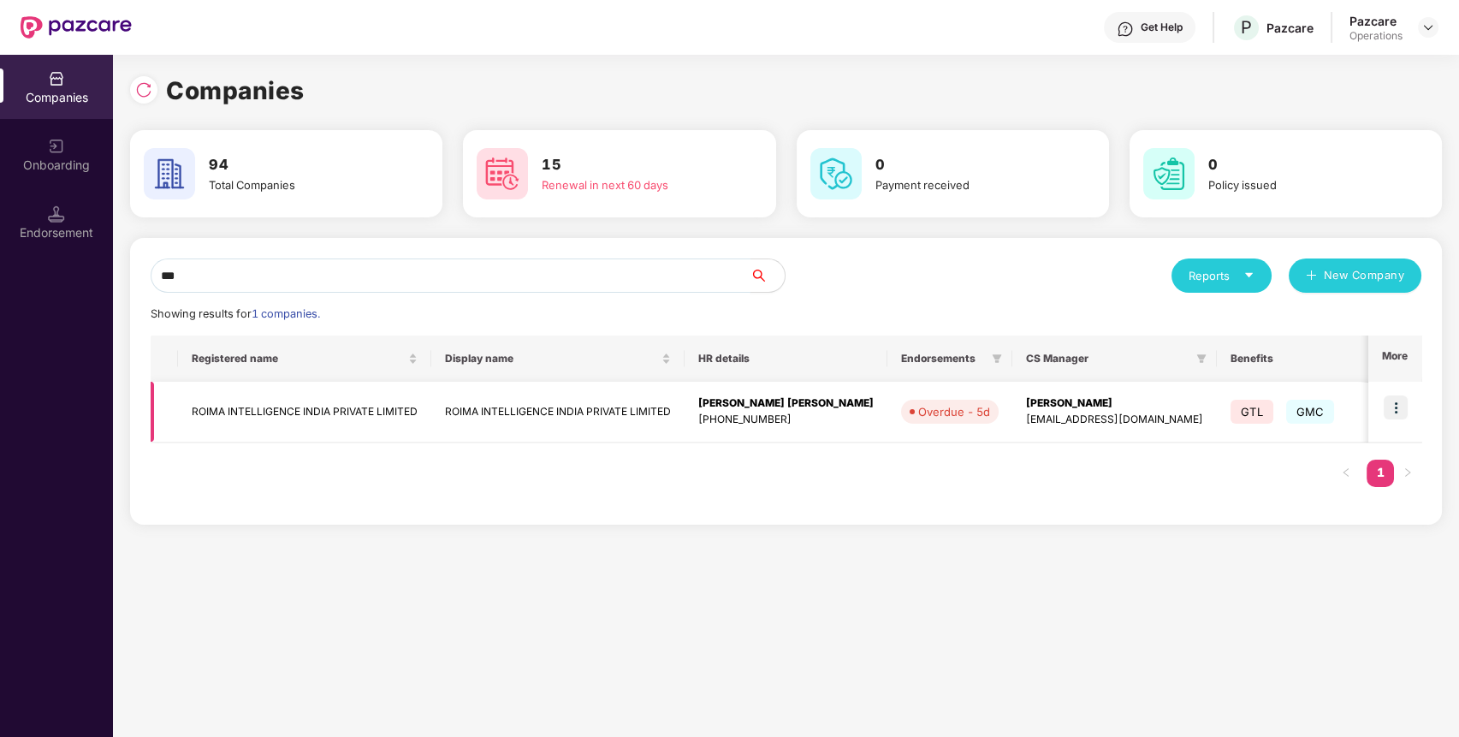
type input "***"
click at [1392, 412] on img at bounding box center [1395, 407] width 24 height 24
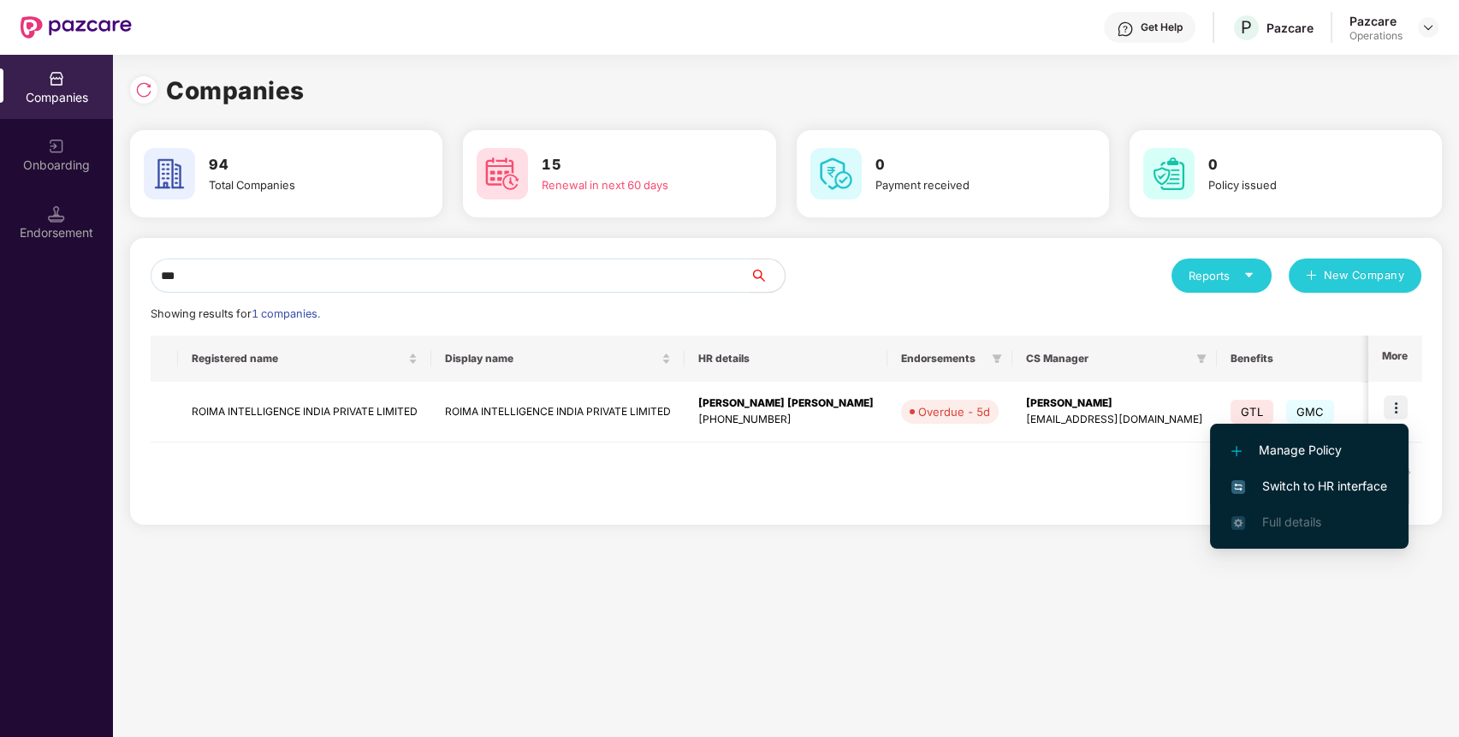
click at [1369, 478] on span "Switch to HR interface" at bounding box center [1309, 486] width 156 height 19
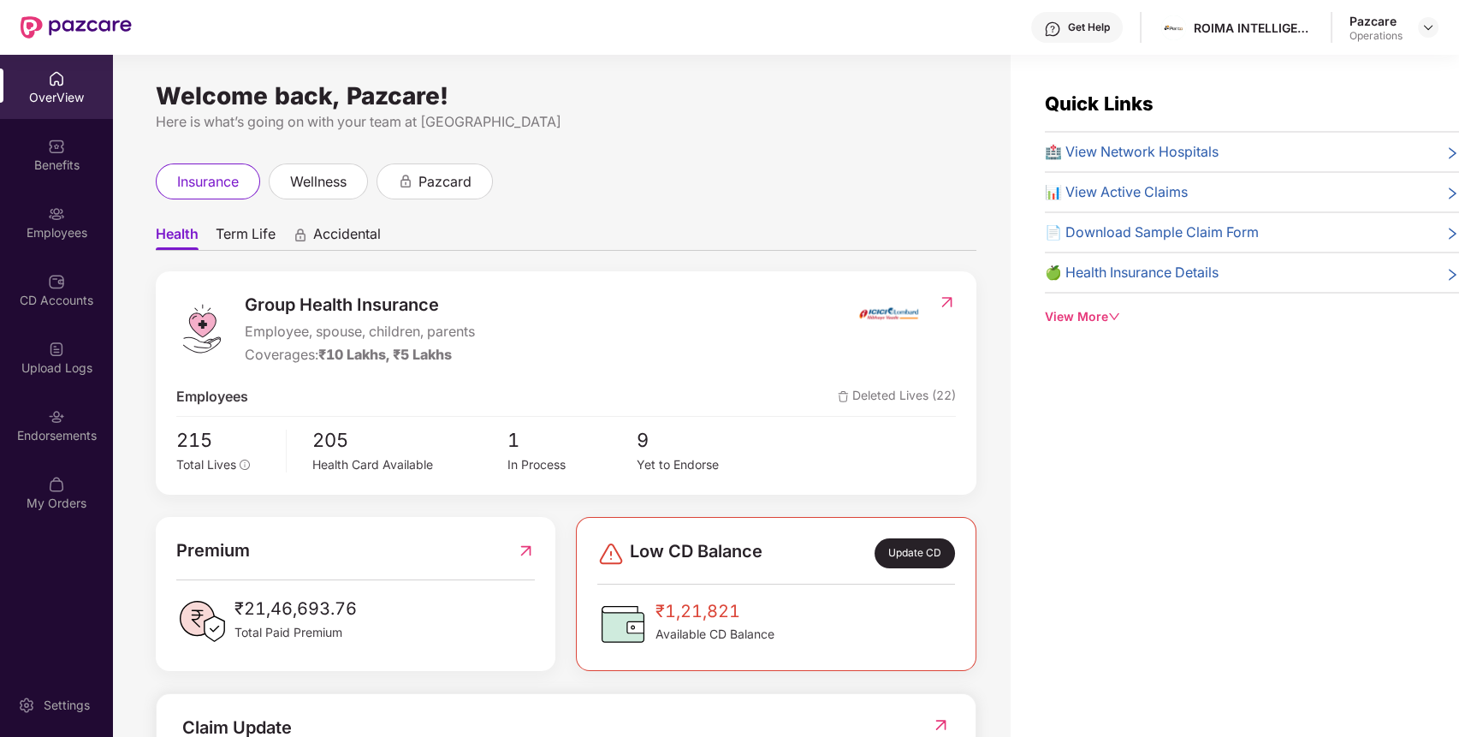
click at [65, 422] on div "Endorsements" at bounding box center [56, 425] width 113 height 64
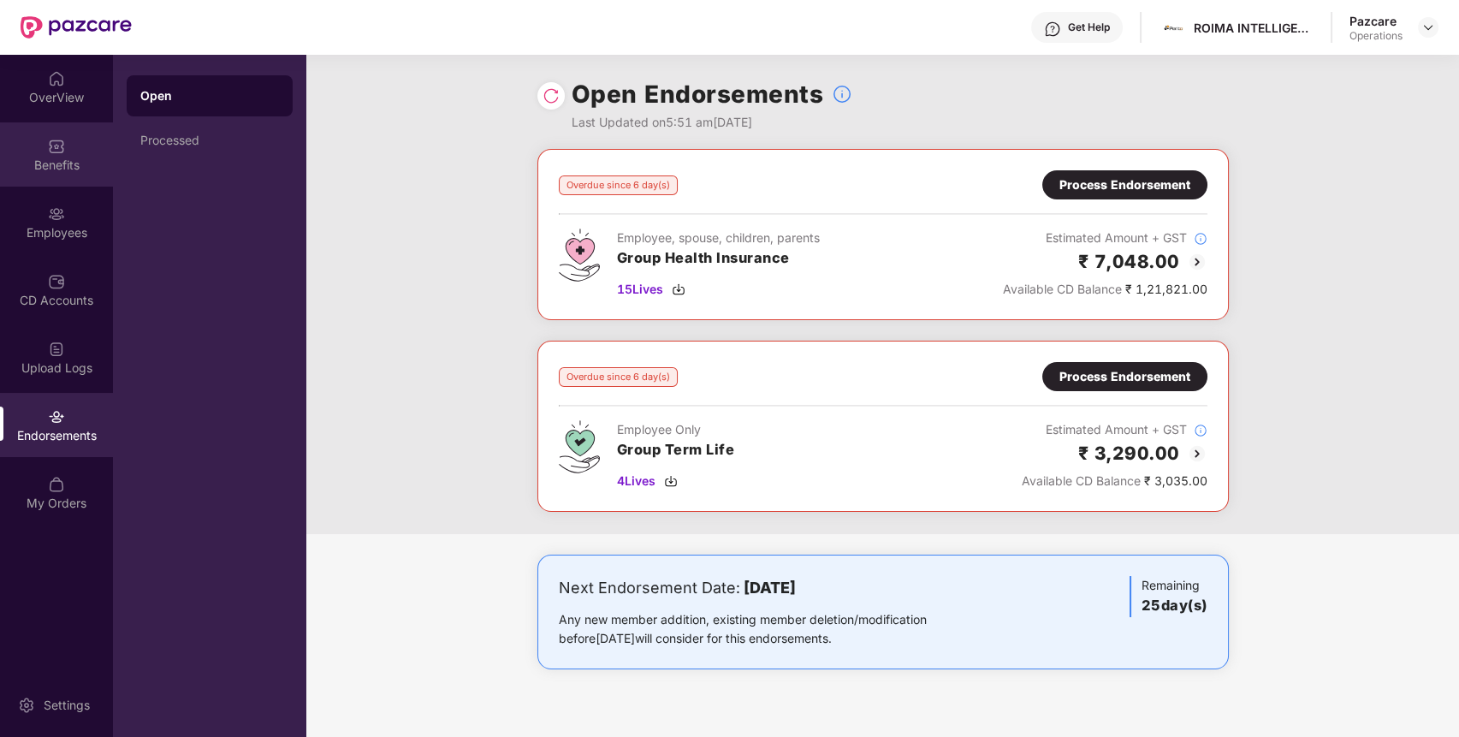
click at [89, 145] on div "Benefits" at bounding box center [56, 154] width 113 height 64
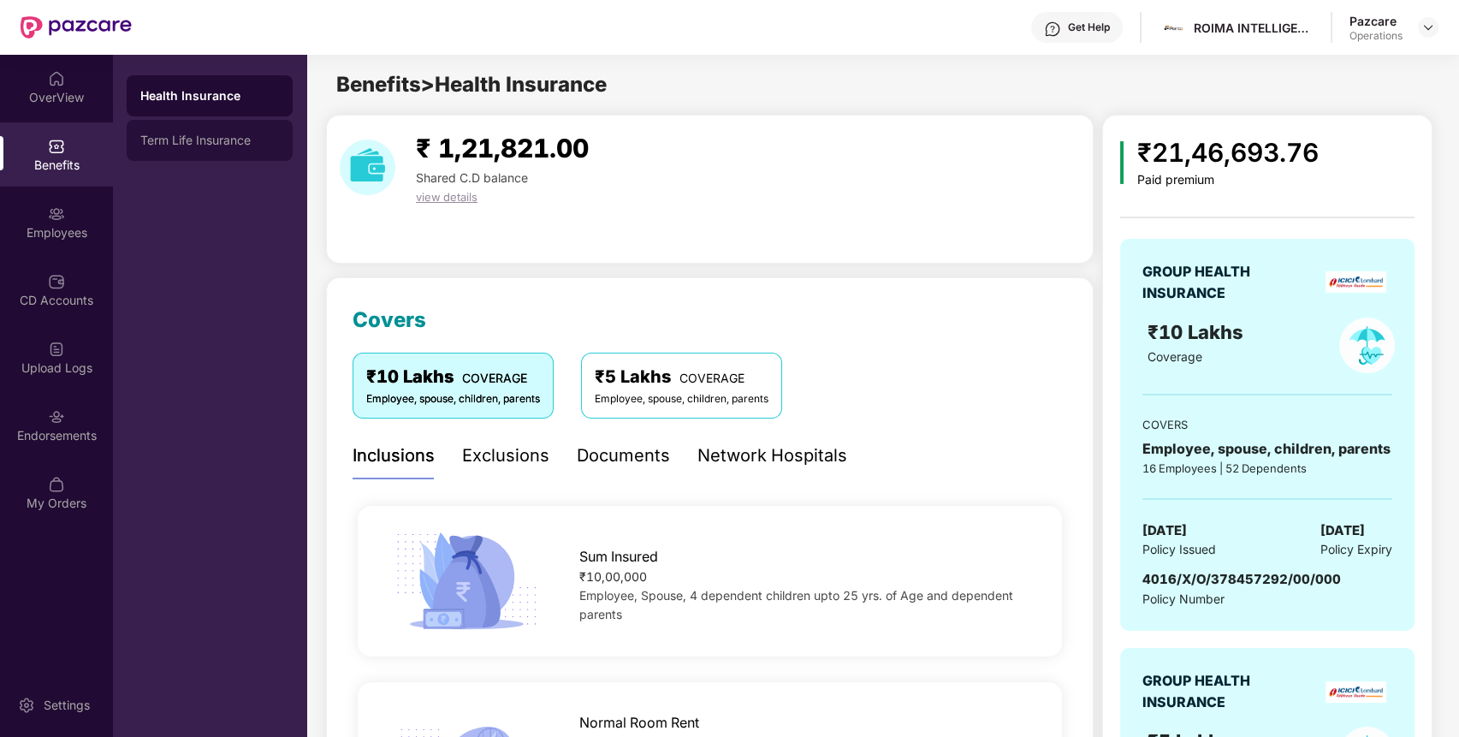
click at [179, 150] on div "Term Life Insurance" at bounding box center [210, 140] width 166 height 41
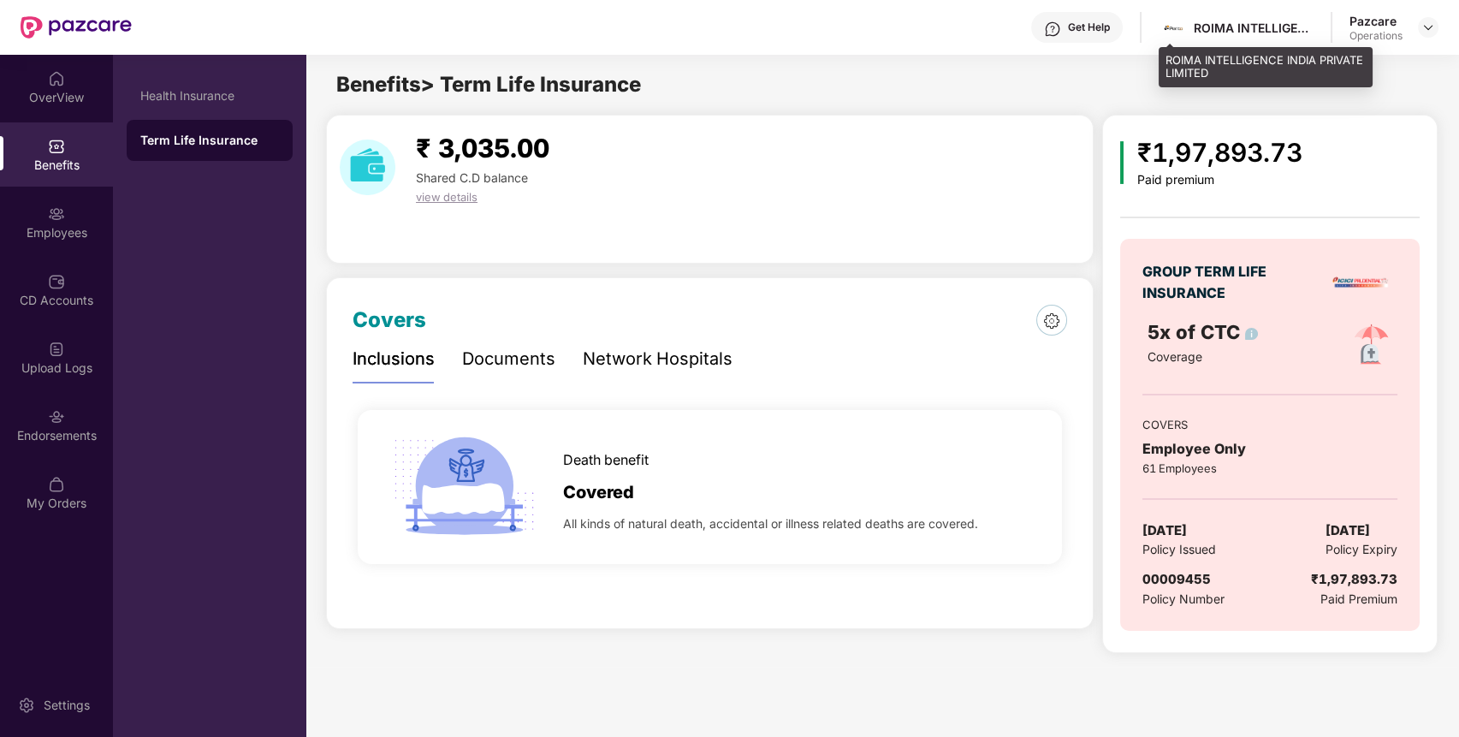
click at [1232, 23] on div "ROIMA INTELLIGENCE INDIA PRIVATE LIMITED" at bounding box center [1253, 28] width 120 height 16
copy div "ROIMA INTELLIGENCE INDIA PRIVATE LIMITED"
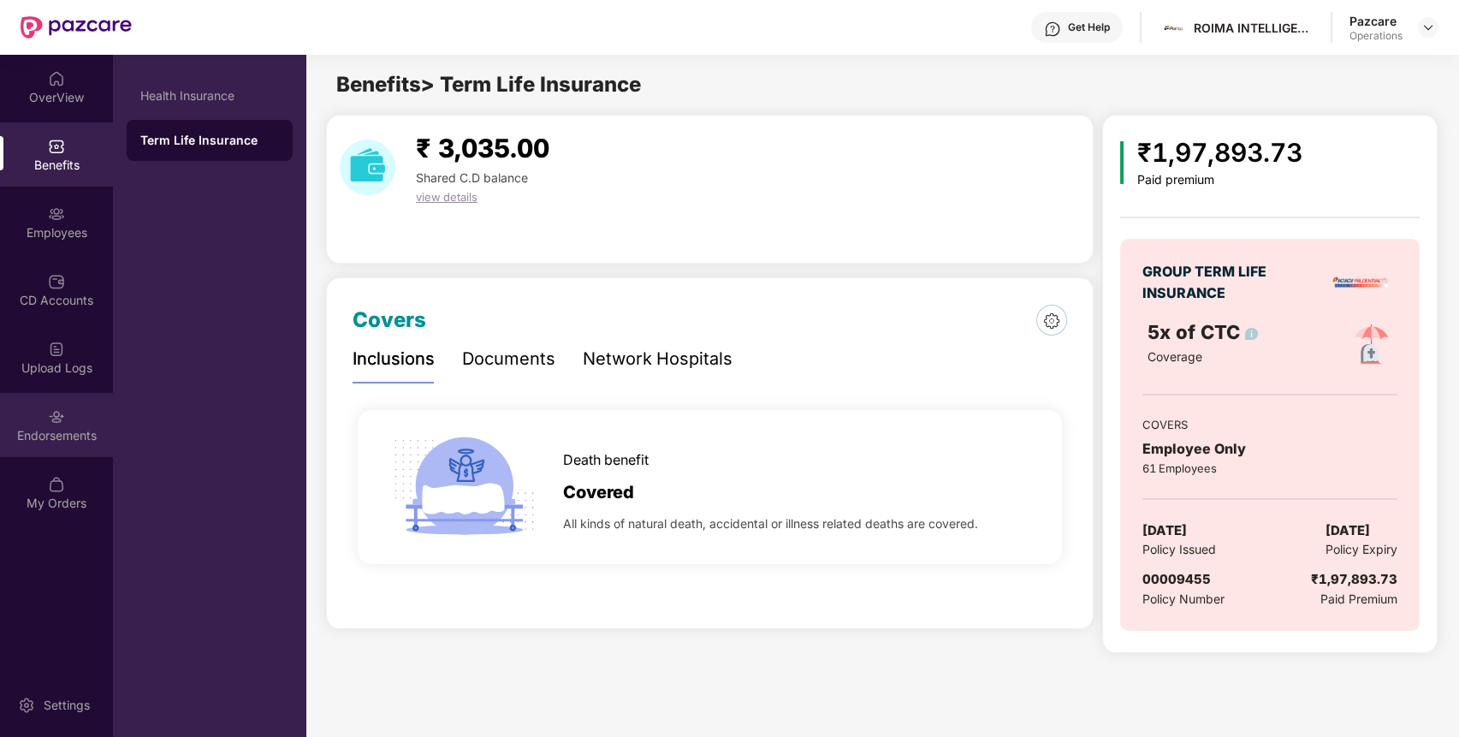
click at [36, 402] on div "Endorsements" at bounding box center [56, 425] width 113 height 64
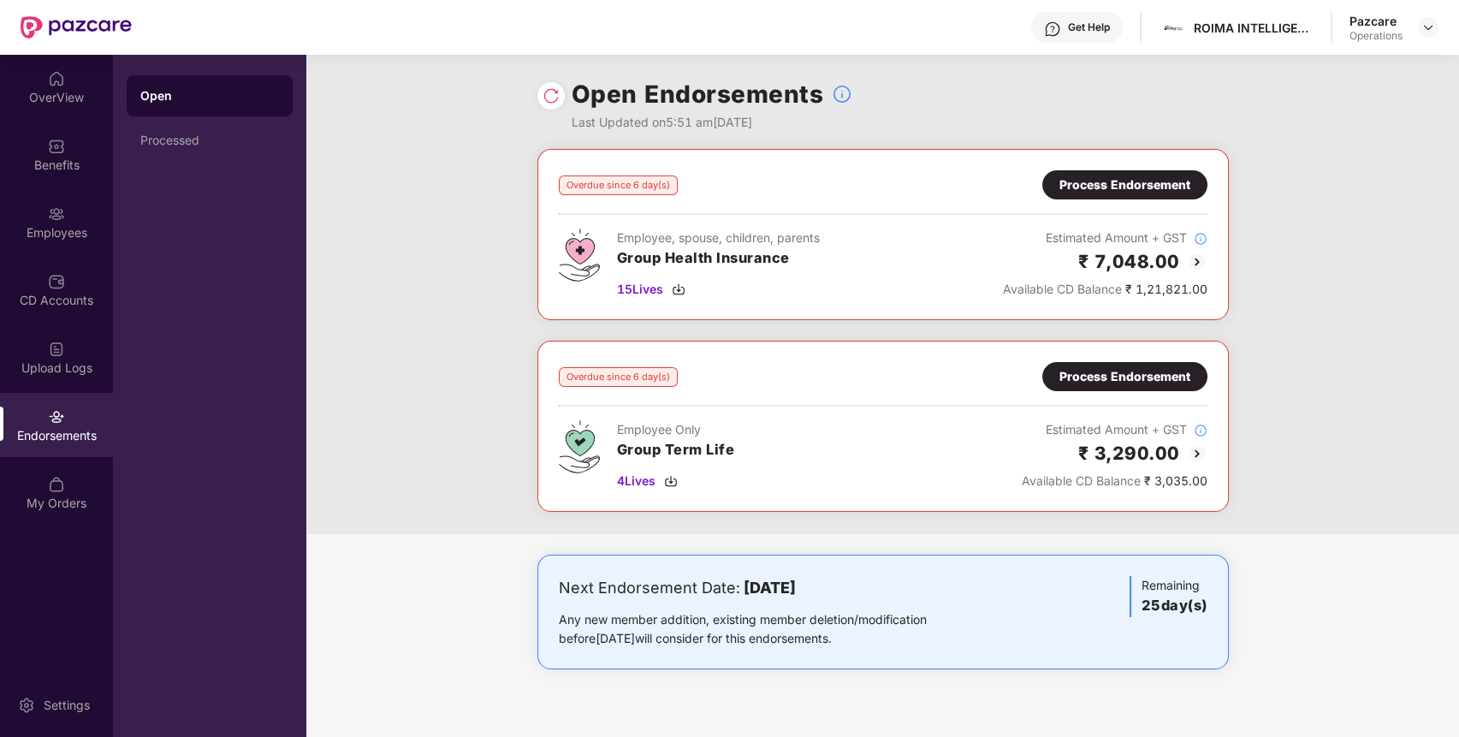
click at [1146, 373] on div "Process Endorsement" at bounding box center [1124, 376] width 131 height 19
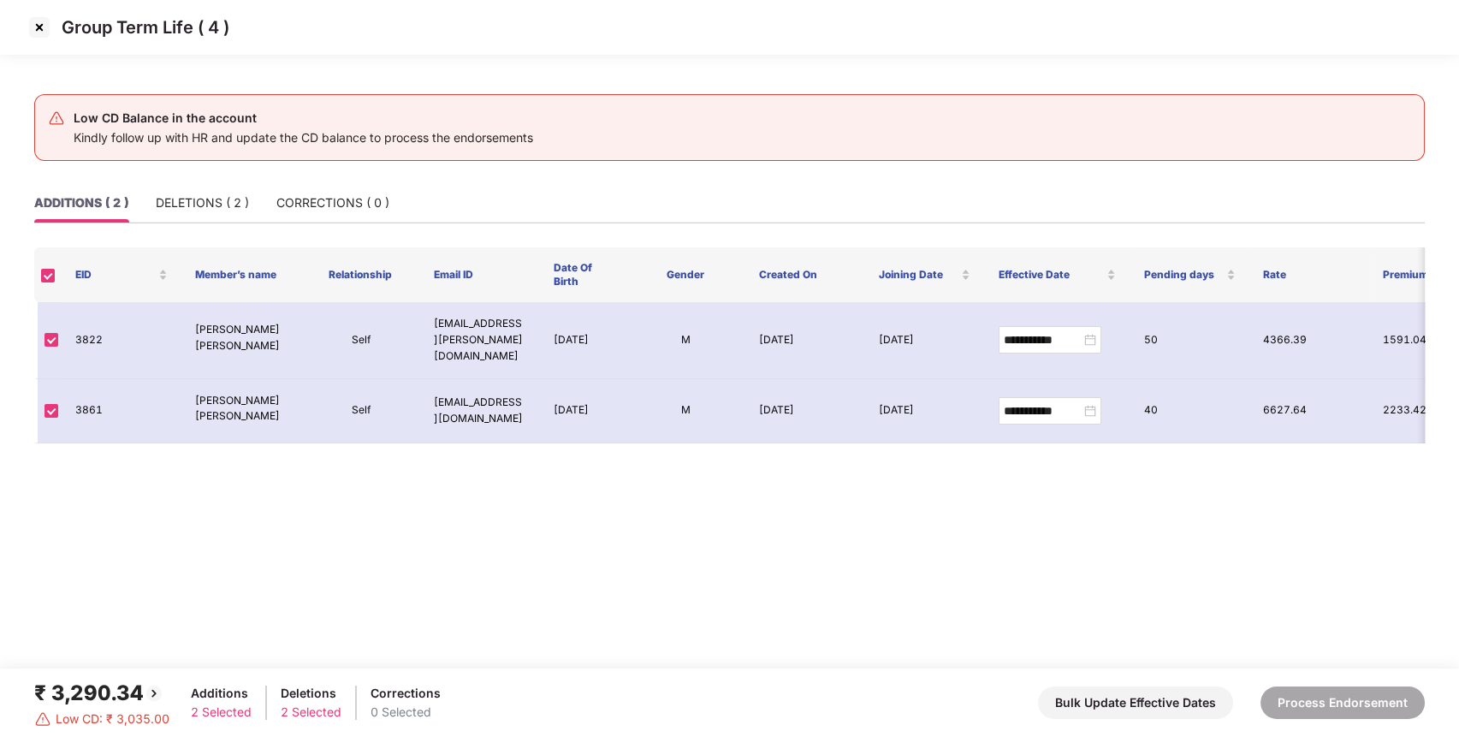
click at [46, 25] on img at bounding box center [39, 27] width 27 height 27
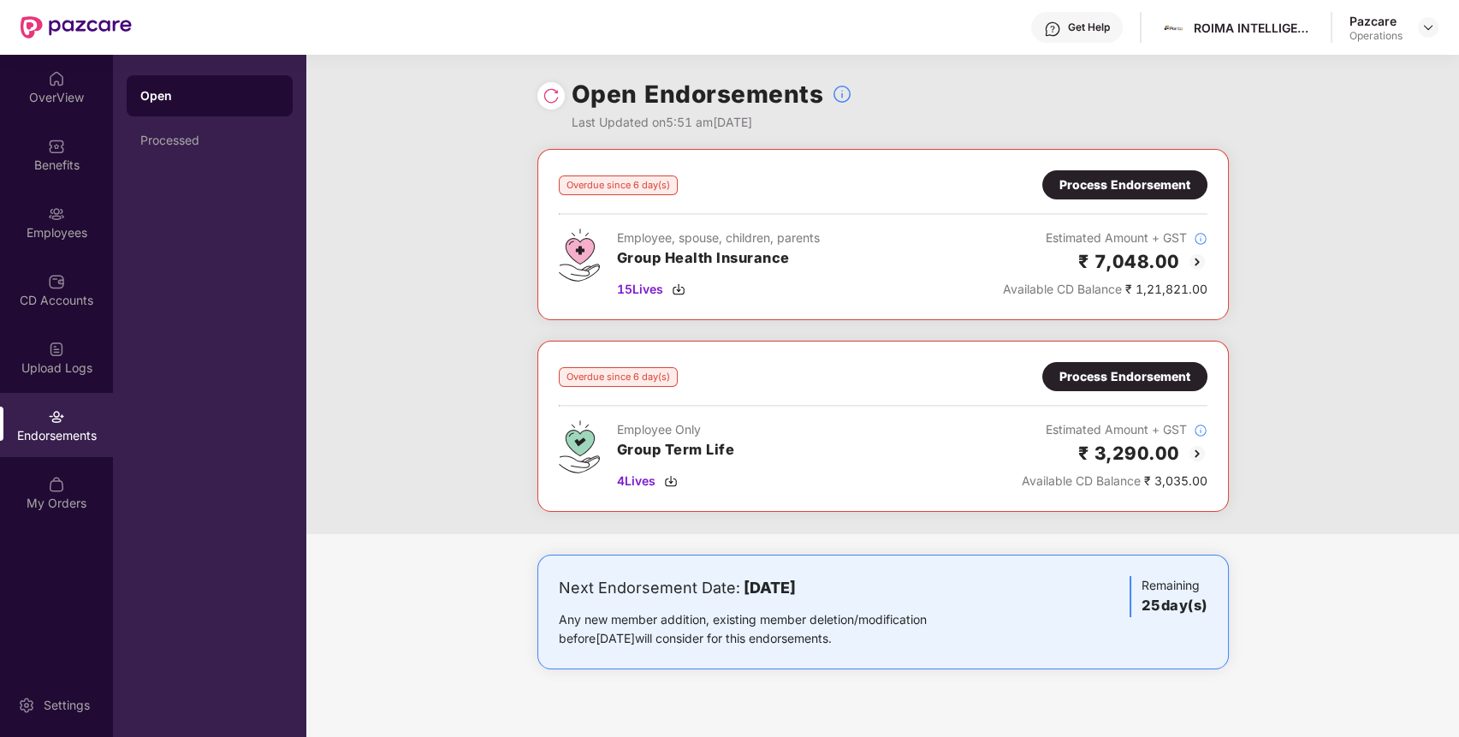
click at [1181, 175] on div "Process Endorsement" at bounding box center [1124, 184] width 131 height 19
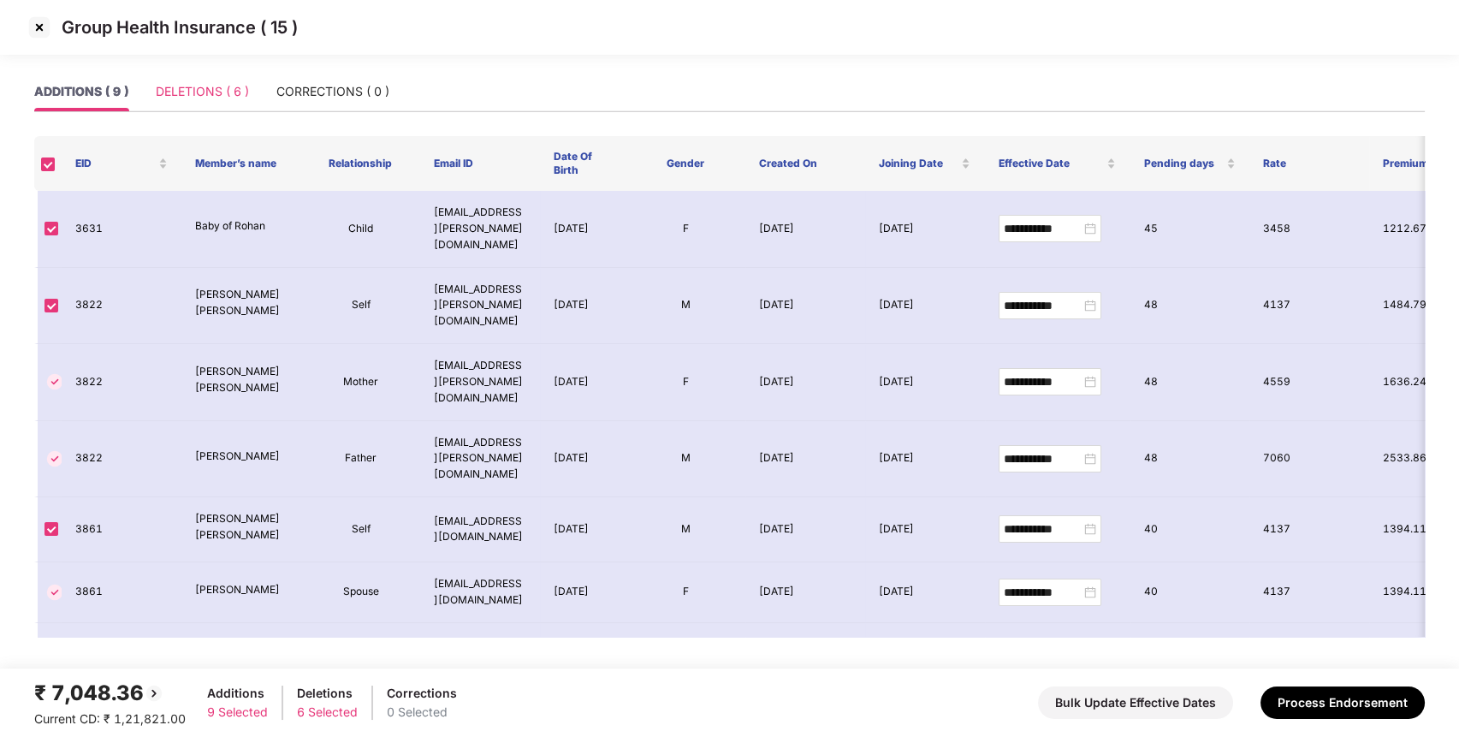
click at [213, 102] on div "DELETIONS ( 6 )" at bounding box center [202, 91] width 93 height 39
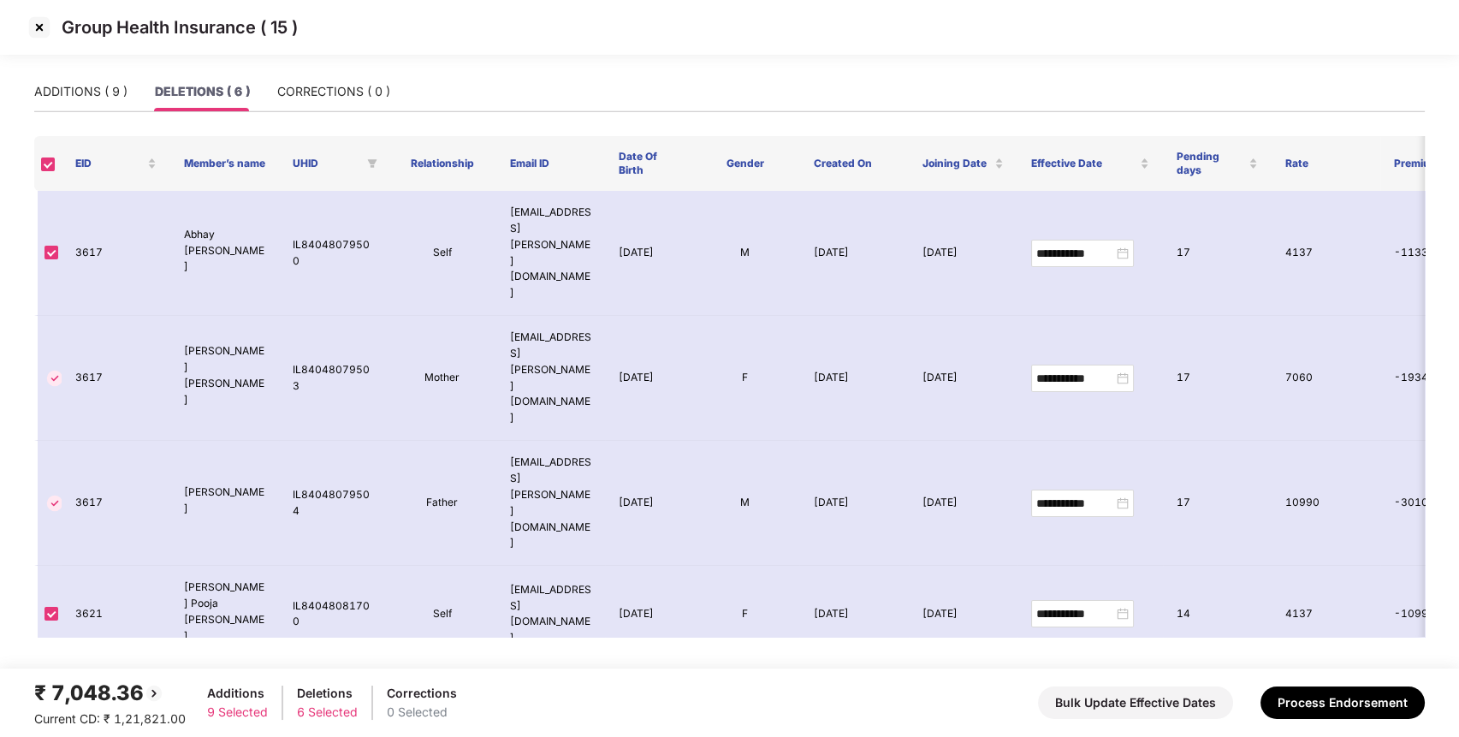
click at [39, 34] on img at bounding box center [39, 27] width 27 height 27
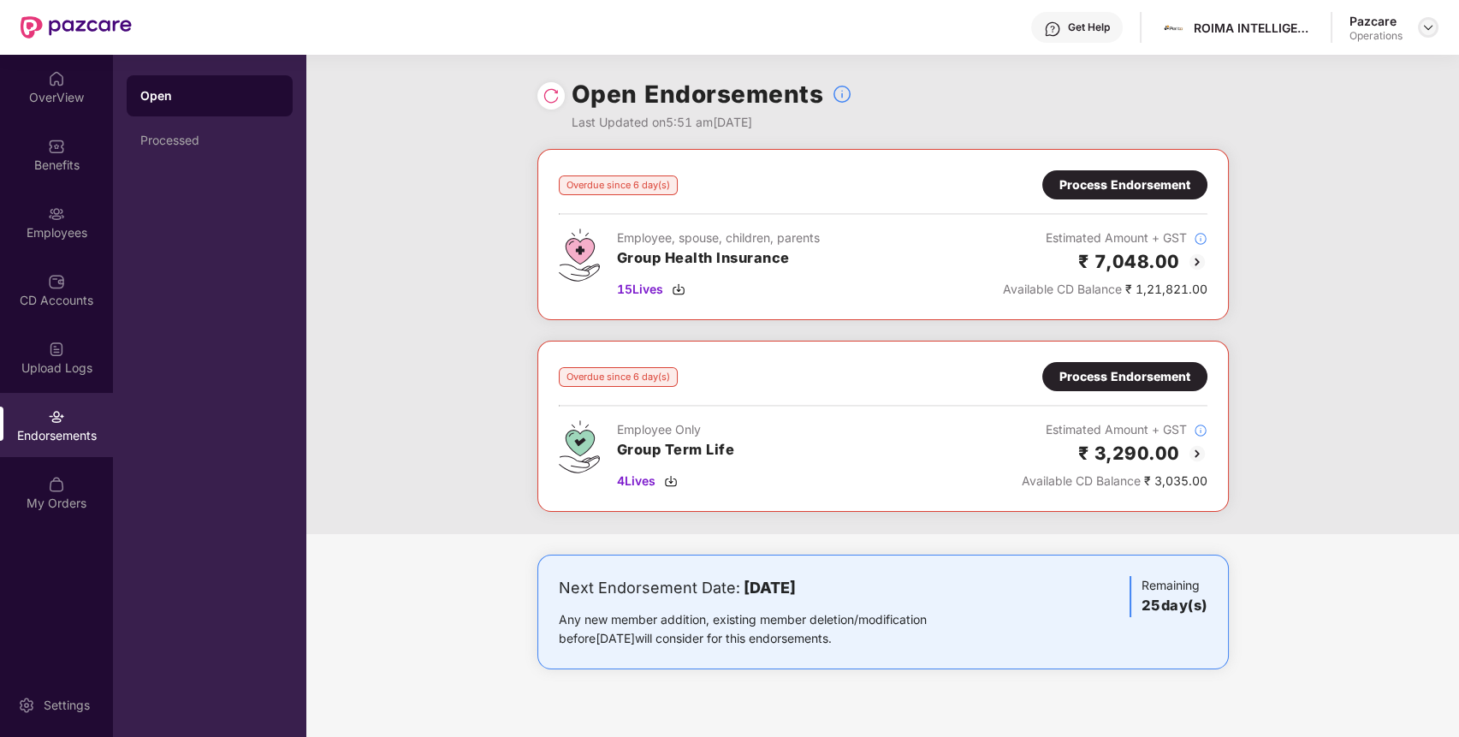
click at [1427, 27] on img at bounding box center [1428, 28] width 14 height 14
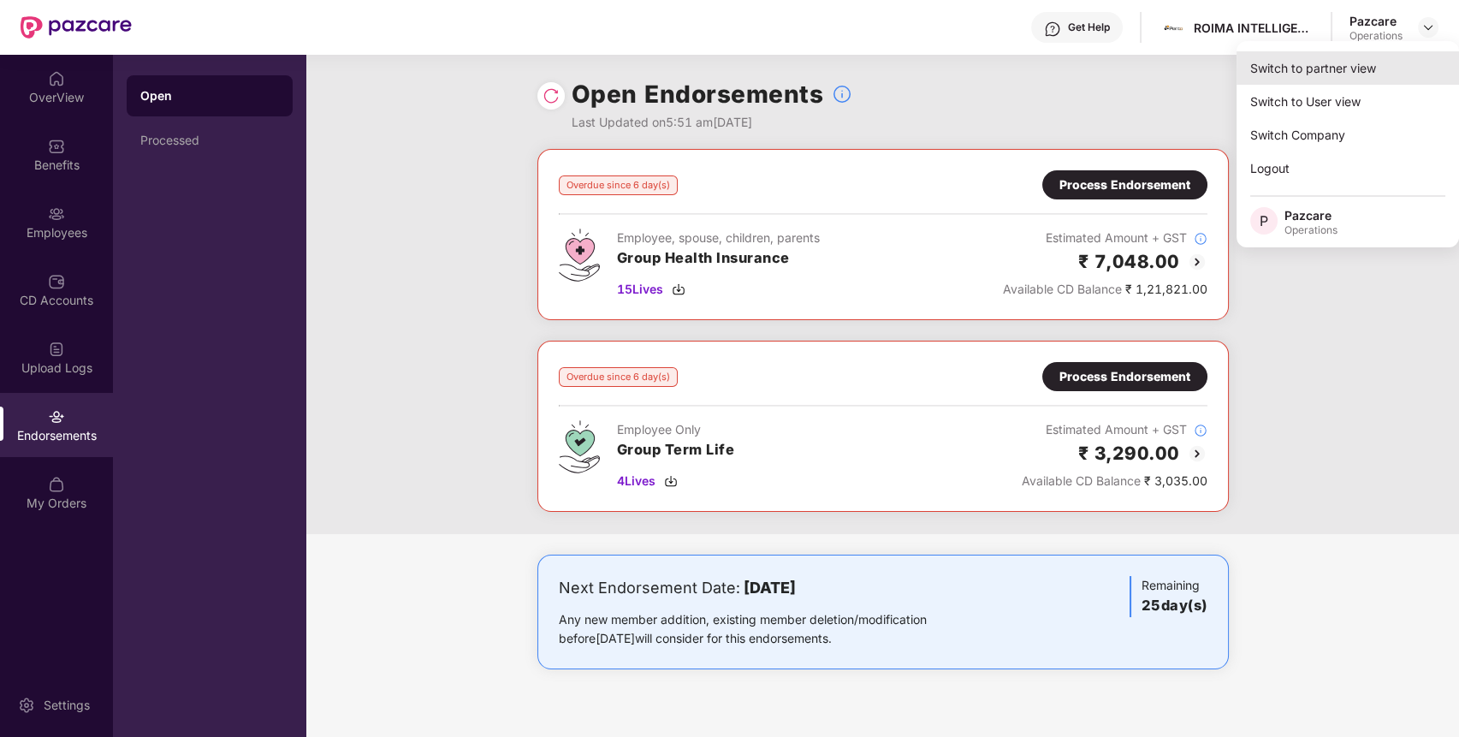
click at [1310, 78] on div "Switch to partner view" at bounding box center [1347, 67] width 222 height 33
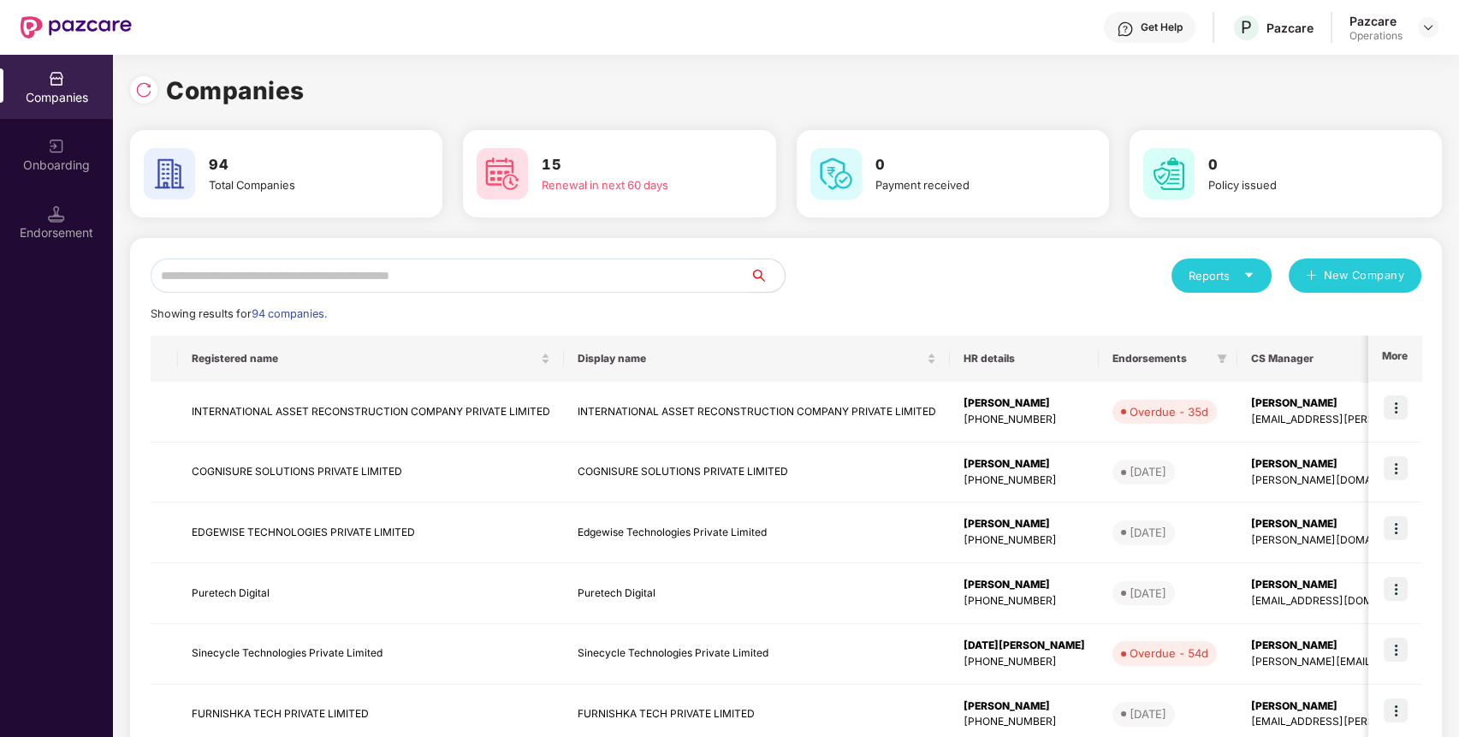
click at [500, 268] on input "text" at bounding box center [451, 275] width 600 height 34
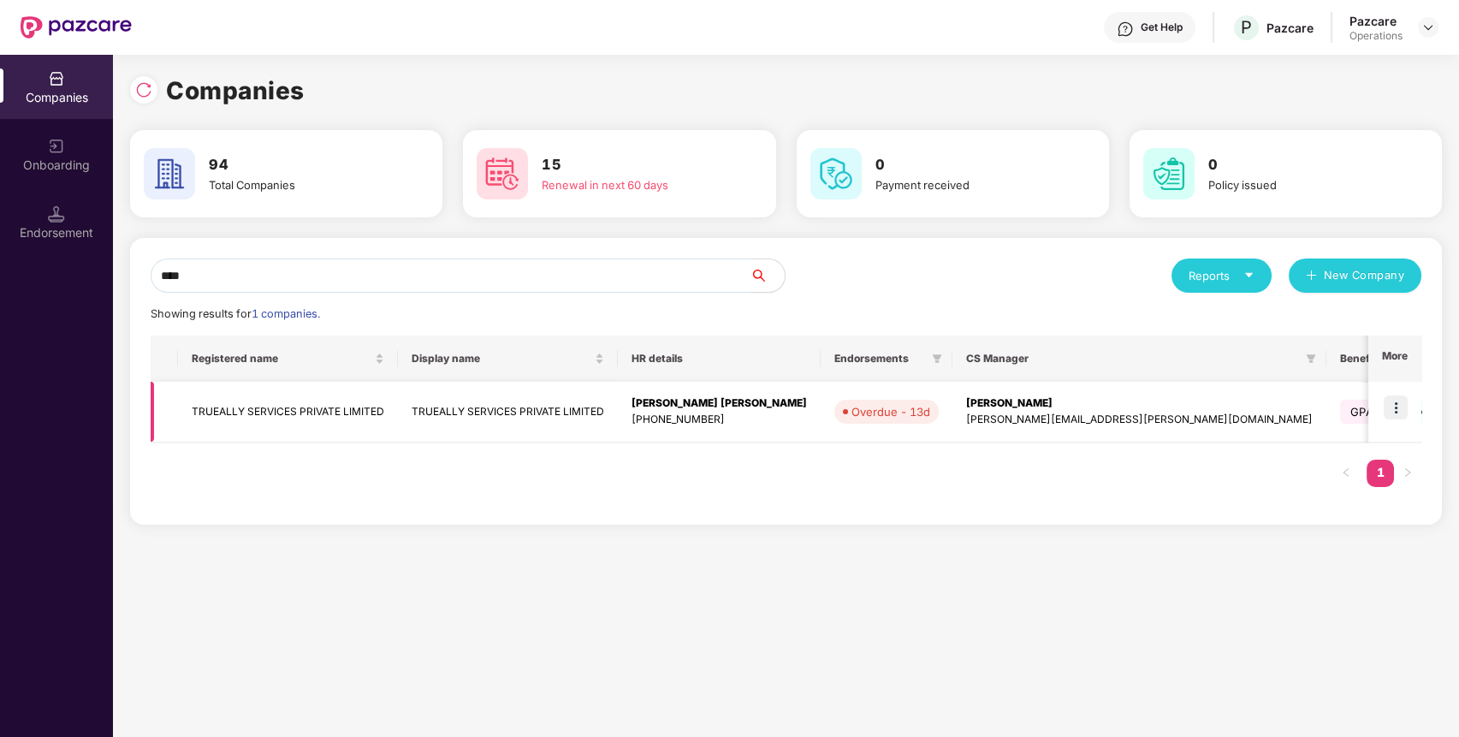
type input "****"
click at [1404, 403] on img at bounding box center [1395, 407] width 24 height 24
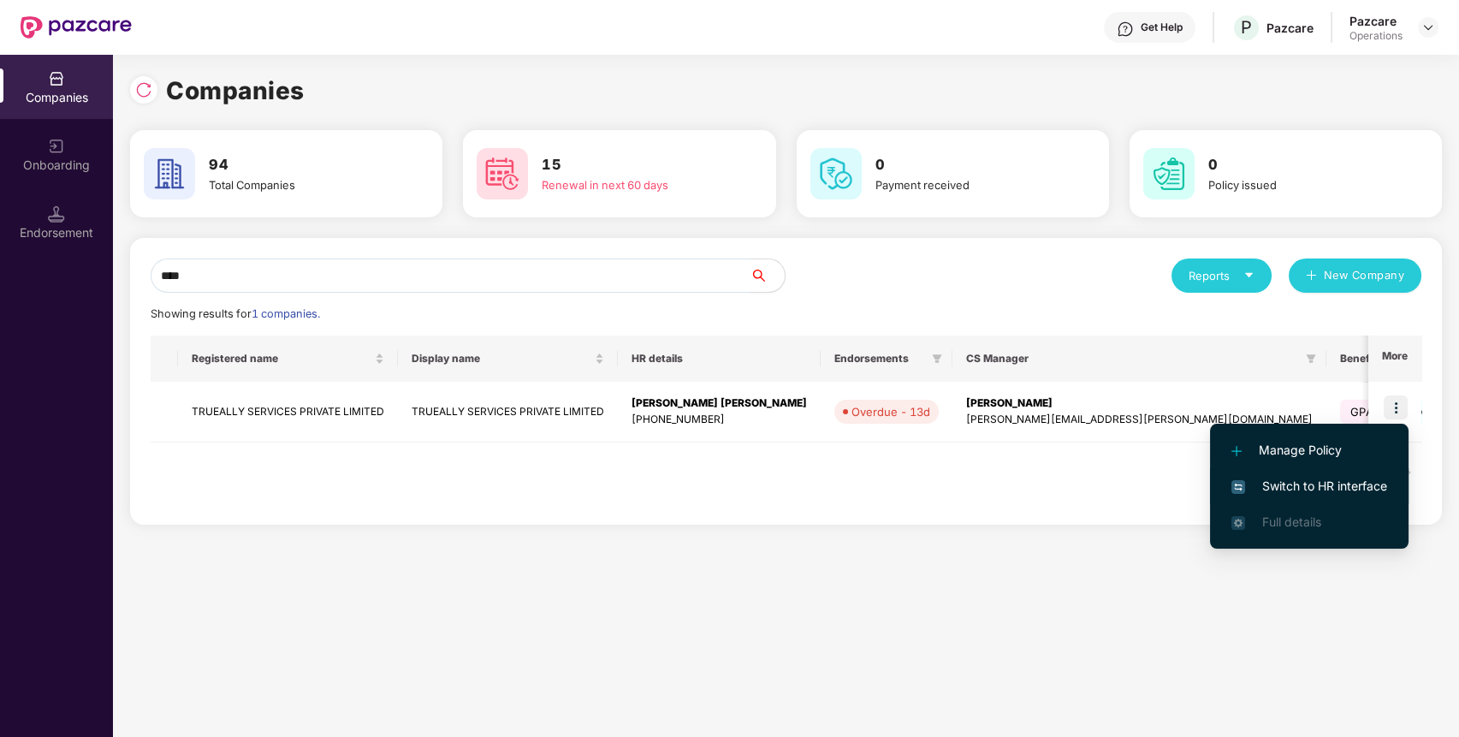
click at [1369, 480] on span "Switch to HR interface" at bounding box center [1309, 486] width 156 height 19
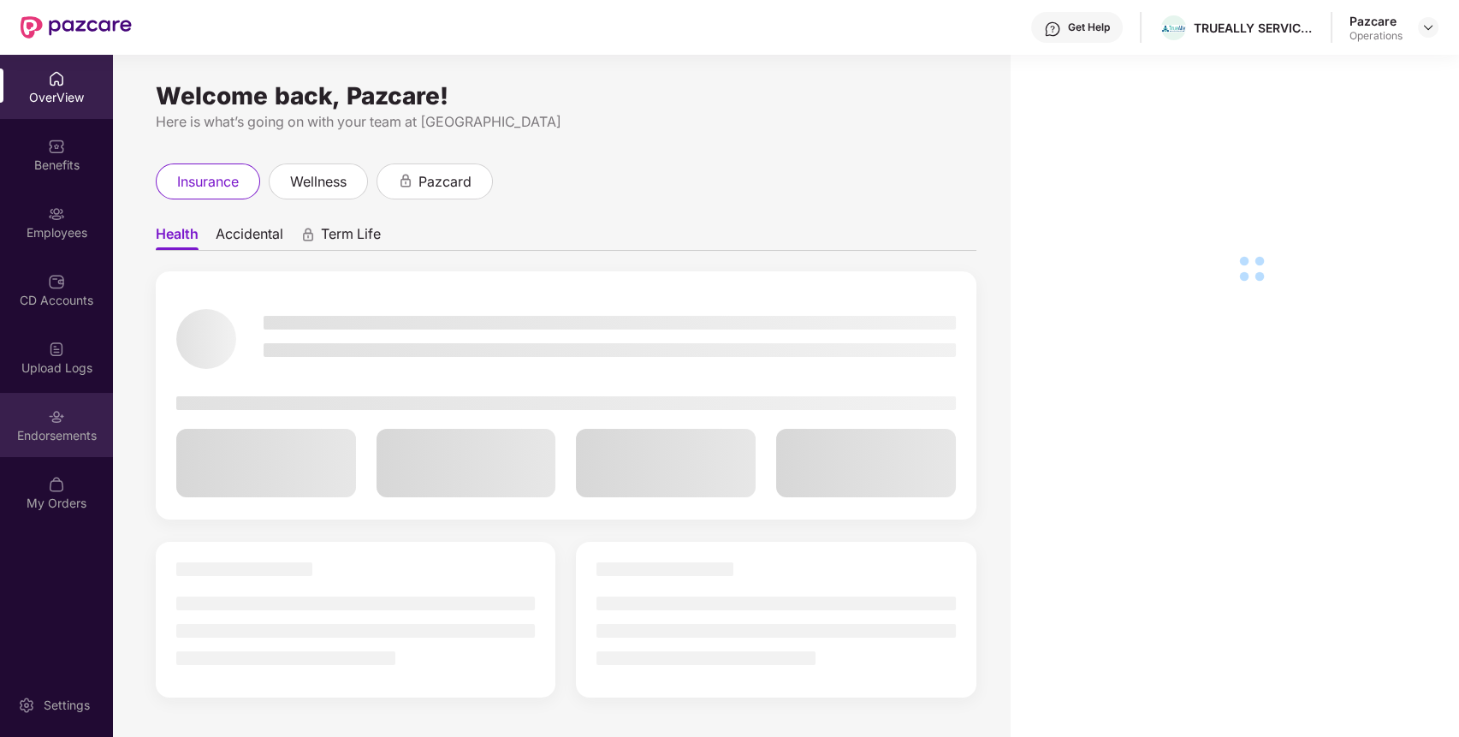
click at [61, 431] on div "Endorsements" at bounding box center [56, 435] width 113 height 17
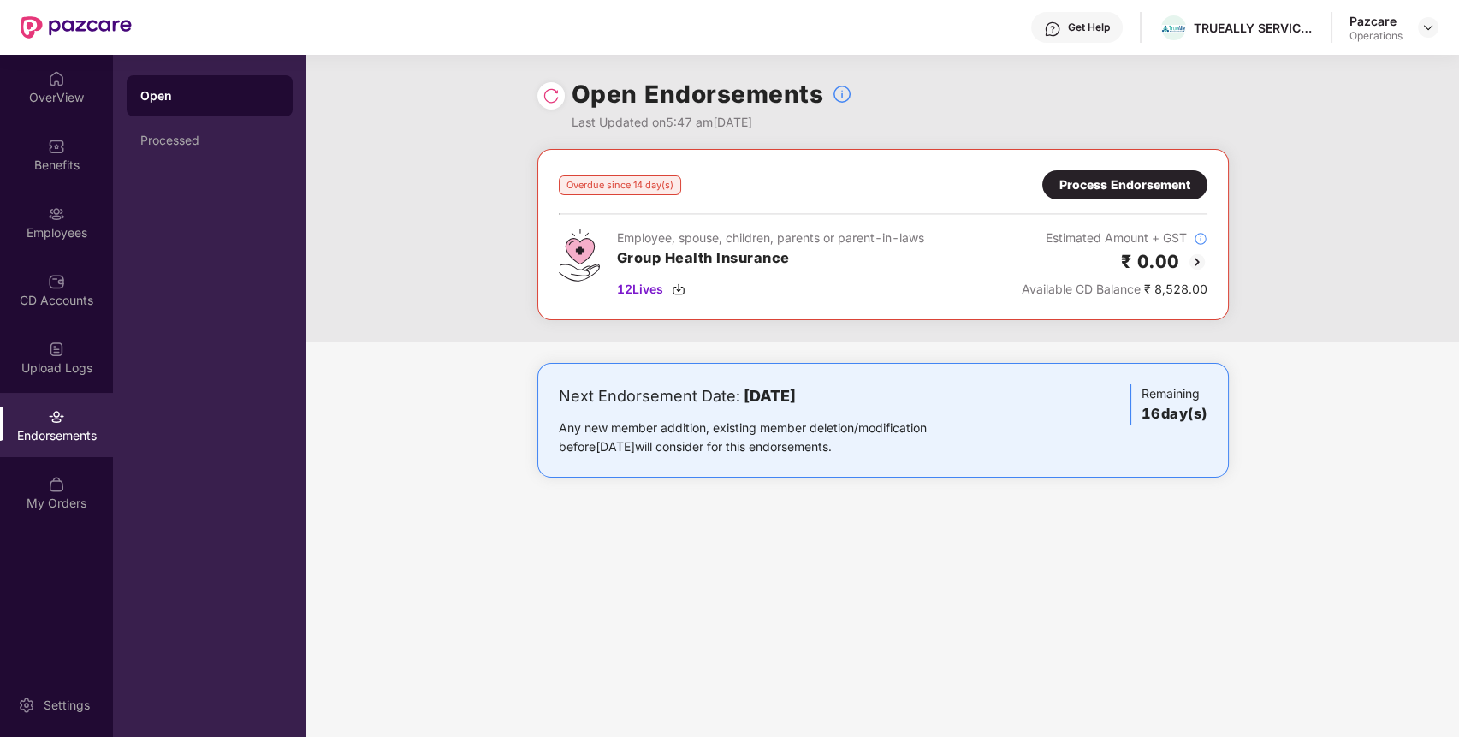
click at [1102, 183] on div "Process Endorsement" at bounding box center [1124, 184] width 131 height 19
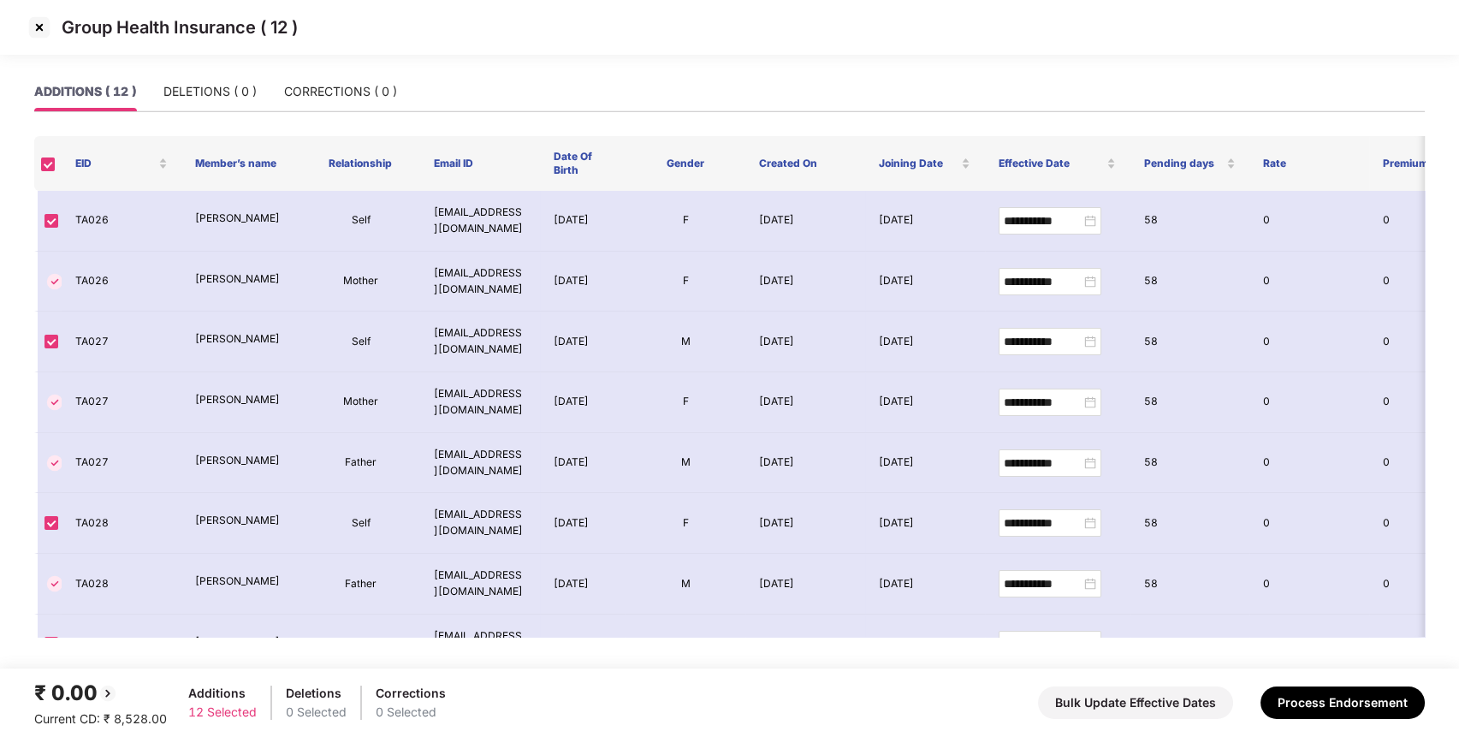
click at [38, 17] on img at bounding box center [39, 27] width 27 height 27
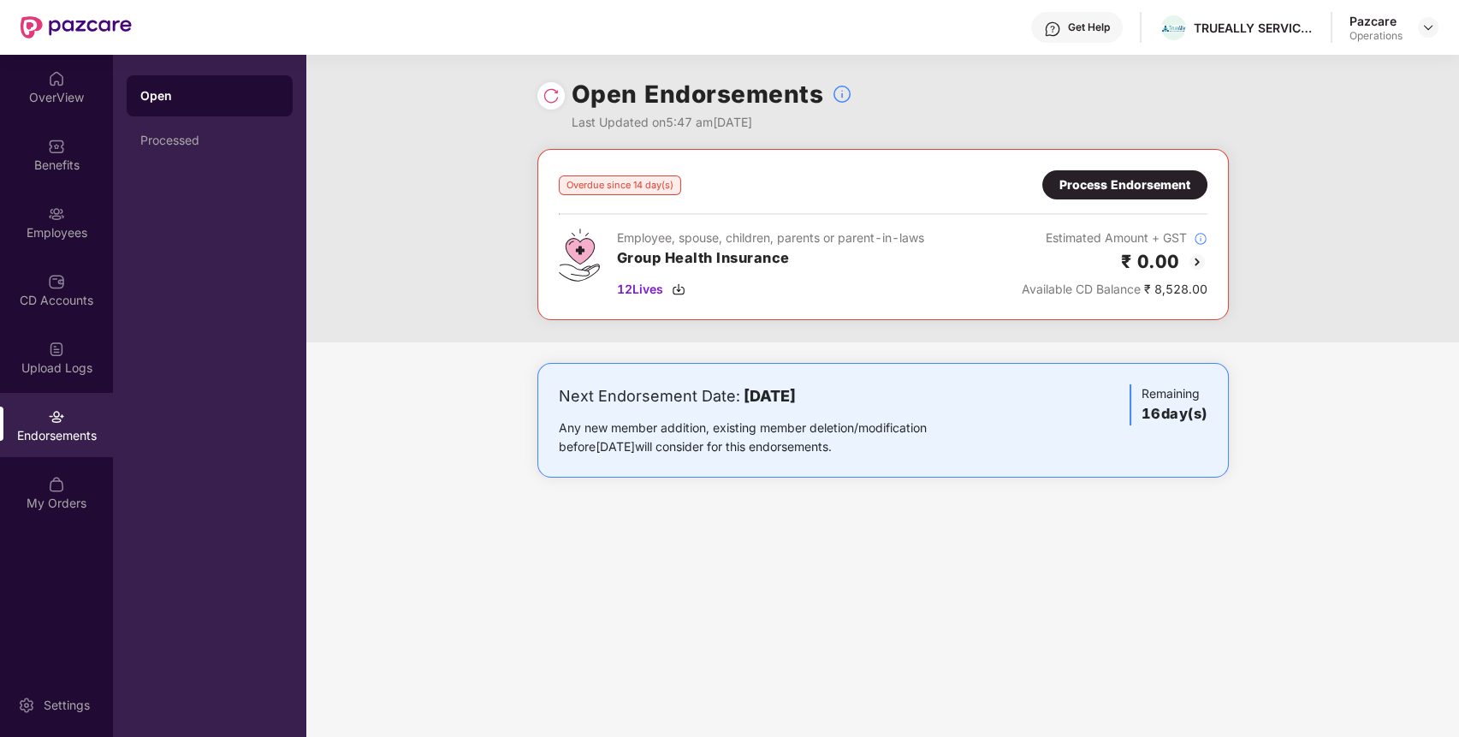
click at [1090, 185] on div "Process Endorsement" at bounding box center [1124, 184] width 131 height 19
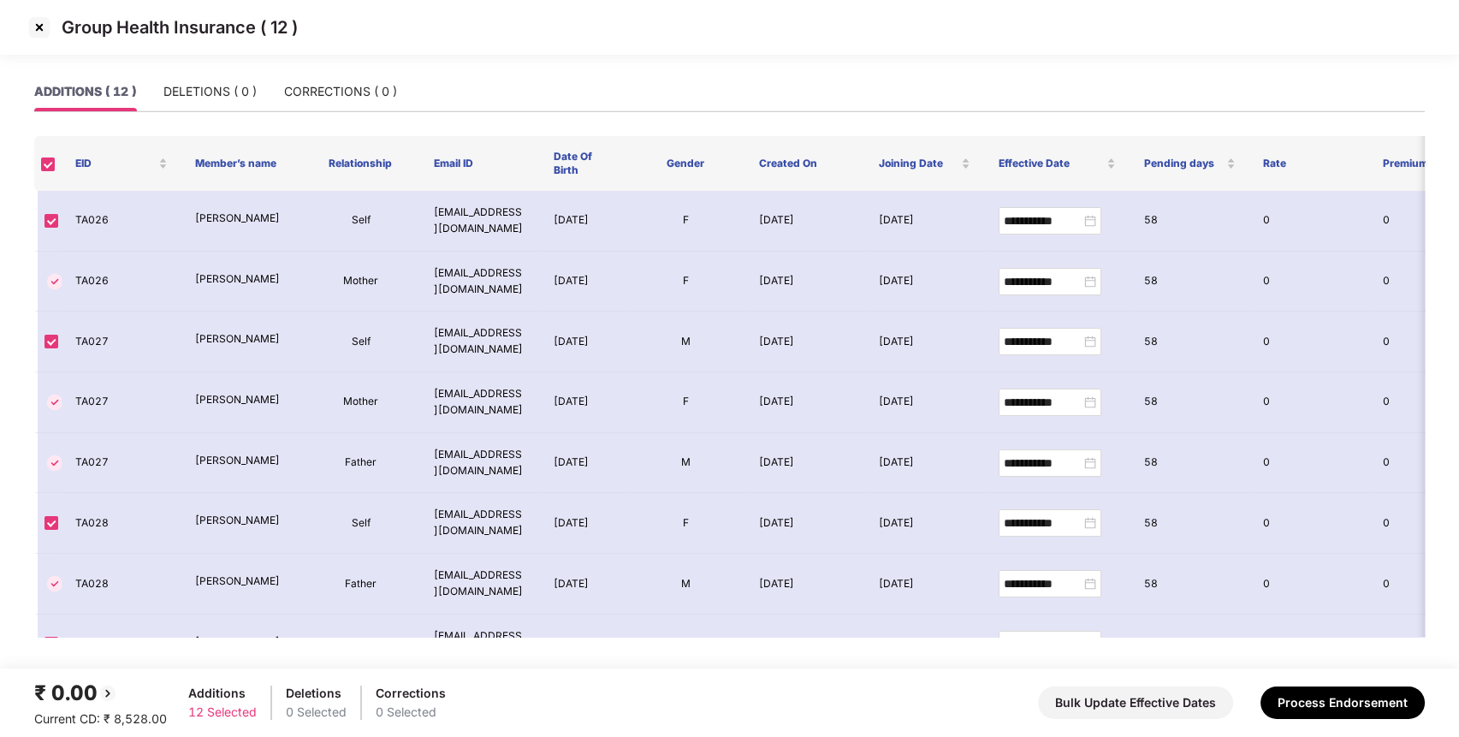
click at [46, 28] on img at bounding box center [39, 27] width 27 height 27
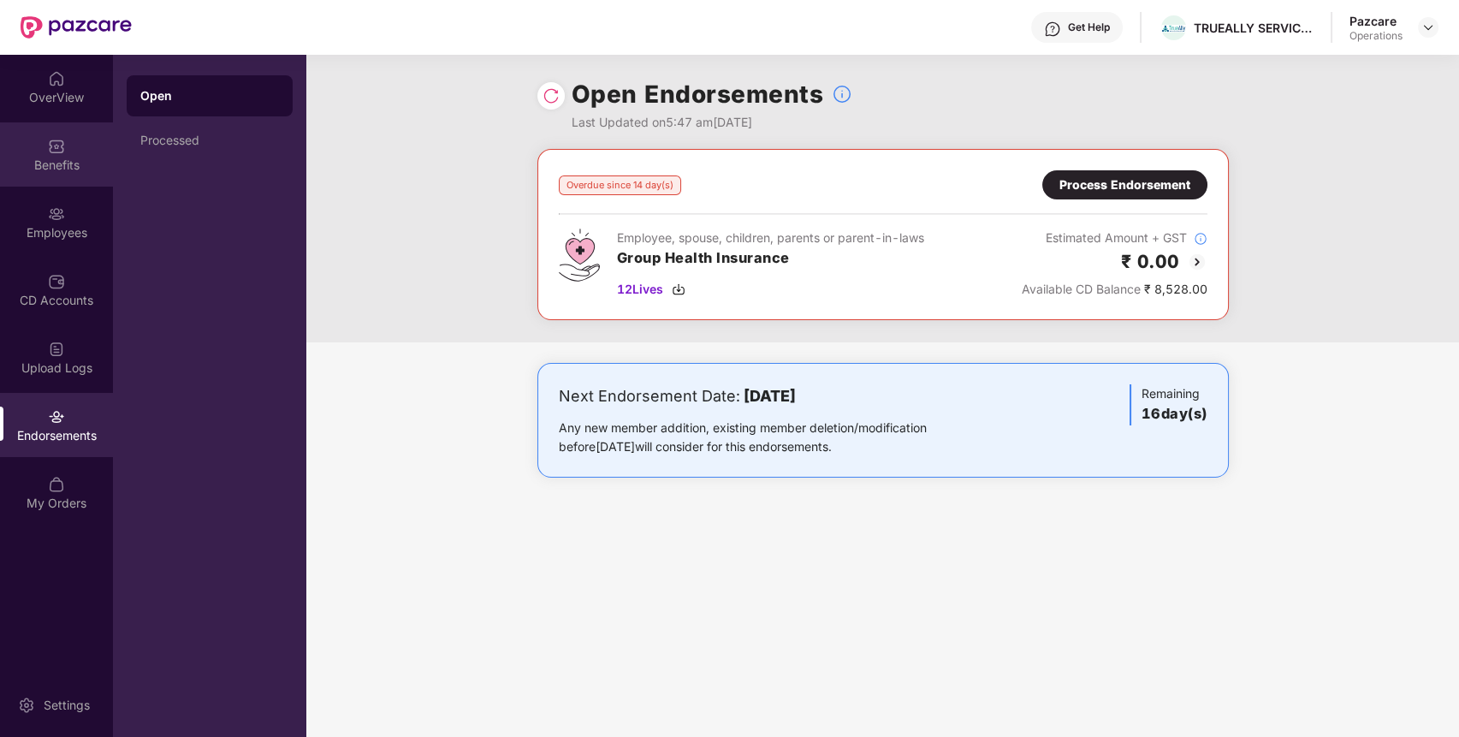
click at [71, 161] on div "Benefits" at bounding box center [56, 165] width 113 height 17
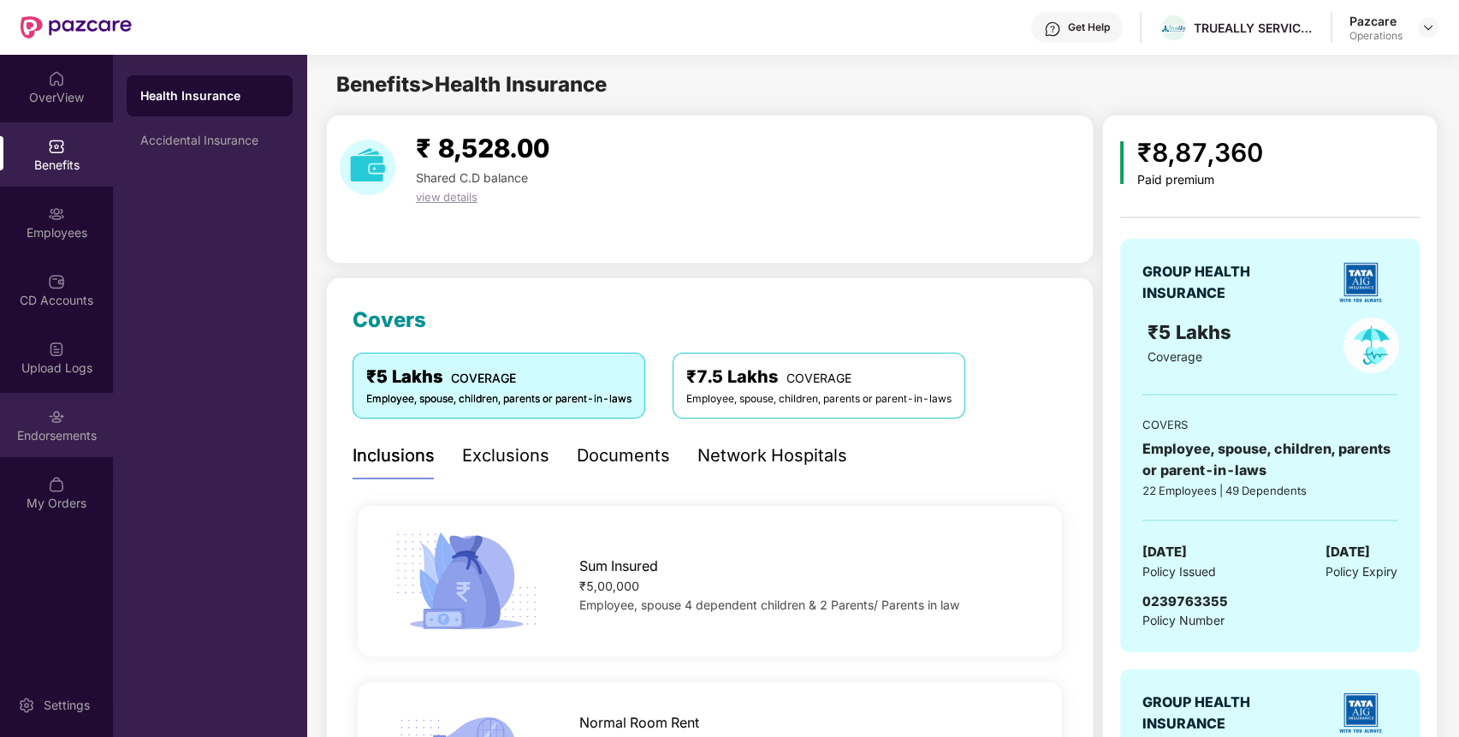
click at [83, 410] on div "Endorsements" at bounding box center [56, 425] width 113 height 64
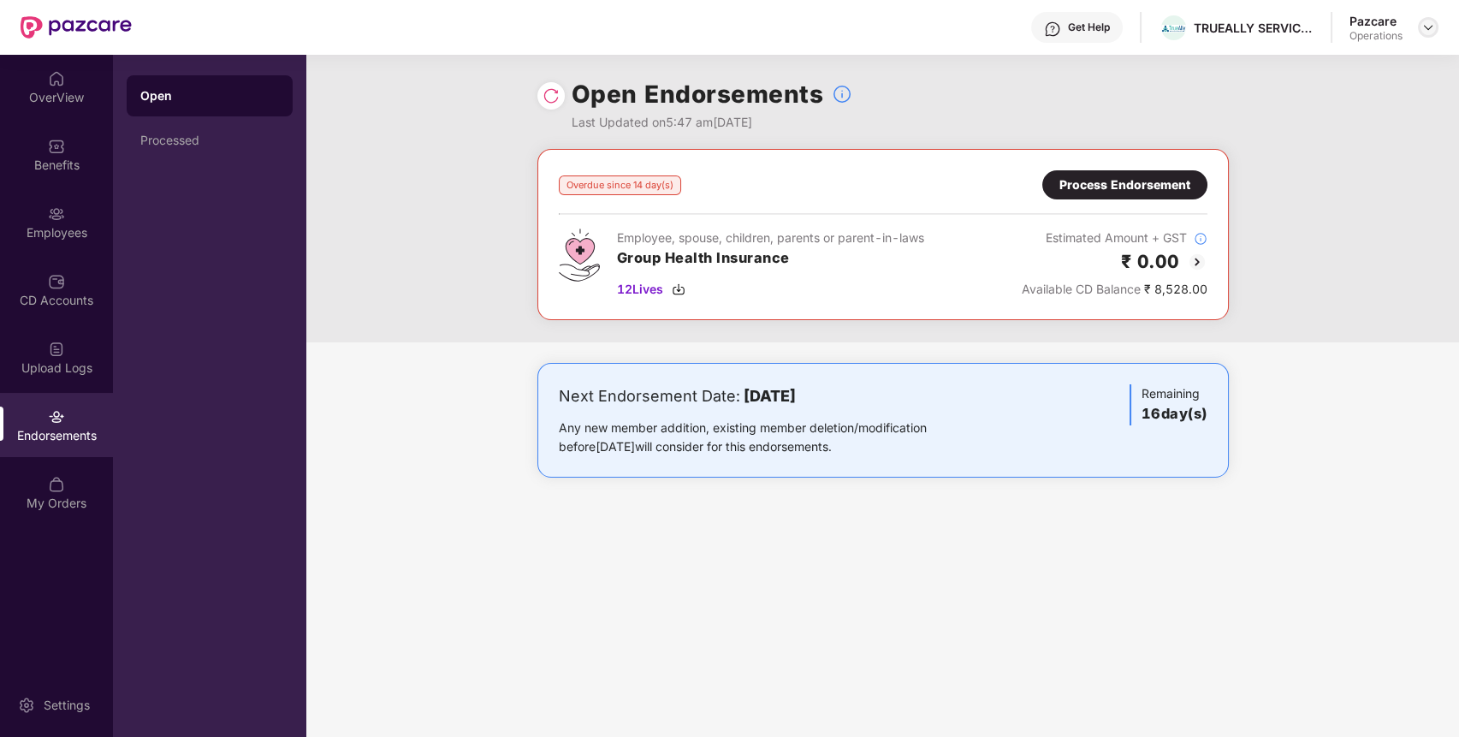
click at [1424, 25] on img at bounding box center [1428, 28] width 14 height 14
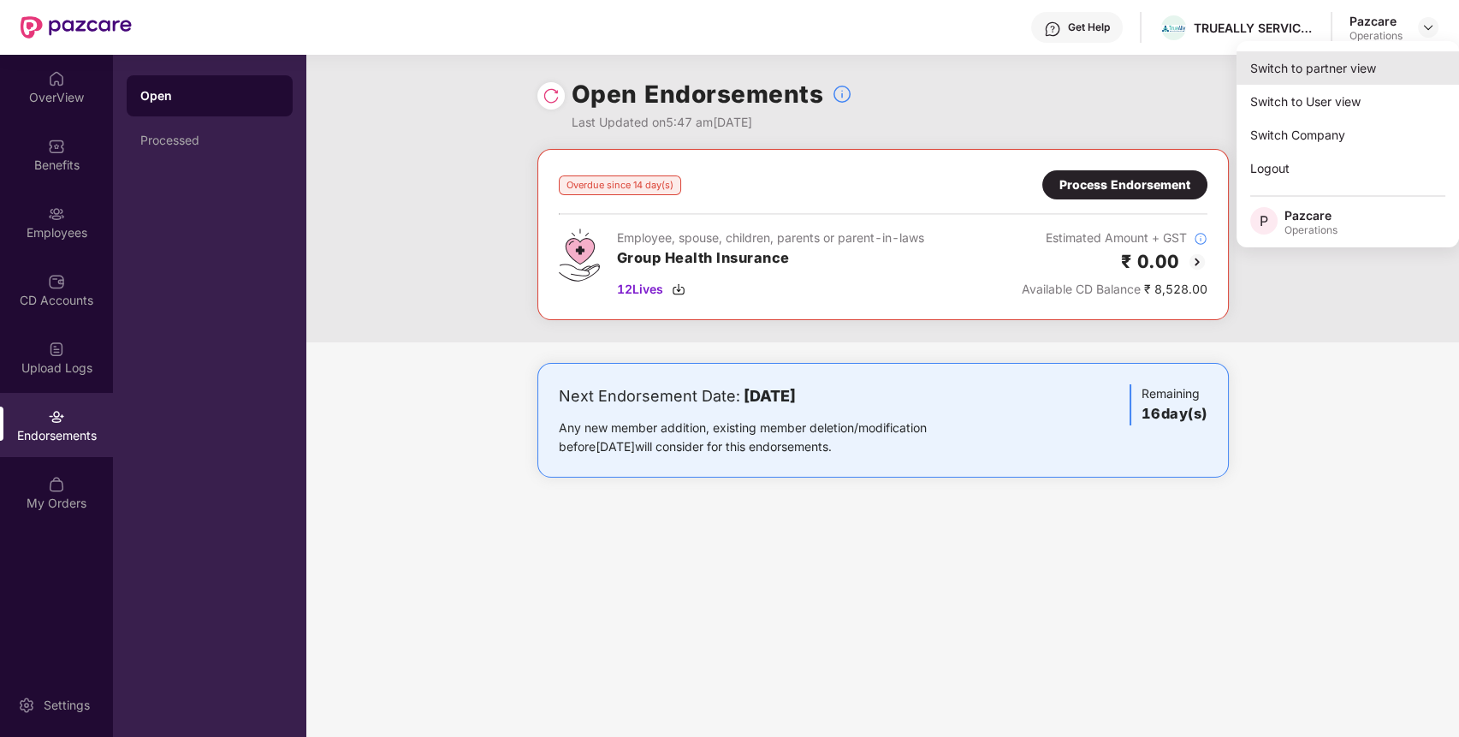
click at [1376, 62] on div "Switch to partner view" at bounding box center [1347, 67] width 222 height 33
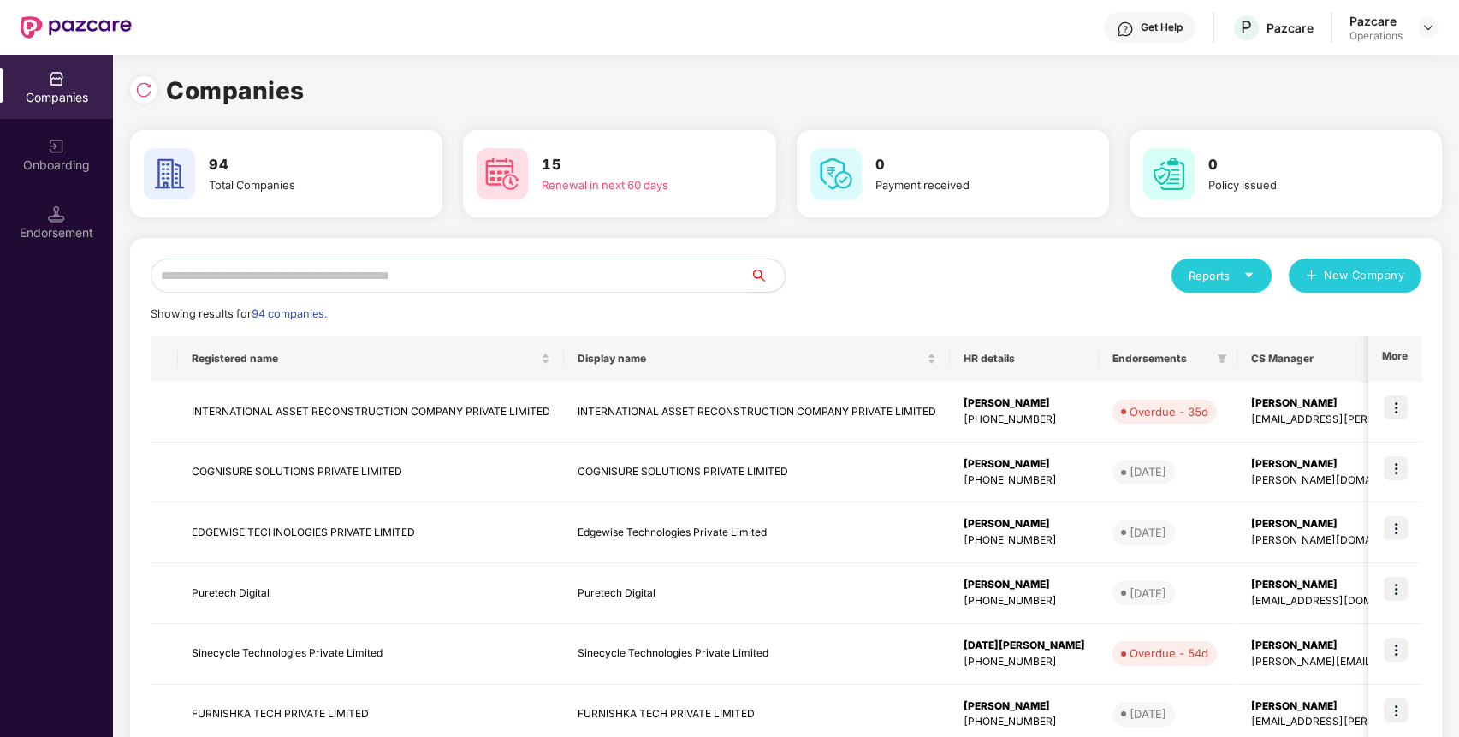
click at [683, 281] on input "text" at bounding box center [451, 275] width 600 height 34
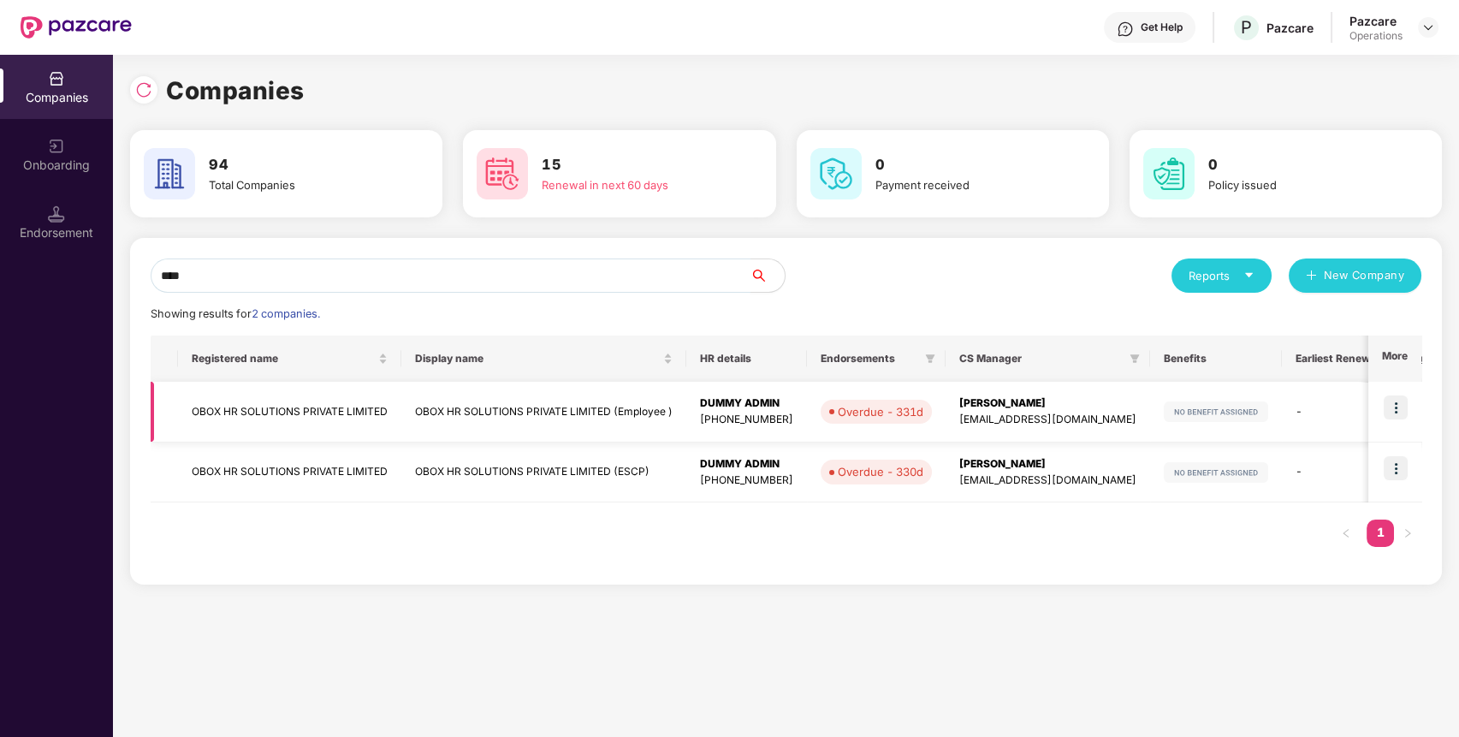
type input "****"
click at [1396, 405] on img at bounding box center [1395, 407] width 24 height 24
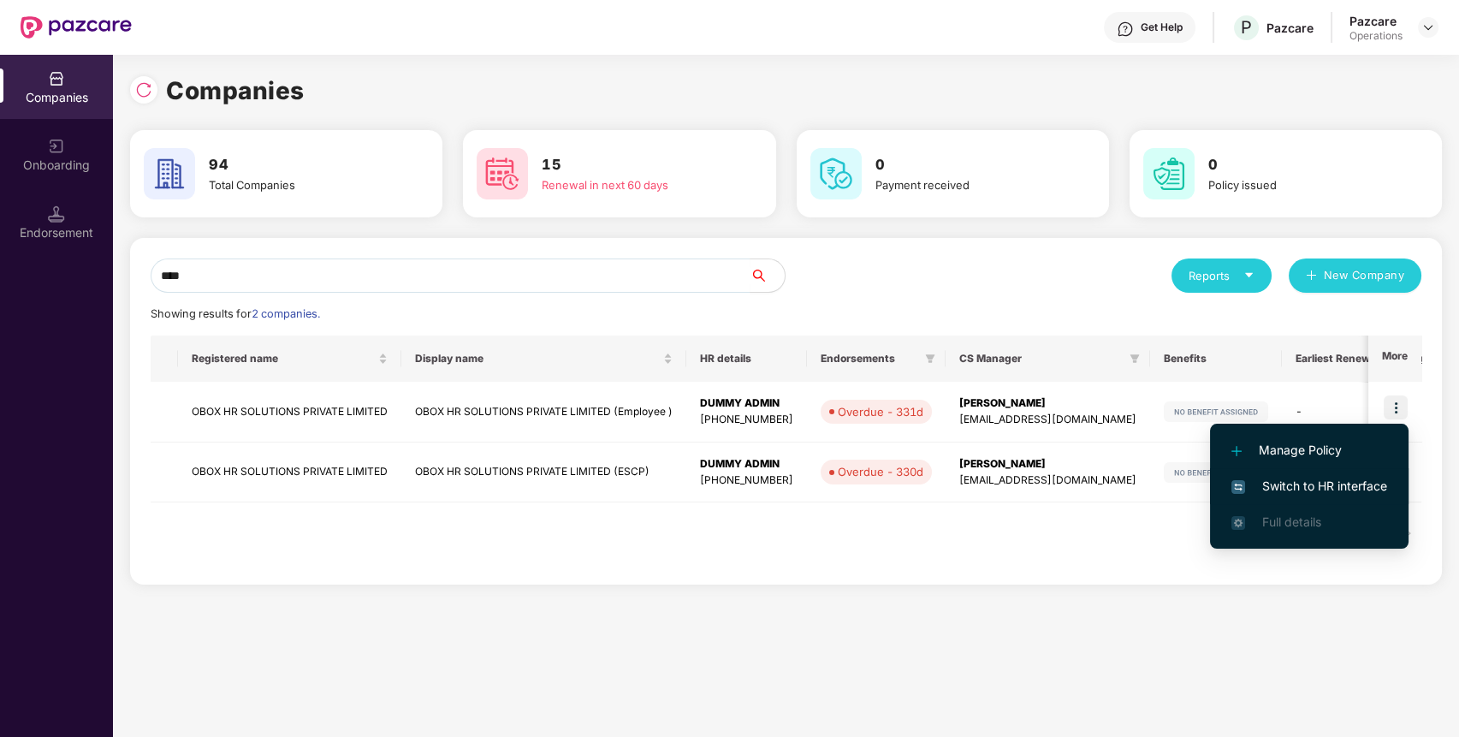
click at [1376, 489] on span "Switch to HR interface" at bounding box center [1309, 486] width 156 height 19
